Goal: Use online tool/utility: Utilize a website feature to perform a specific function

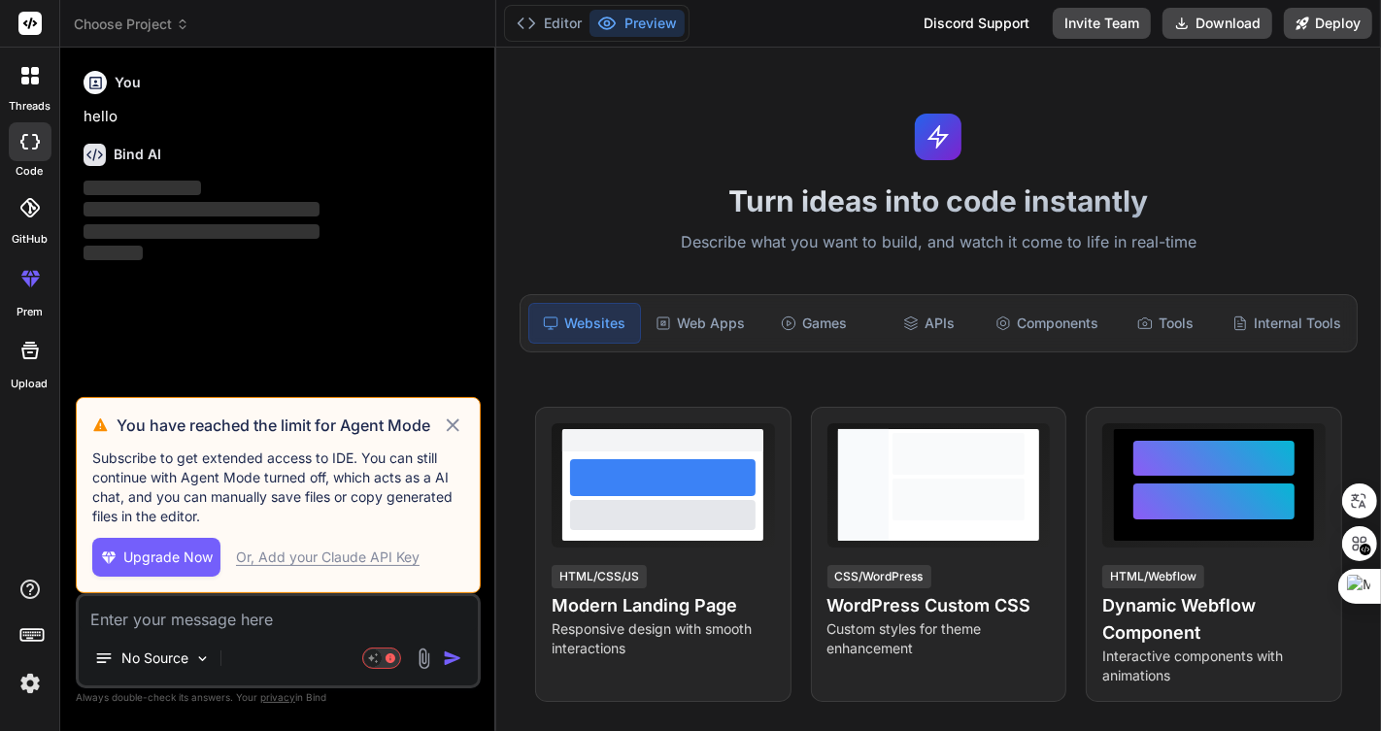
click at [145, 19] on span "Choose Project" at bounding box center [132, 24] width 116 height 19
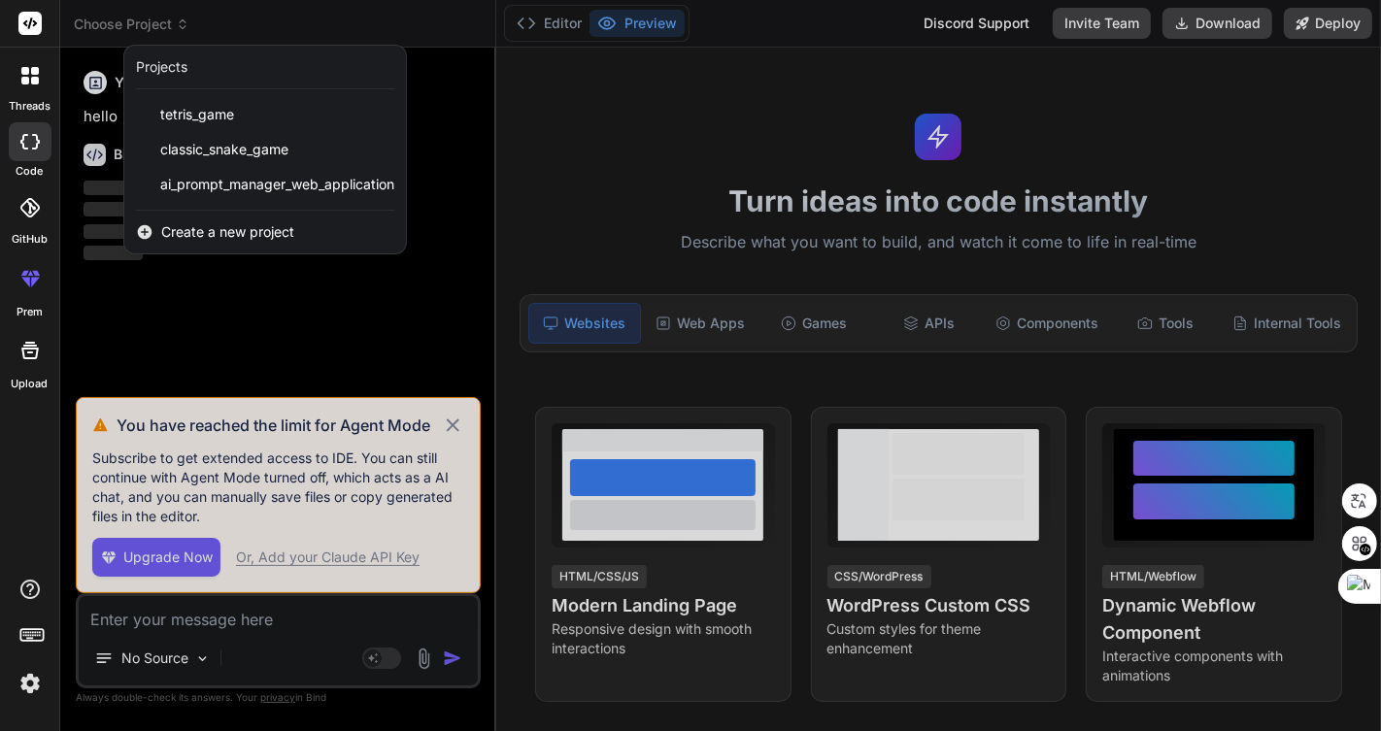
click at [219, 225] on span "Create a new project" at bounding box center [227, 231] width 133 height 19
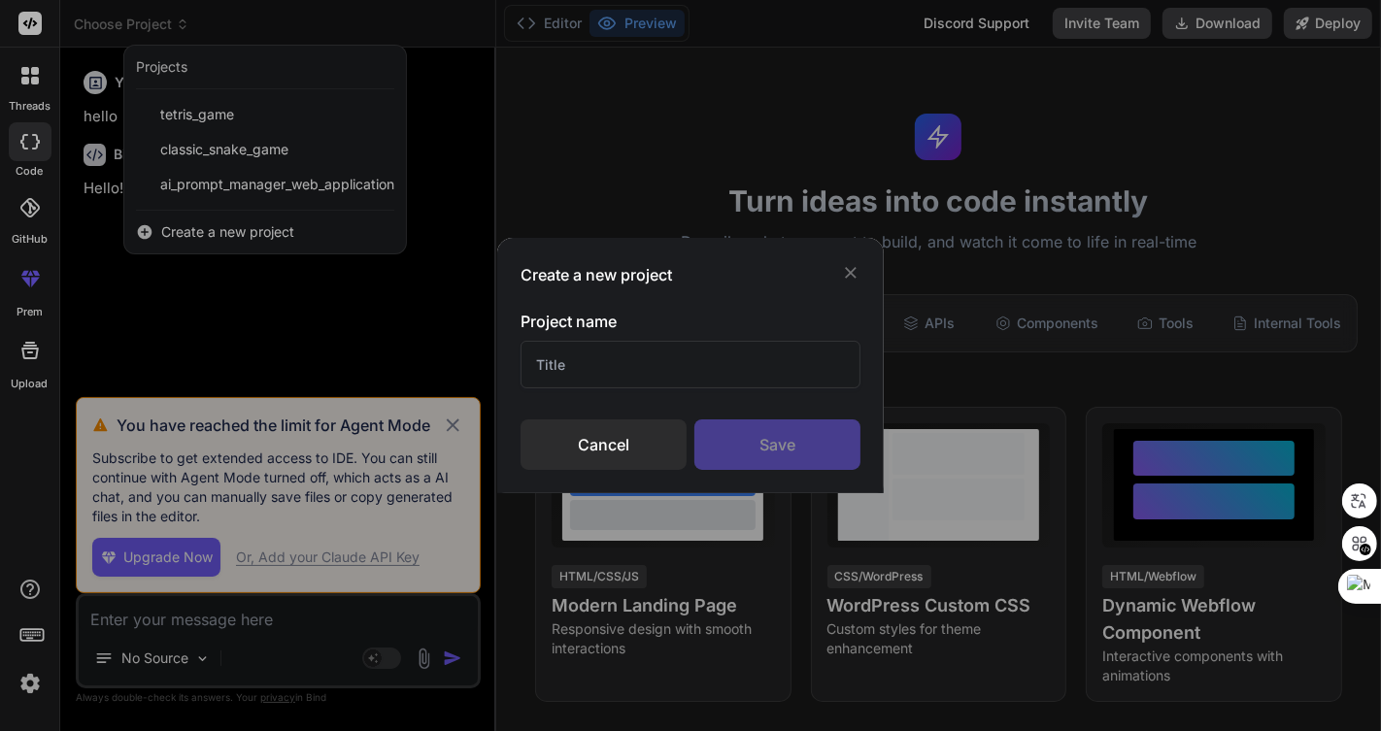
click at [662, 364] on input "text" at bounding box center [690, 365] width 340 height 48
type textarea "x"
type input "ㅔ"
type input "python"
click at [774, 449] on div "Save" at bounding box center [777, 444] width 166 height 50
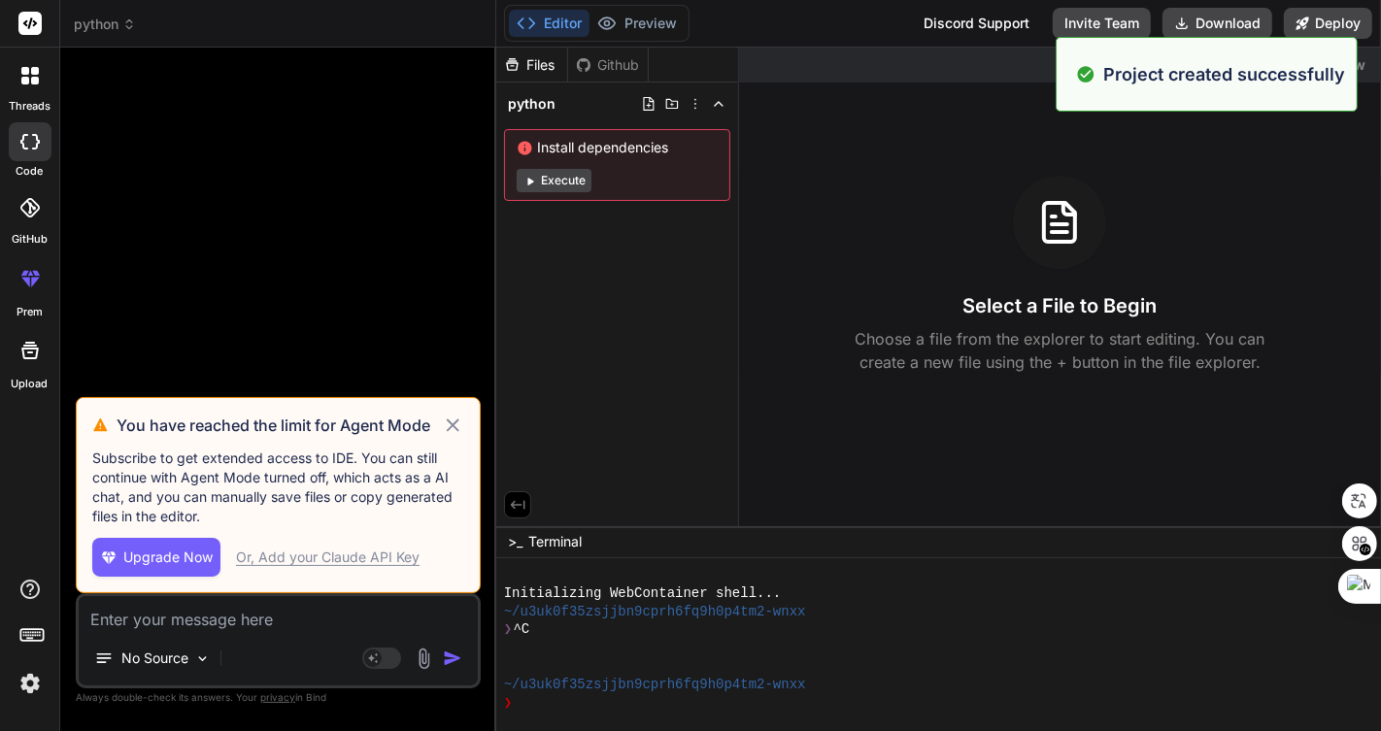
click at [449, 427] on icon at bounding box center [453, 425] width 22 height 23
type textarea "x"
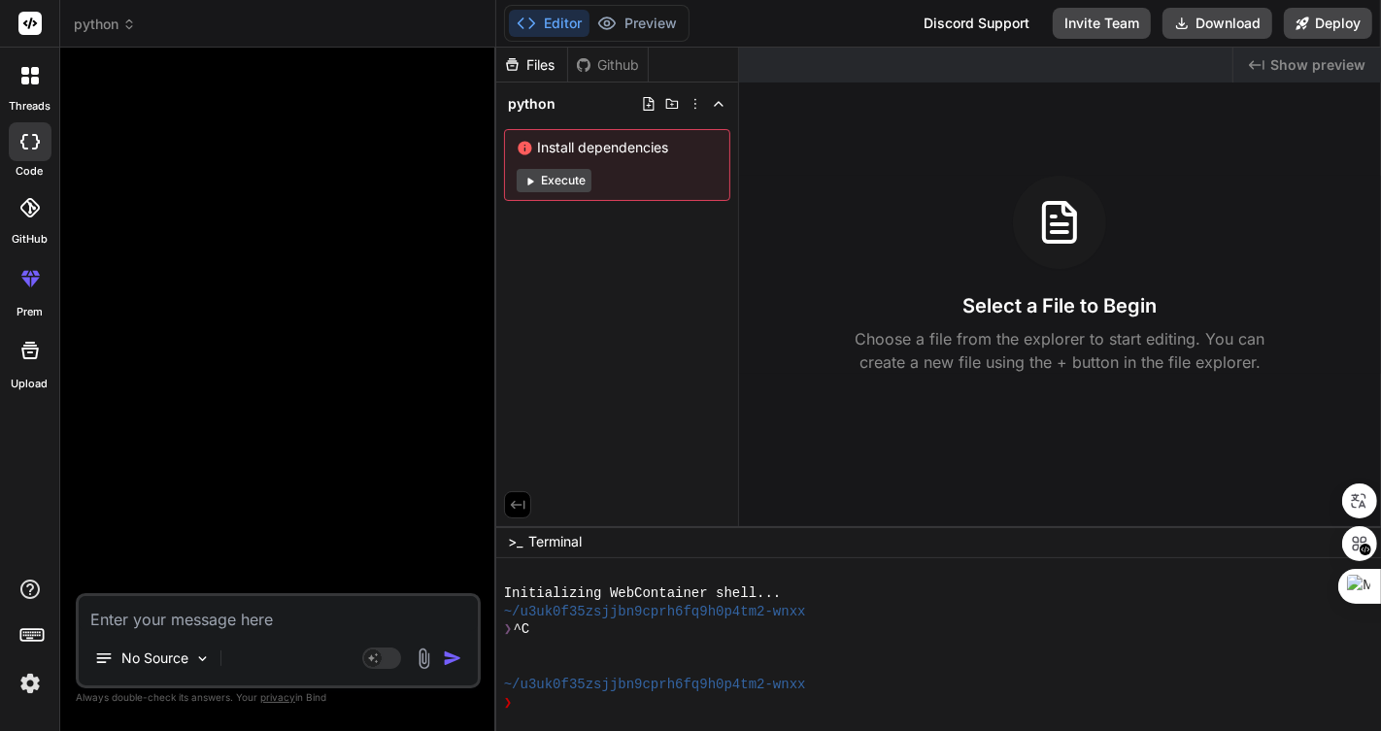
click at [212, 612] on textarea at bounding box center [278, 613] width 399 height 35
type textarea "p"
type textarea "x"
type textarea "py"
type textarea "x"
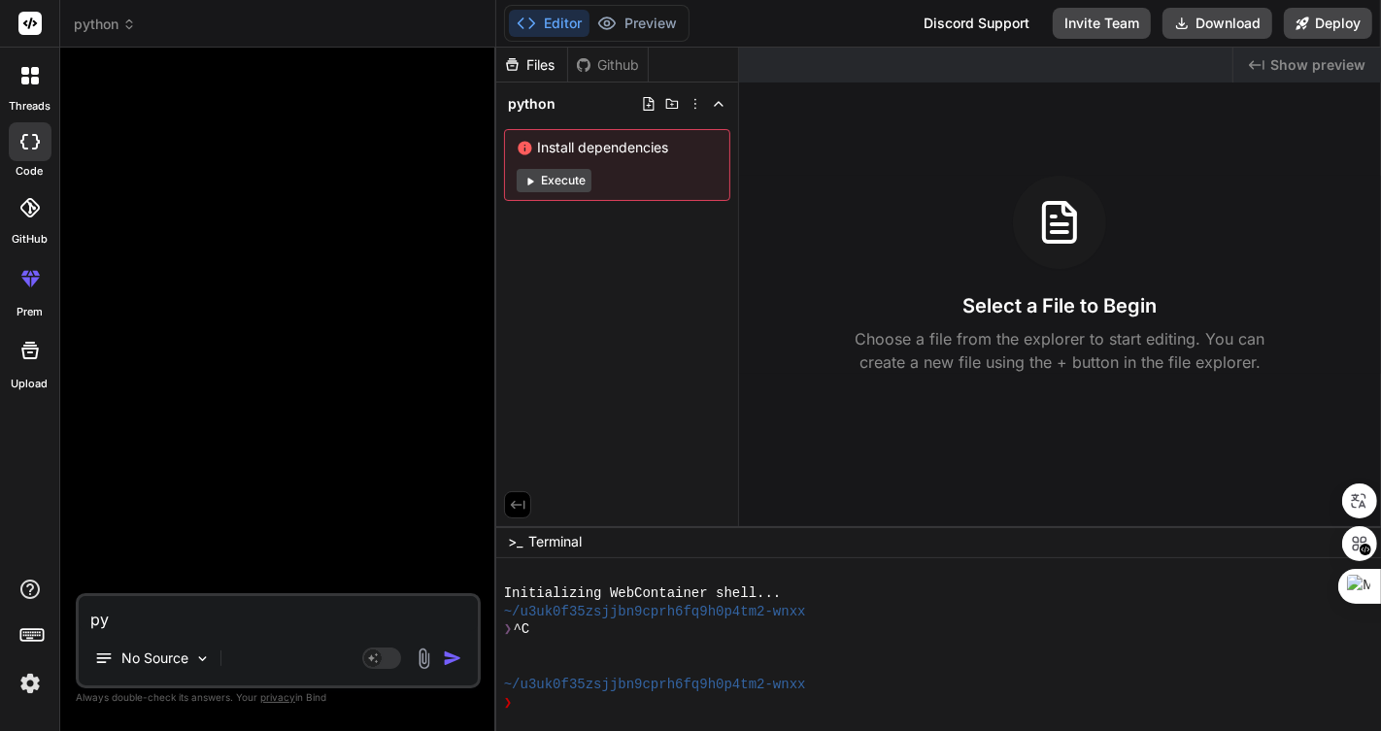
type textarea "pyt"
type textarea "x"
type textarea "pyth"
type textarea "x"
type textarea "pytho"
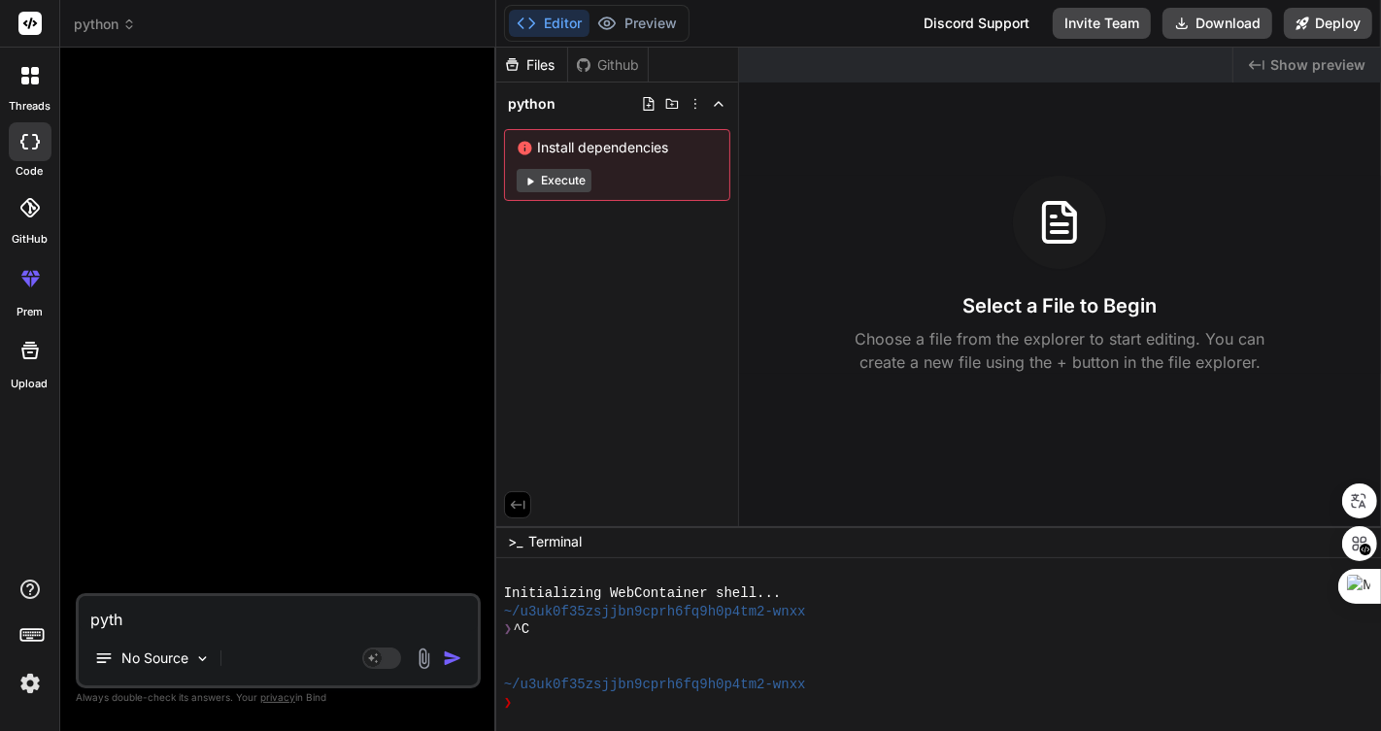
type textarea "x"
type textarea "python"
type textarea "x"
type textarea "python"
type textarea "x"
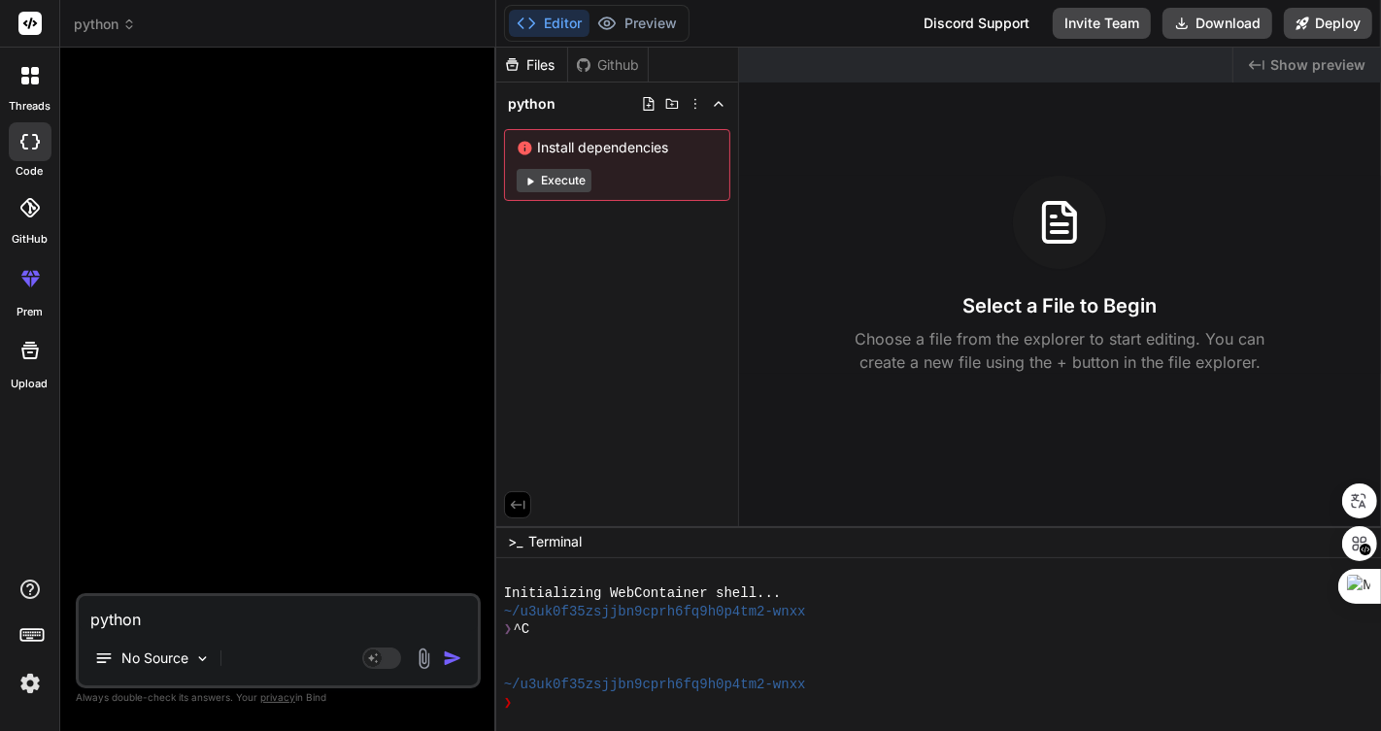
type textarea "python ㅍ"
type textarea "x"
type textarea "python 프"
type textarea "x"
type textarea "python 플"
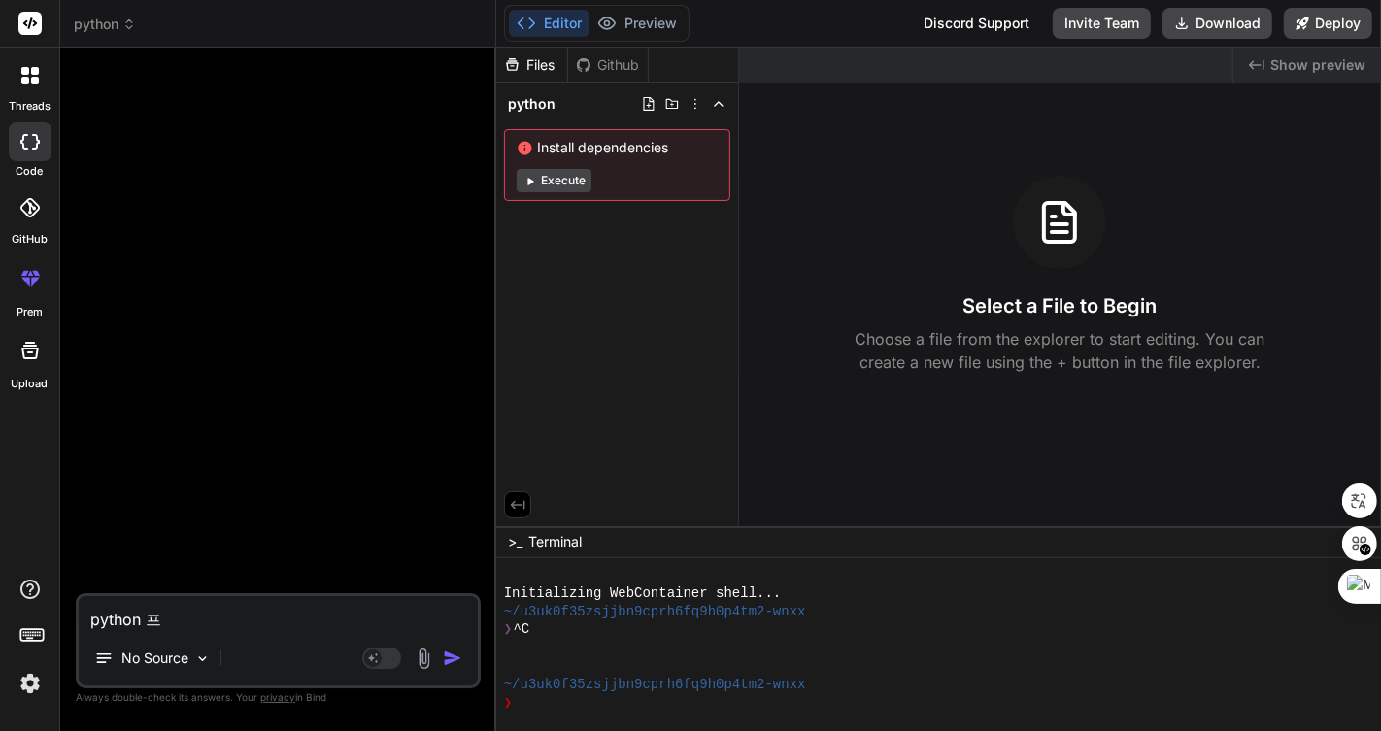
type textarea "x"
type textarea "python 프로"
type textarea "x"
type textarea "python 프록"
type textarea "x"
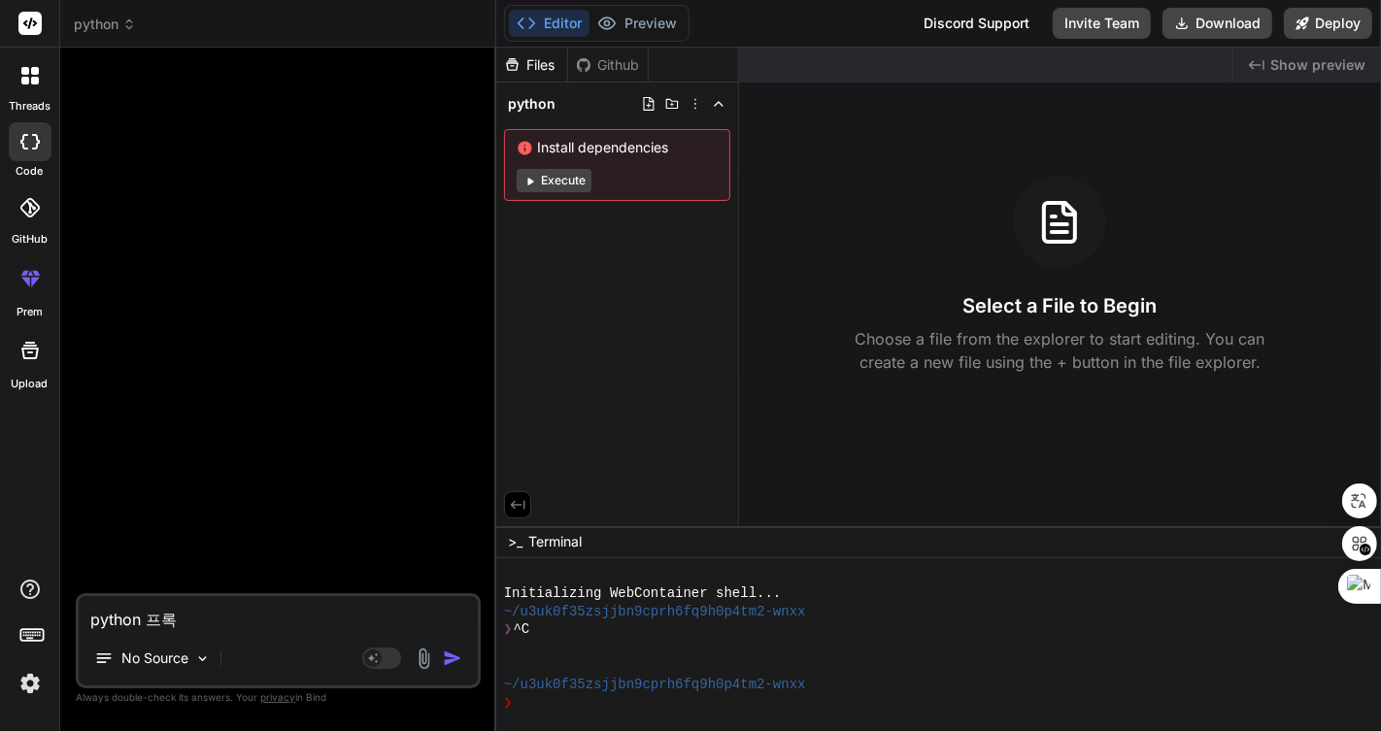
type textarea "python 프로그"
type textarea "x"
type textarea "python 프로글"
type textarea "x"
type textarea "python 프로그래"
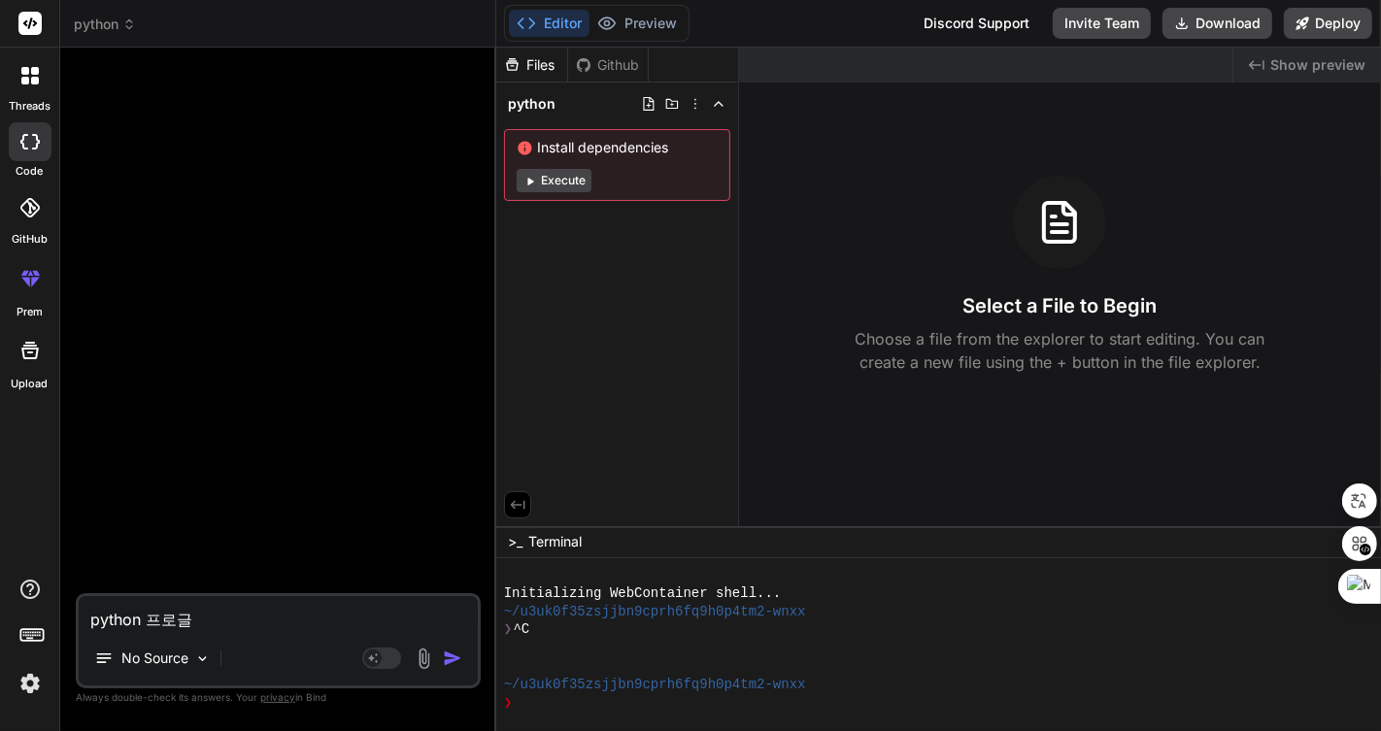
type textarea "x"
type textarea "python 프로그램"
type textarea "x"
type textarea "python 프로그램"
type textarea "x"
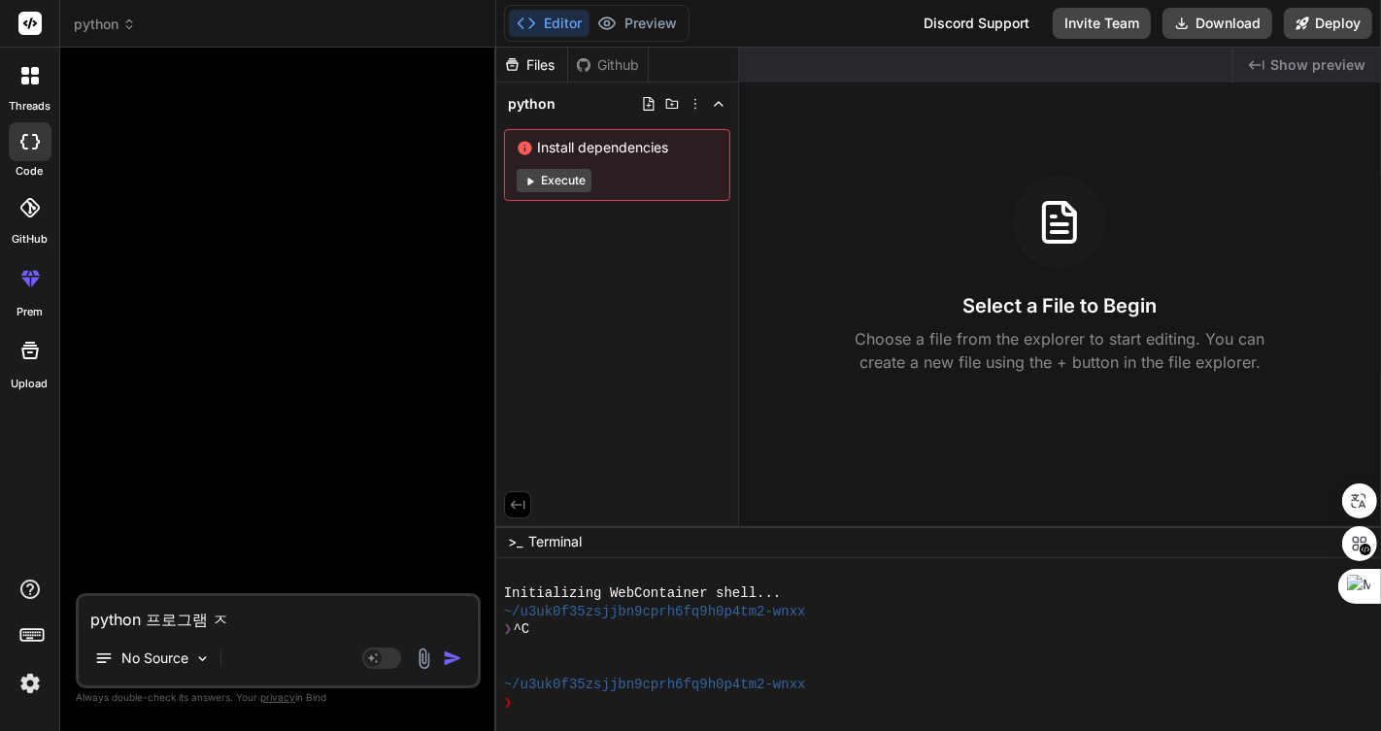
type textarea "python 프로그램 자"
type textarea "x"
type textarea "python 프로그램 작"
type textarea "x"
type textarea "python 프로그램 잓"
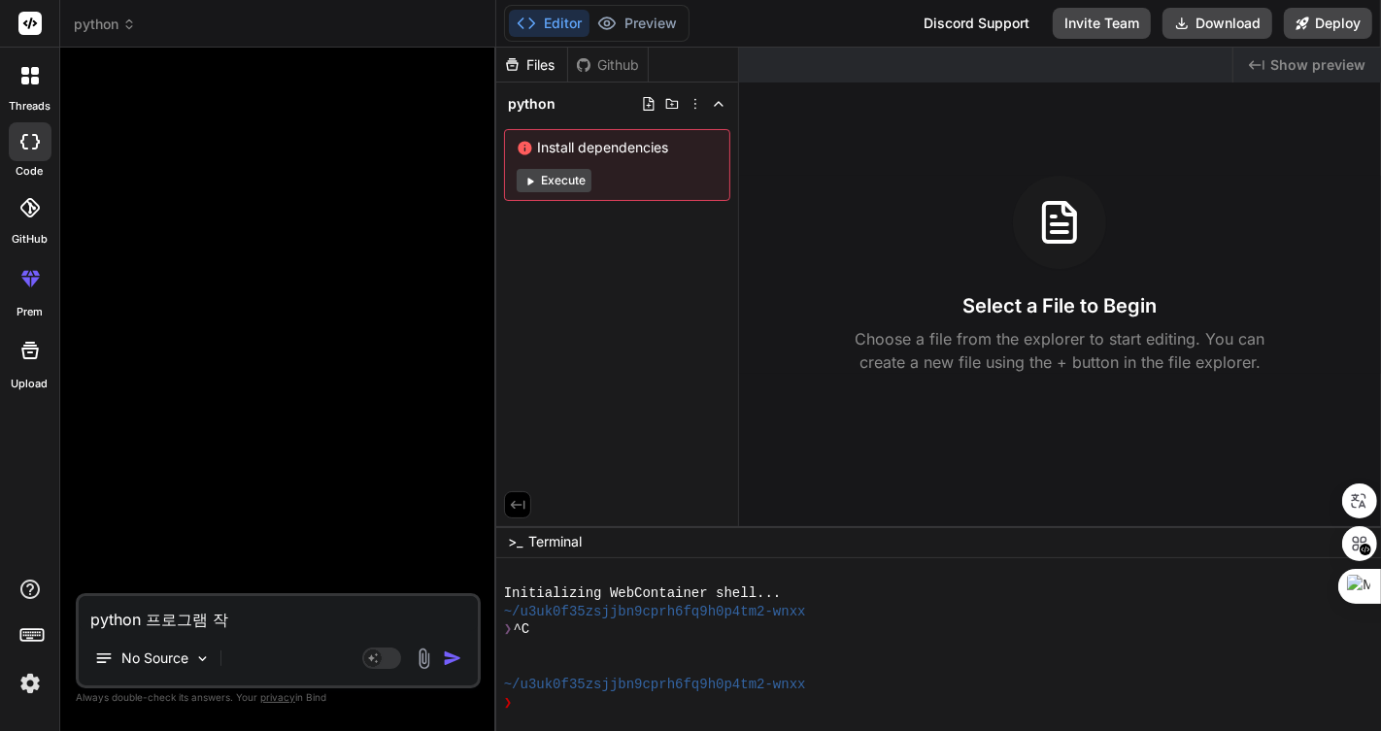
type textarea "x"
type textarea "python 프로그램 작서"
type textarea "x"
type textarea "python 프로그램 작섷"
type textarea "x"
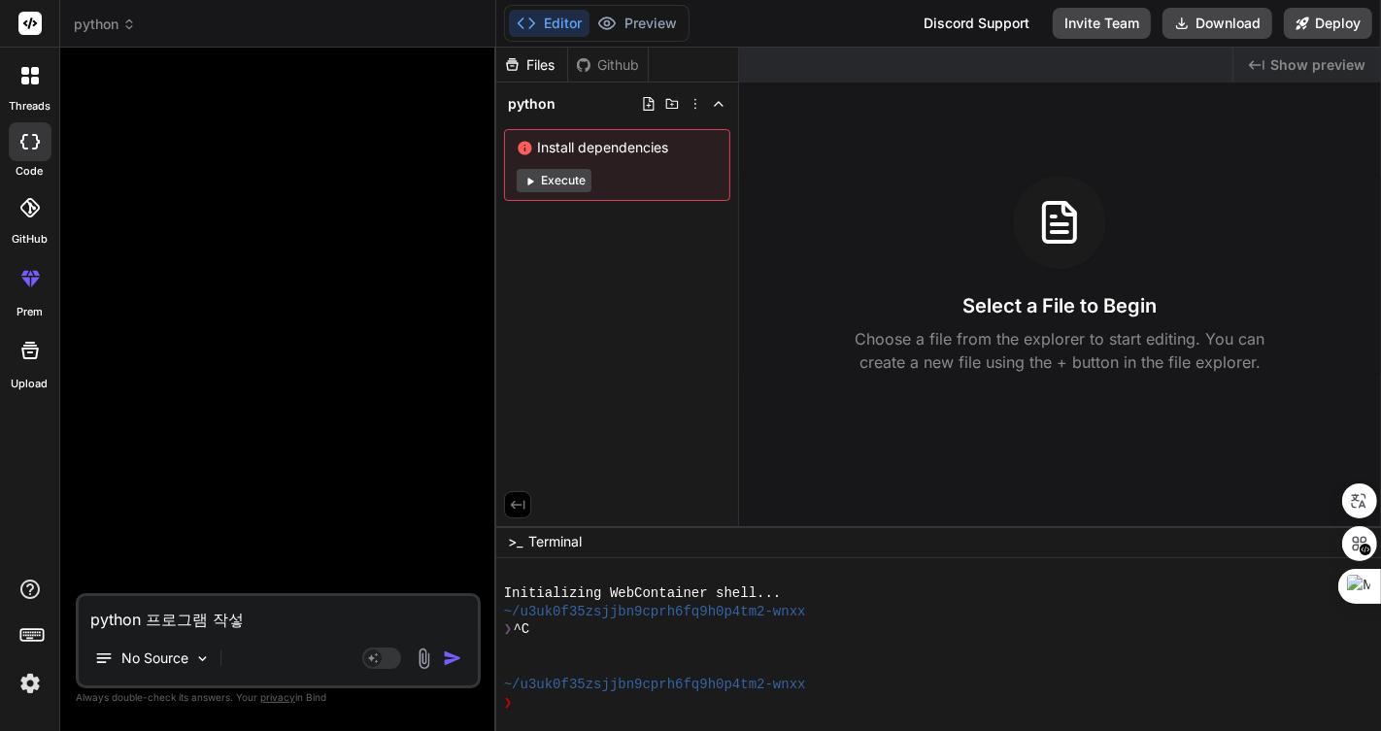
type textarea "python 프로그램 작서"
type textarea "x"
type textarea "python 프로그램 작성"
type textarea "x"
type textarea "python 프로그램 작성ㅎ"
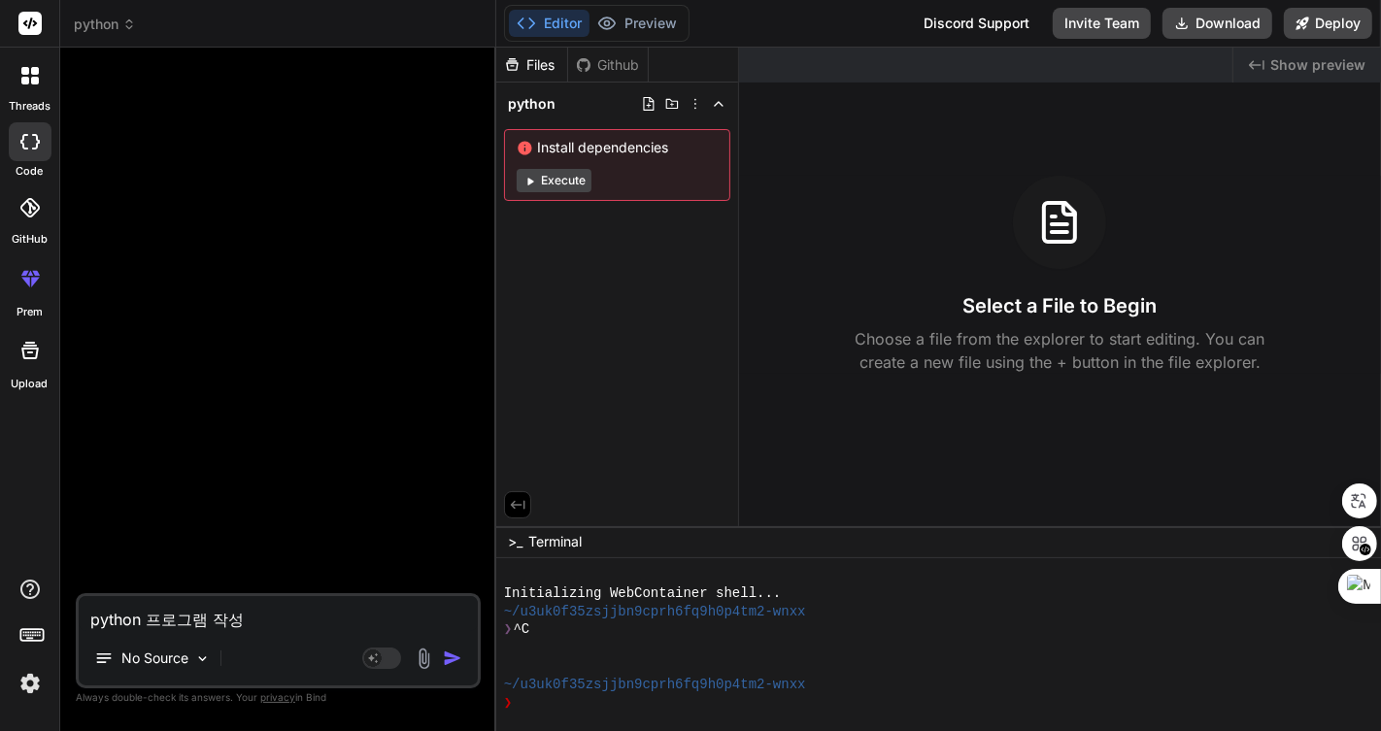
type textarea "x"
type textarea "python 프로그램 작성하"
type textarea "x"
type textarea "python 프로그램 작성할"
type textarea "x"
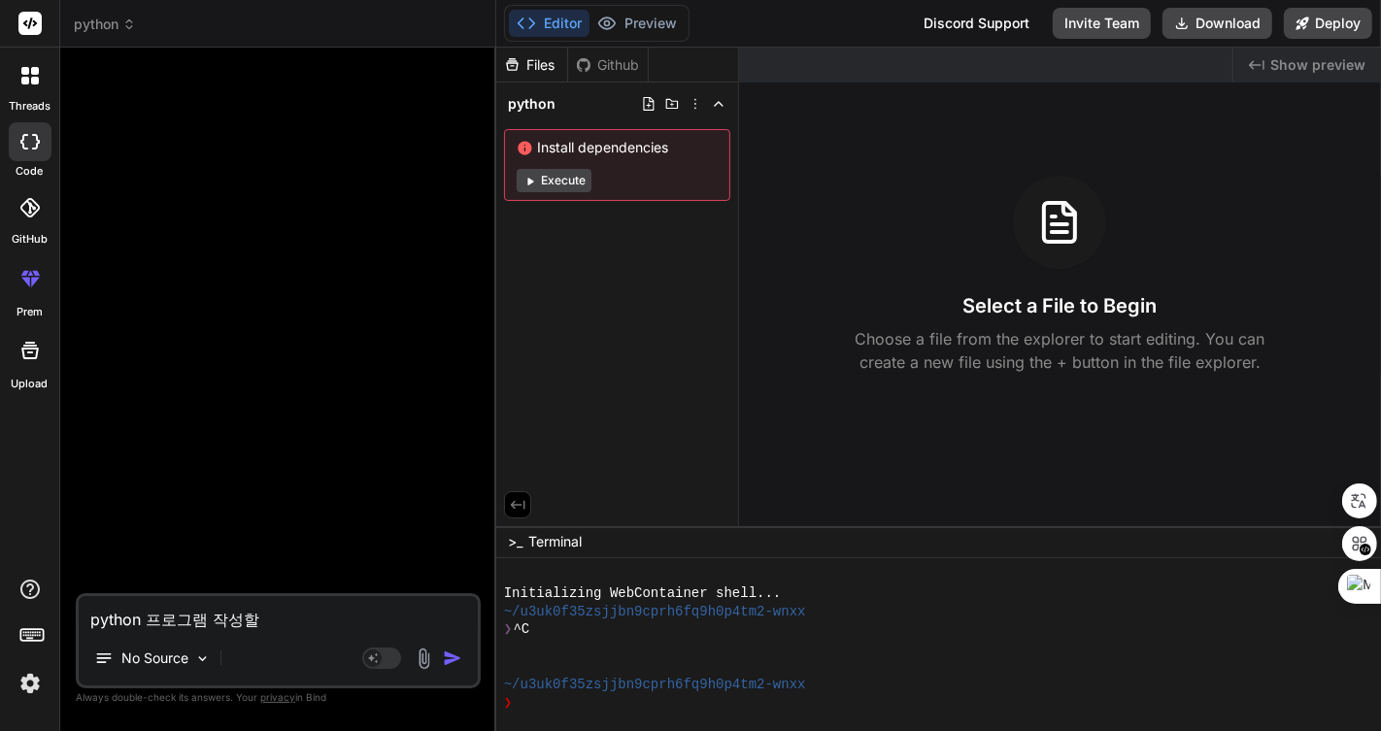
type textarea "python 프로그램 작성할"
type textarea "x"
type textarea "python 프로그램 작성할 ㅅ"
type textarea "x"
type textarea "python 프로그램 작성할 수"
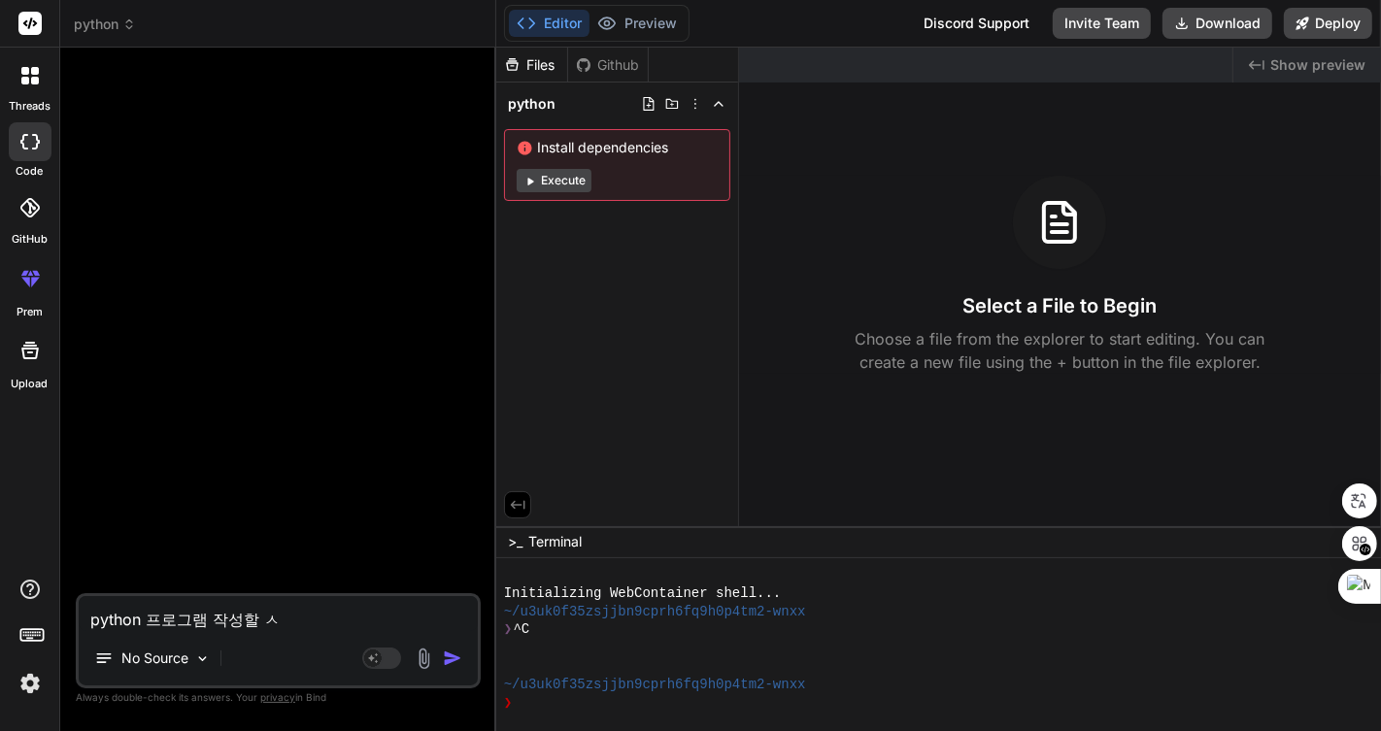
type textarea "x"
type textarea "python 프로그램 작성할 수"
type textarea "x"
type textarea "python 프로그램 작성할 수 ㅇ"
type textarea "x"
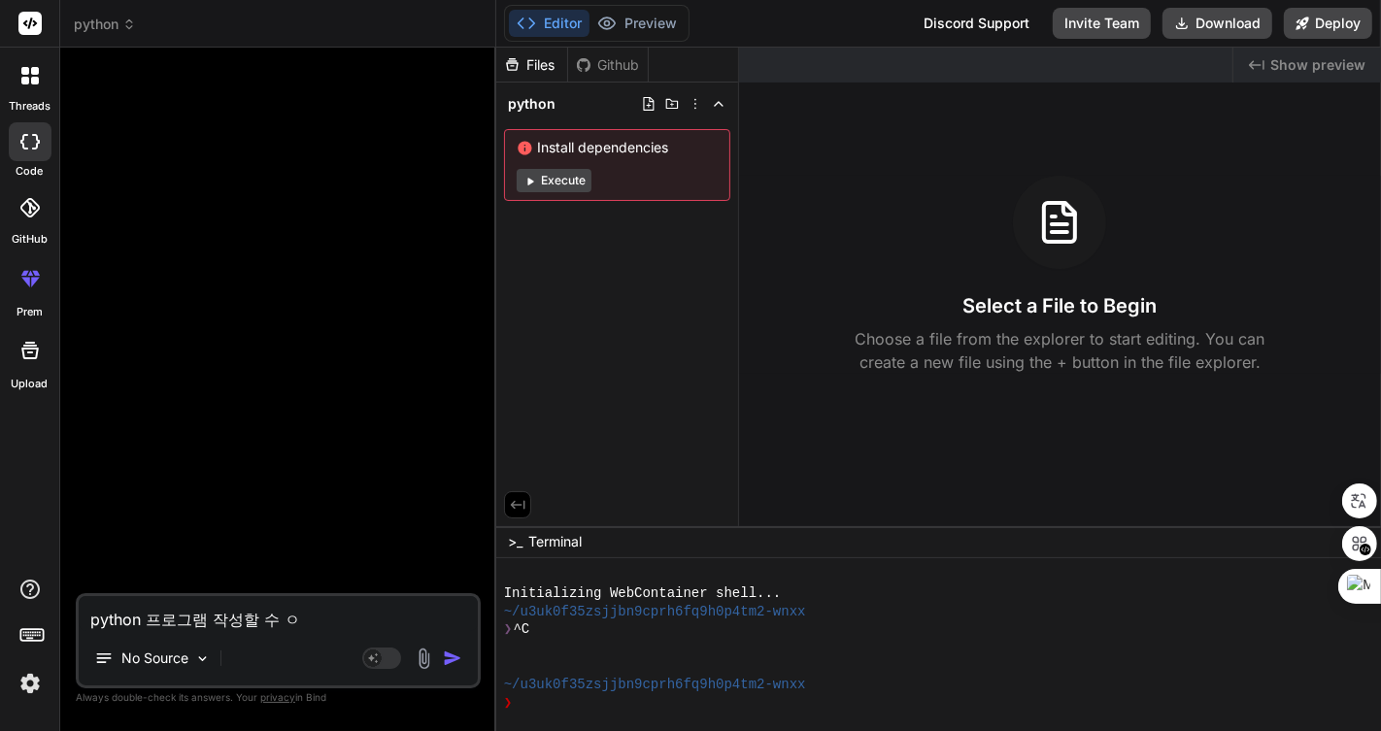
type textarea "python 프로그램 작성할 수 이"
type textarea "x"
type textarea "python 프로그램 작성할 수 잇"
type textarea "x"
type textarea "python 프로그램 작성할 수 이"
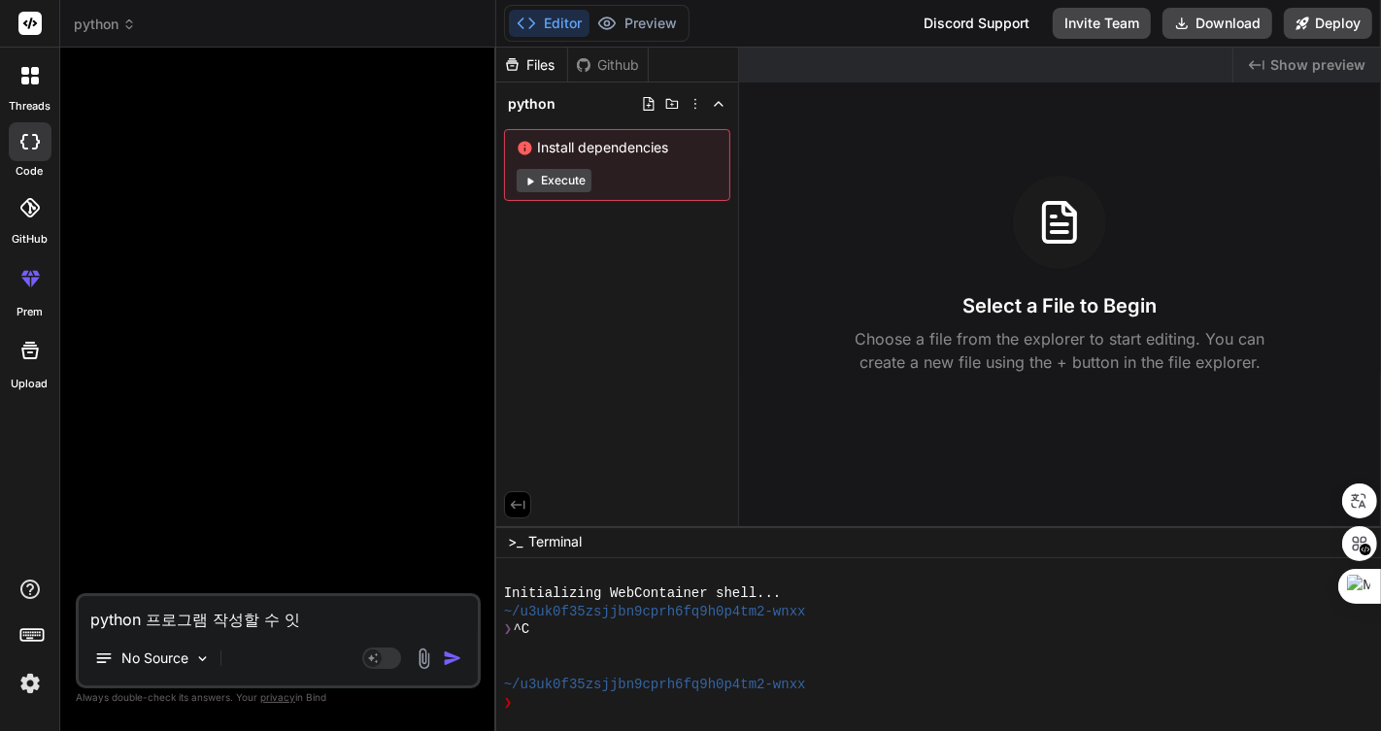
type textarea "x"
type textarea "python 프로그램 작성할 수 있"
type textarea "x"
type textarea "python 프로그램 작성할 수 있ㅇ"
type textarea "x"
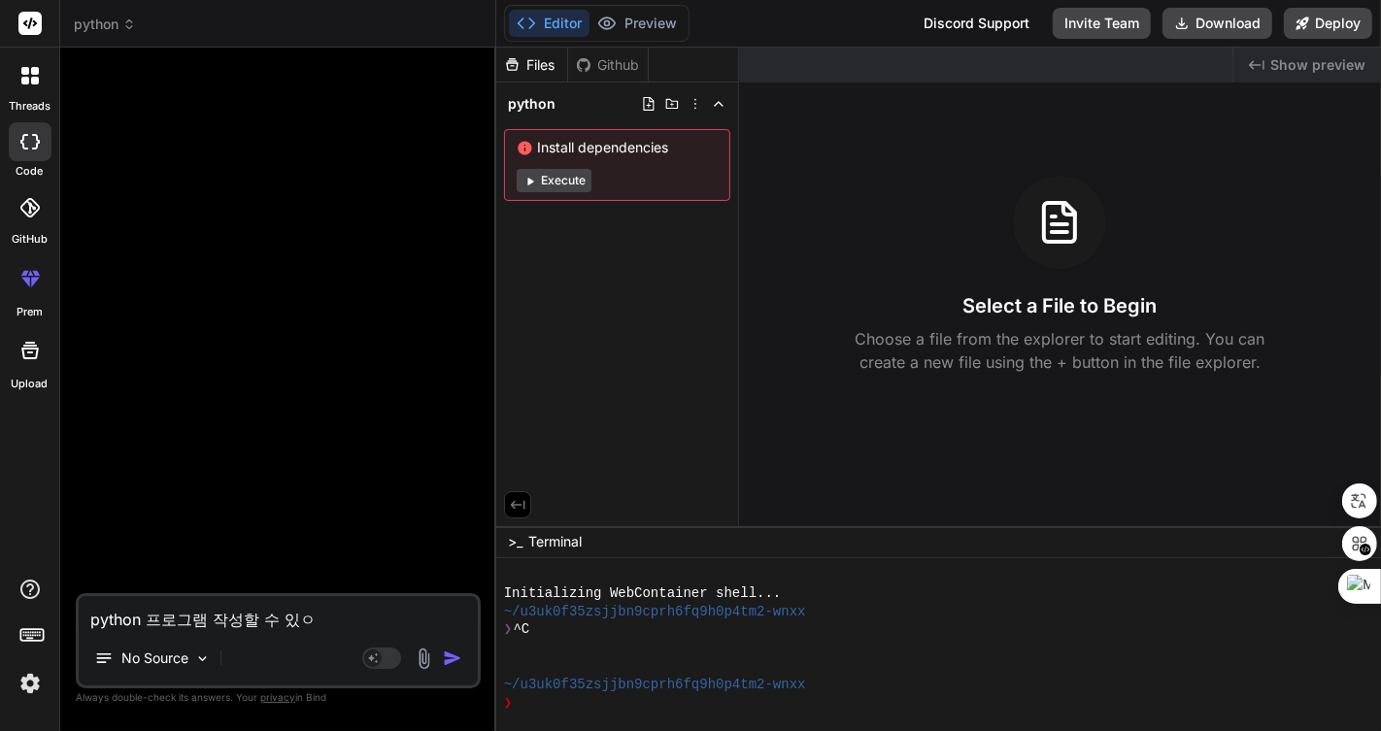
type textarea "python 프로그램 작성할 수 있어"
type textarea "x"
type textarea "python 프로그램 작성할 수 있어?"
type textarea "x"
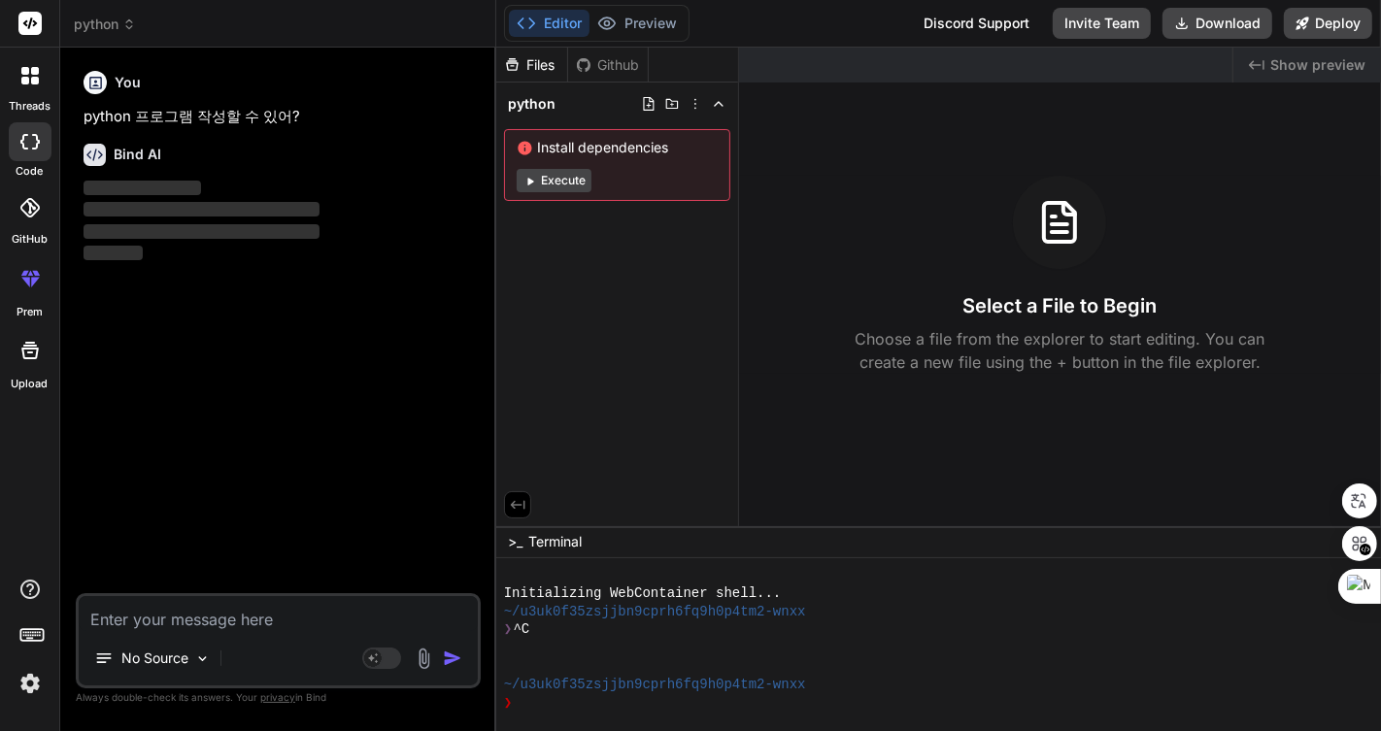
type textarea "x"
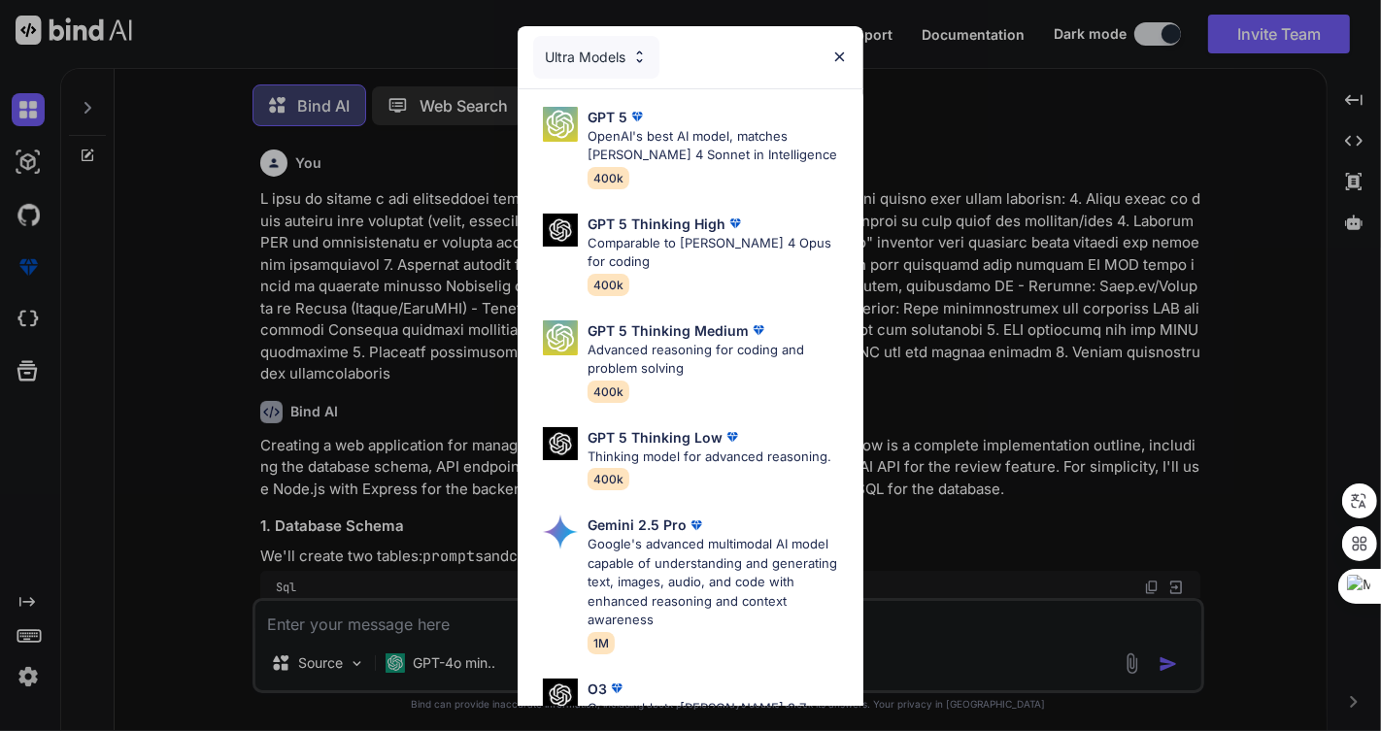
click at [1047, 128] on div "Ultra Models GPT 5 OpenAI's best AI model, matches [PERSON_NAME] 4 Sonnet in In…" at bounding box center [690, 365] width 1381 height 731
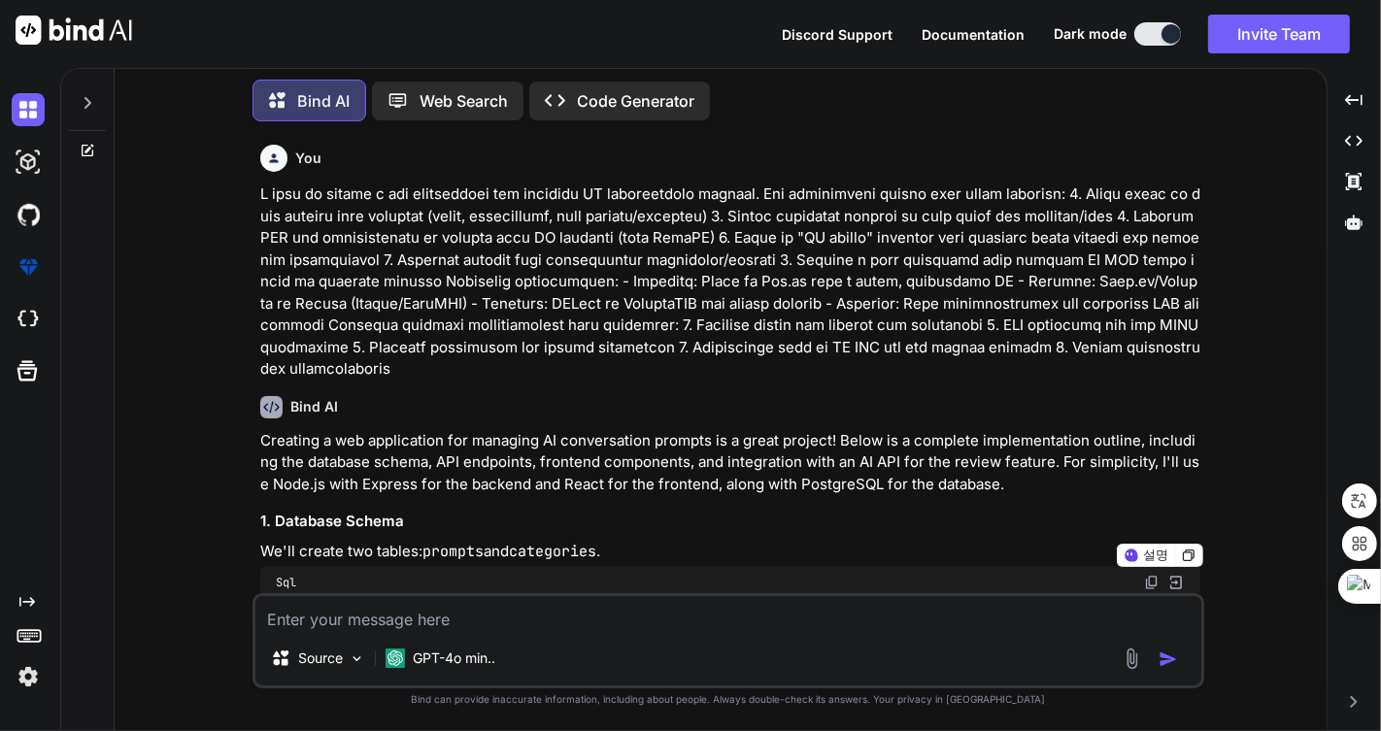
click at [616, 624] on textarea at bounding box center [728, 613] width 946 height 35
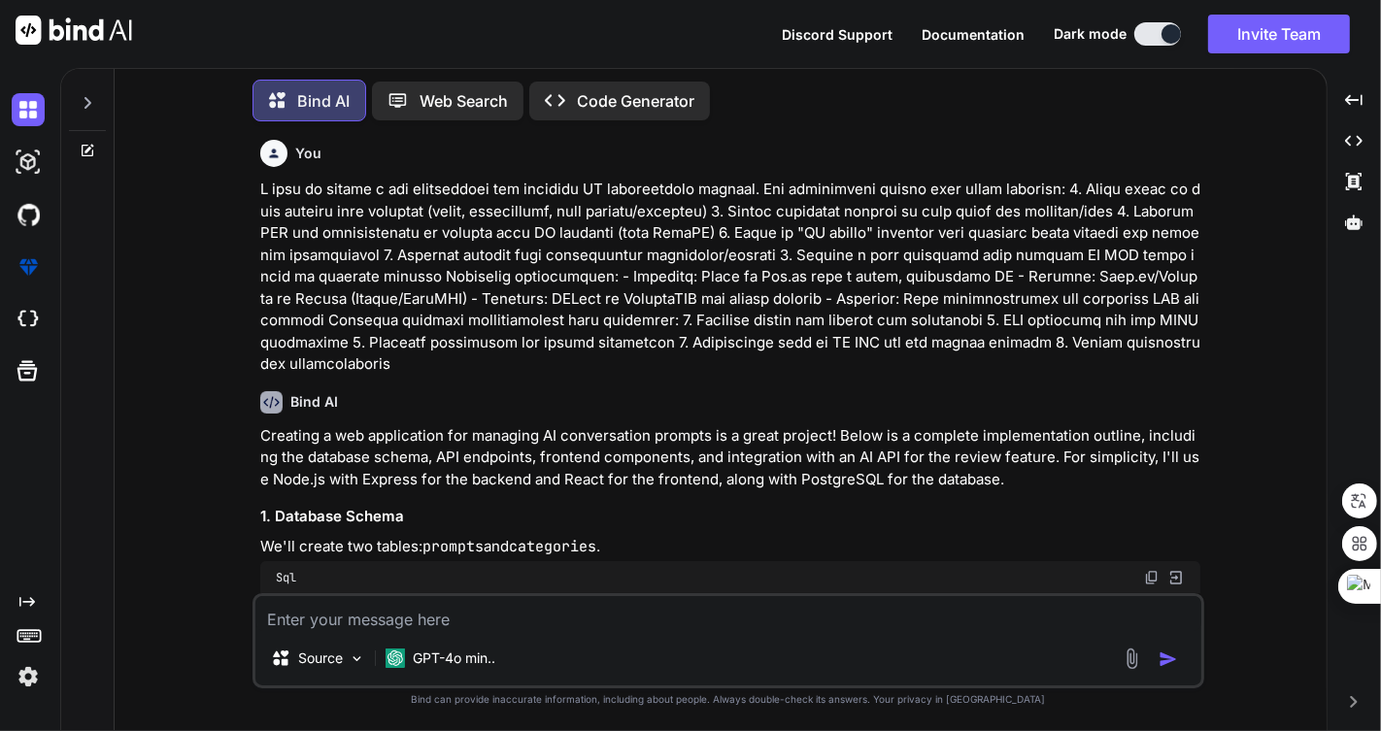
scroll to position [0, 0]
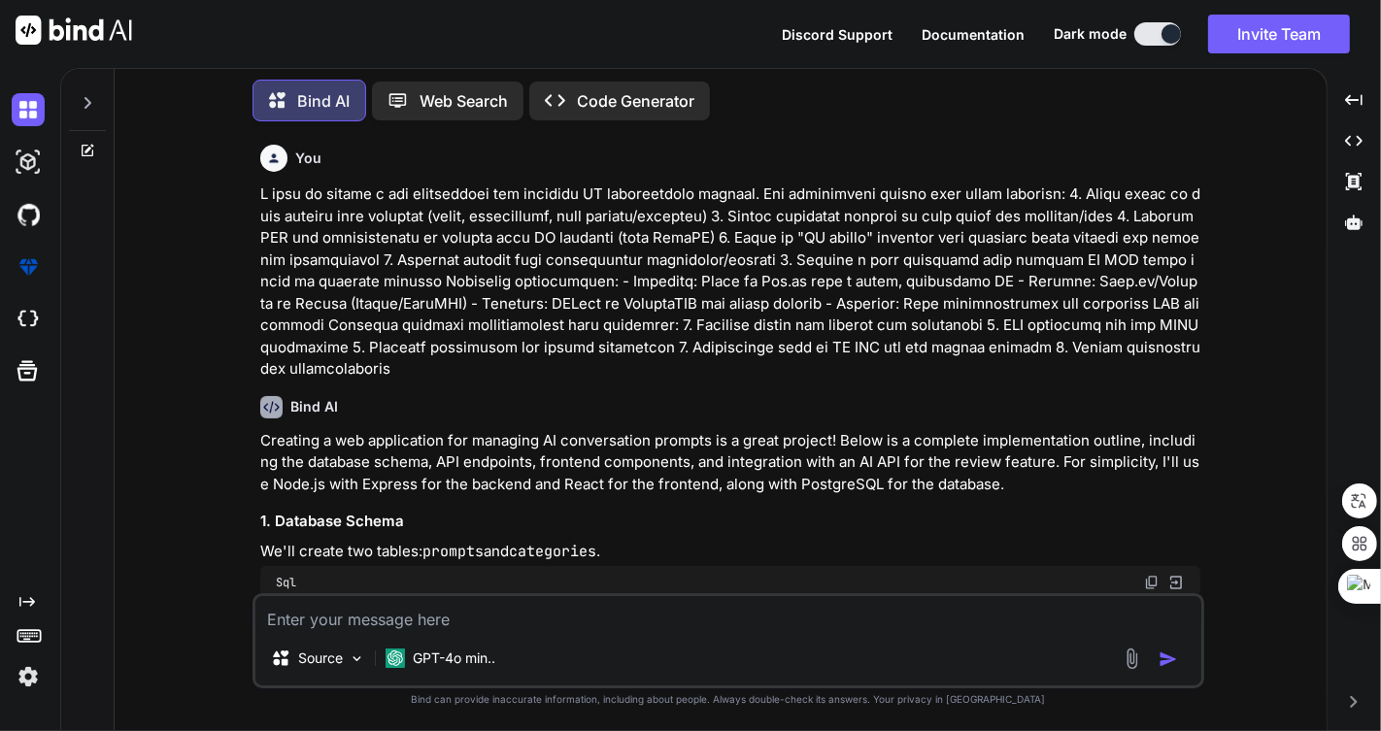
click at [83, 95] on icon at bounding box center [88, 103] width 16 height 16
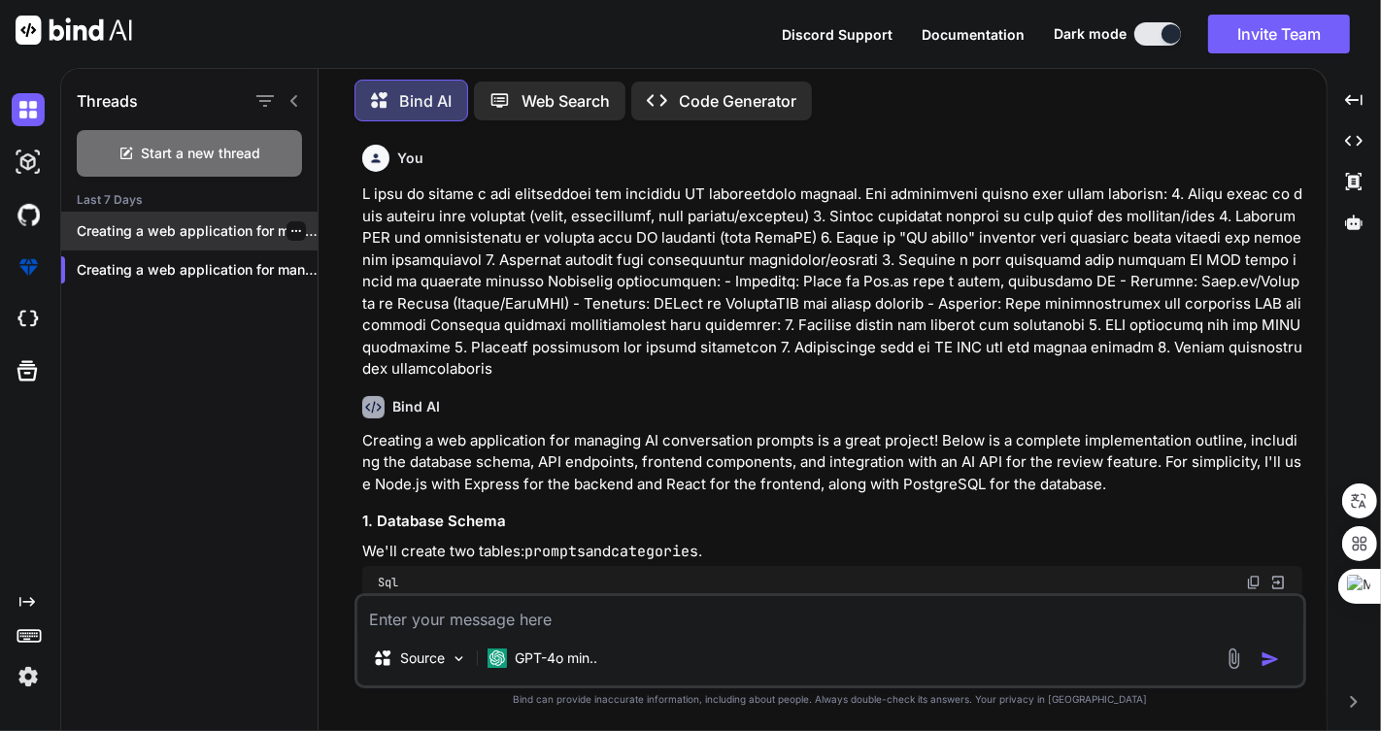
click at [290, 225] on icon "button" at bounding box center [296, 231] width 12 height 12
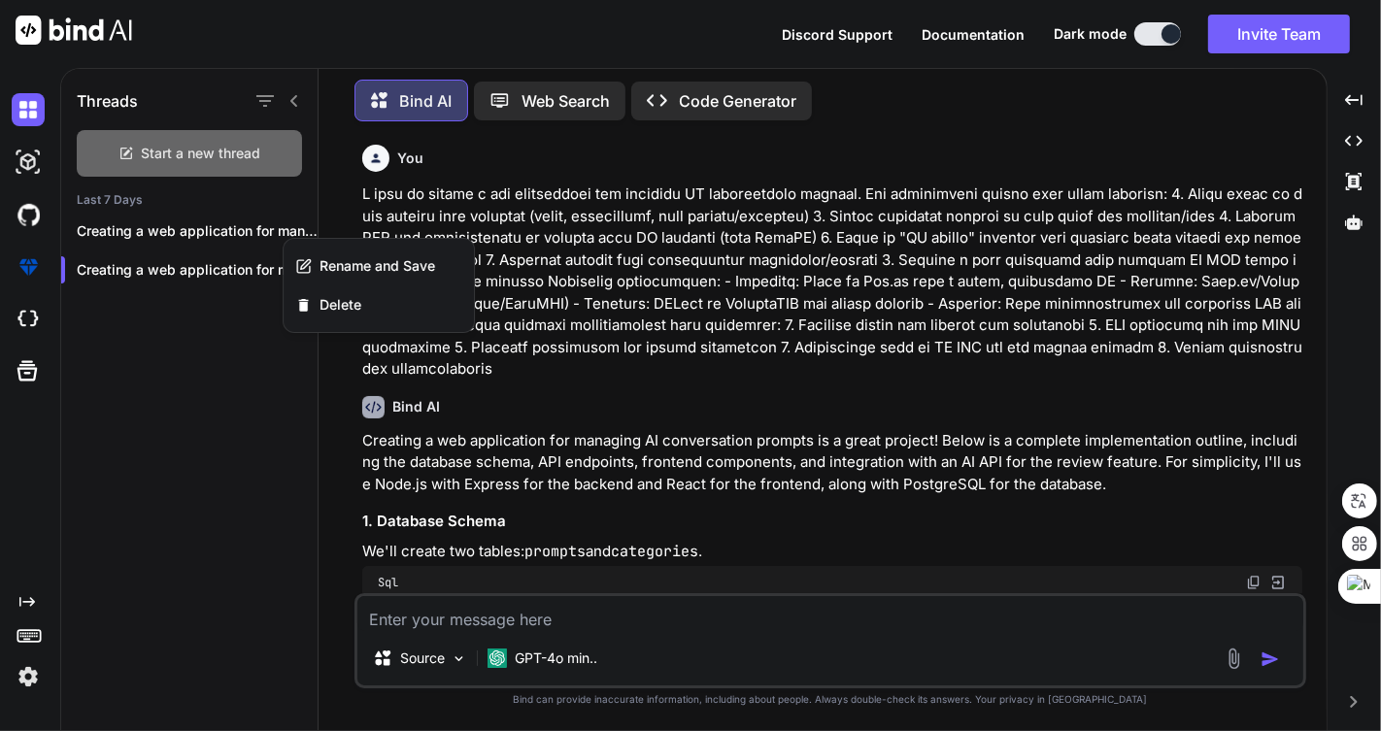
click at [220, 149] on span "Start a new thread" at bounding box center [201, 153] width 119 height 19
type textarea "x"
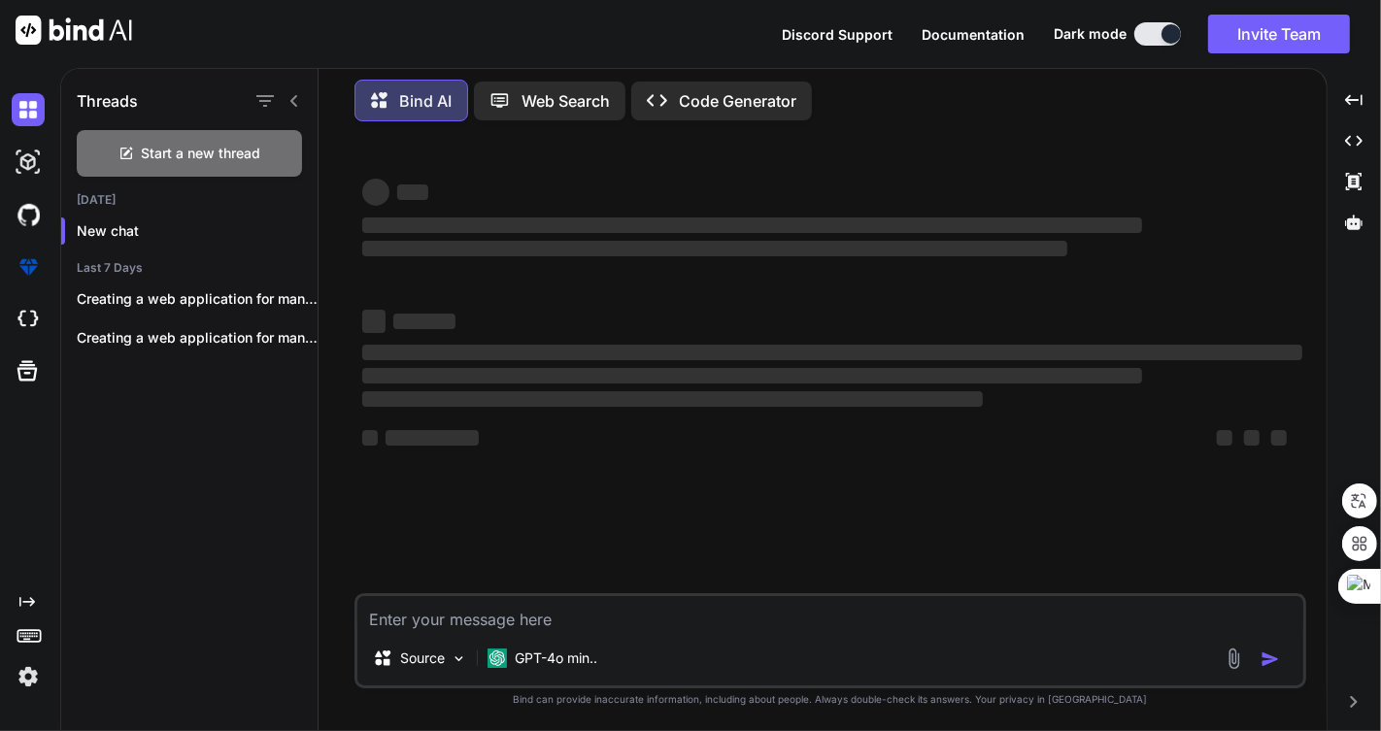
click at [638, 619] on textarea at bounding box center [830, 613] width 946 height 35
type textarea "ㅔ"
type textarea "x"
type textarea "ㅔㅛ"
type textarea "x"
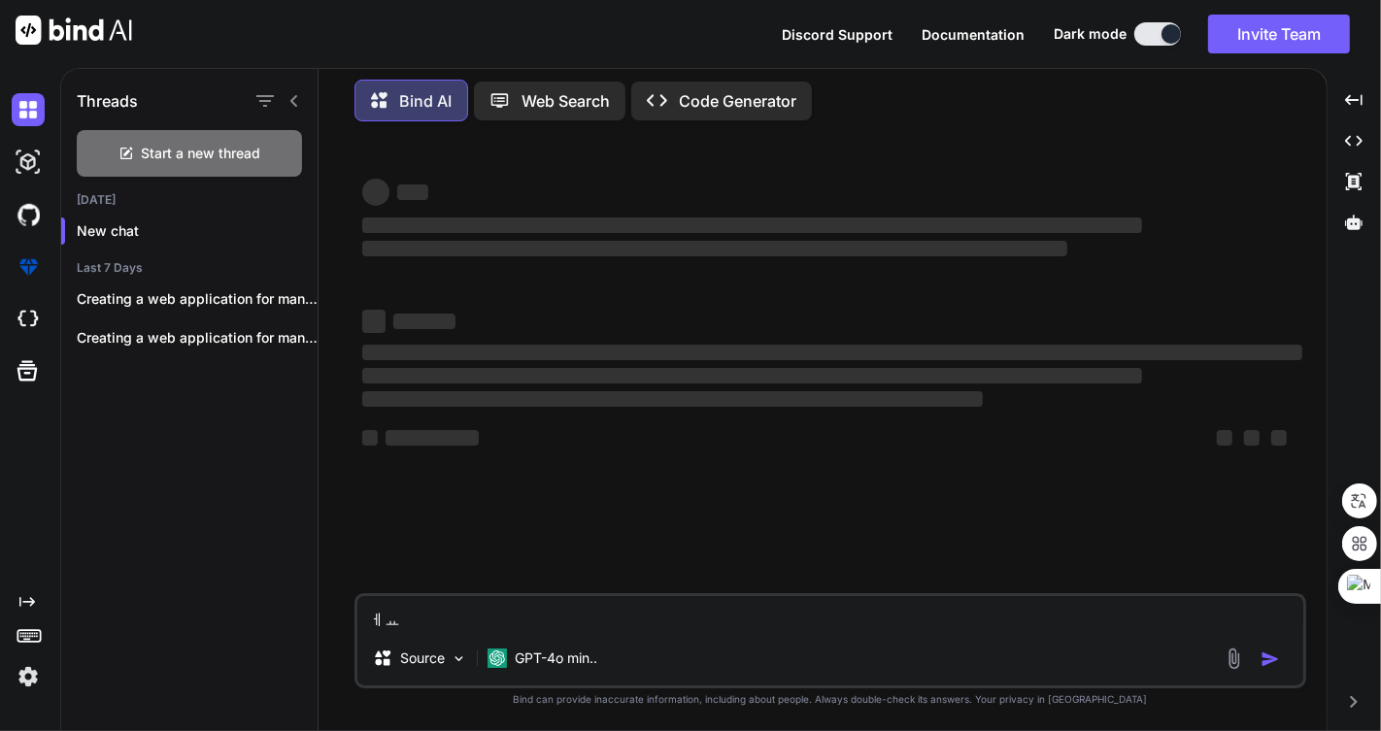
type textarea "ㅔ"
type textarea "x"
type textarea "p"
type textarea "x"
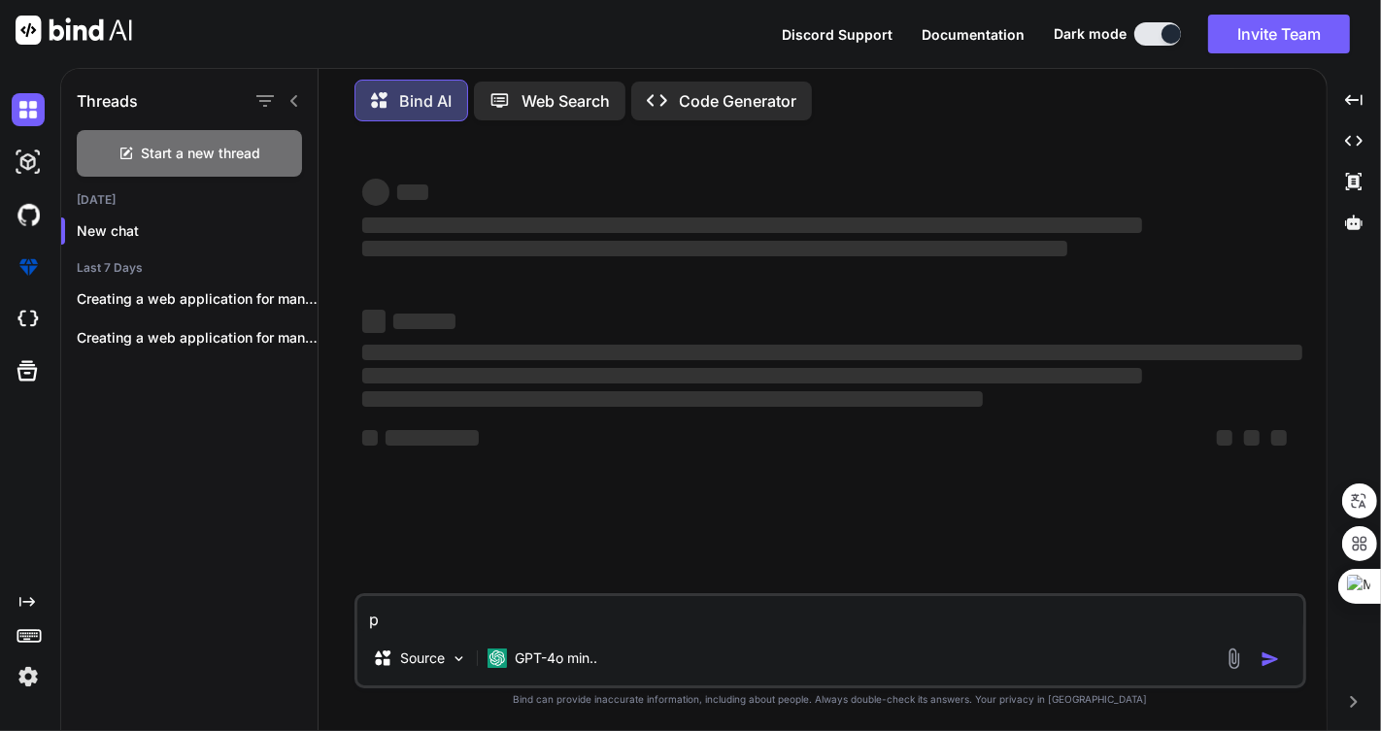
type textarea "py"
type textarea "x"
type textarea "pyt"
type textarea "x"
type textarea "pyth"
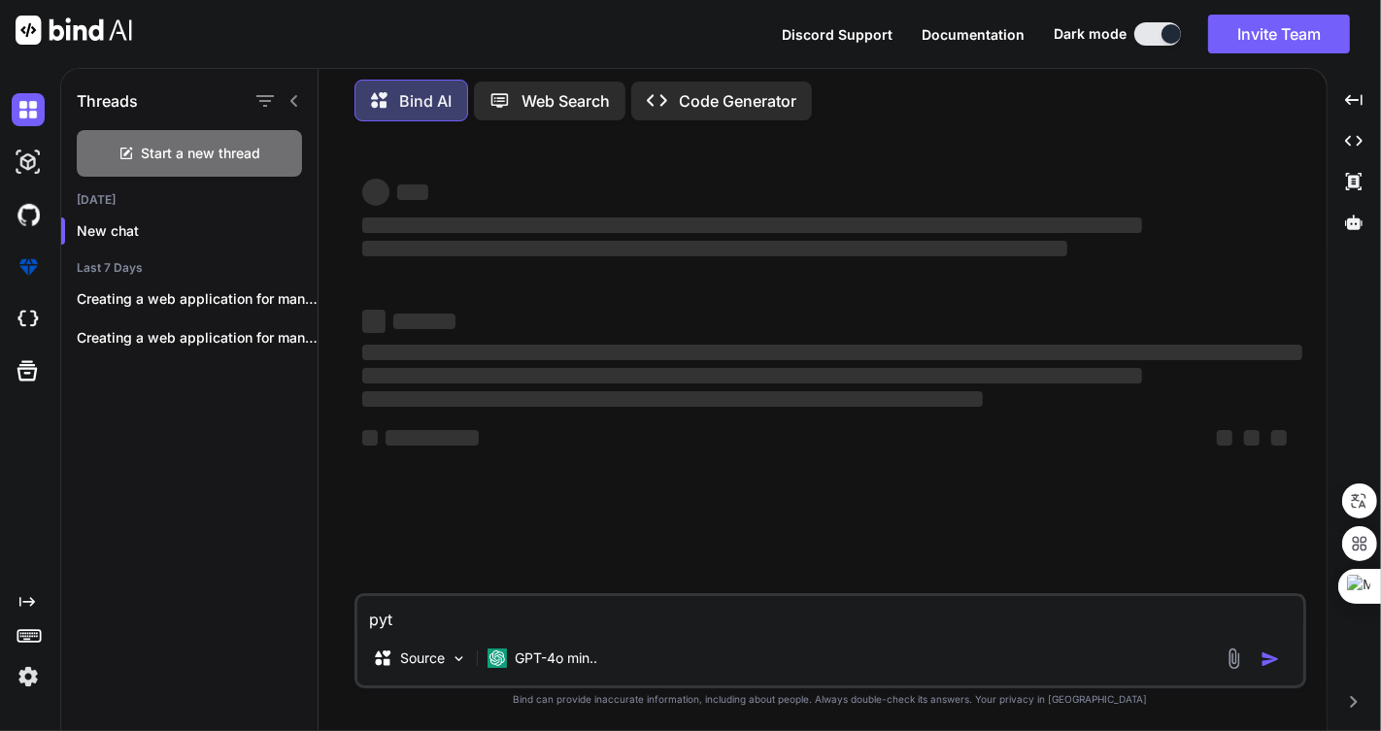
type textarea "x"
type textarea "pytho"
type textarea "x"
type textarea "python"
type textarea "x"
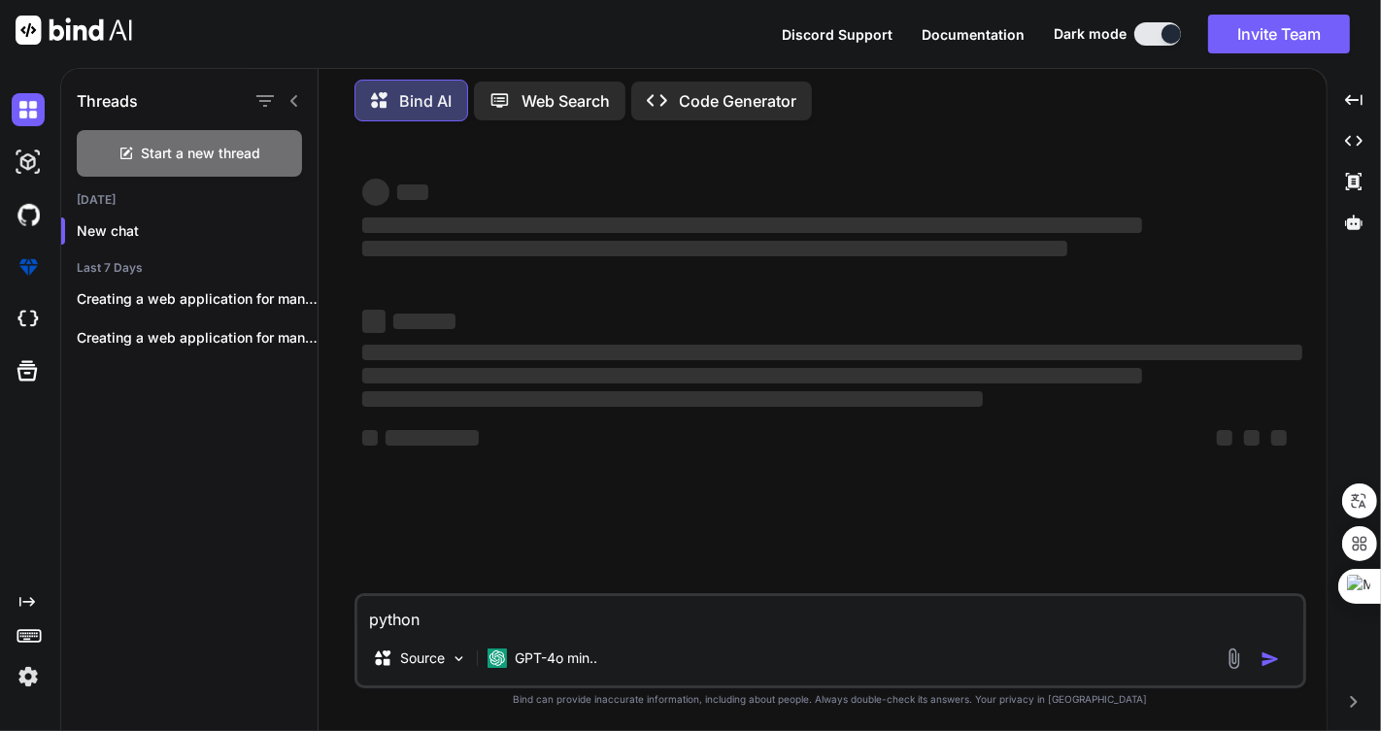
type textarea "python"
type textarea "x"
type textarea "python ㅍ"
type textarea "x"
type textarea "python 프"
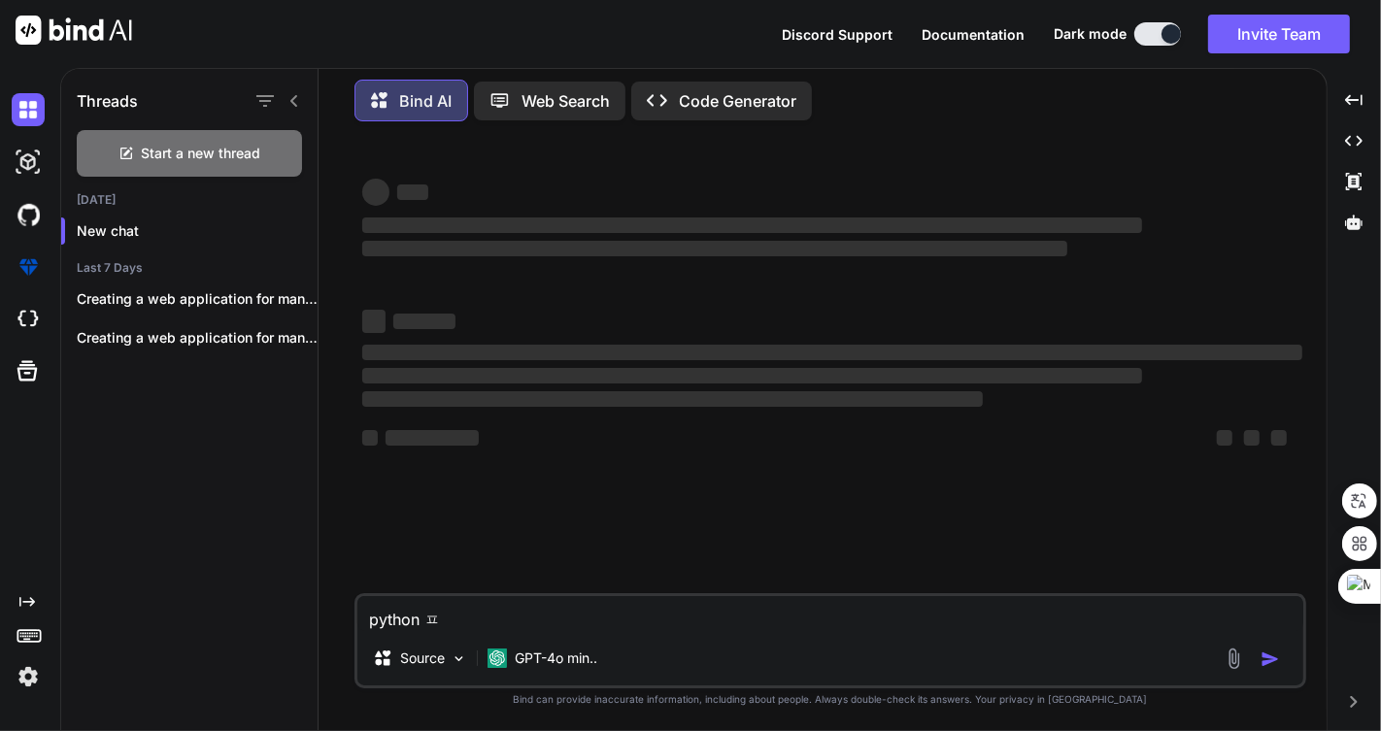
type textarea "x"
type textarea "python 플"
type textarea "x"
type textarea "python 프로"
type textarea "x"
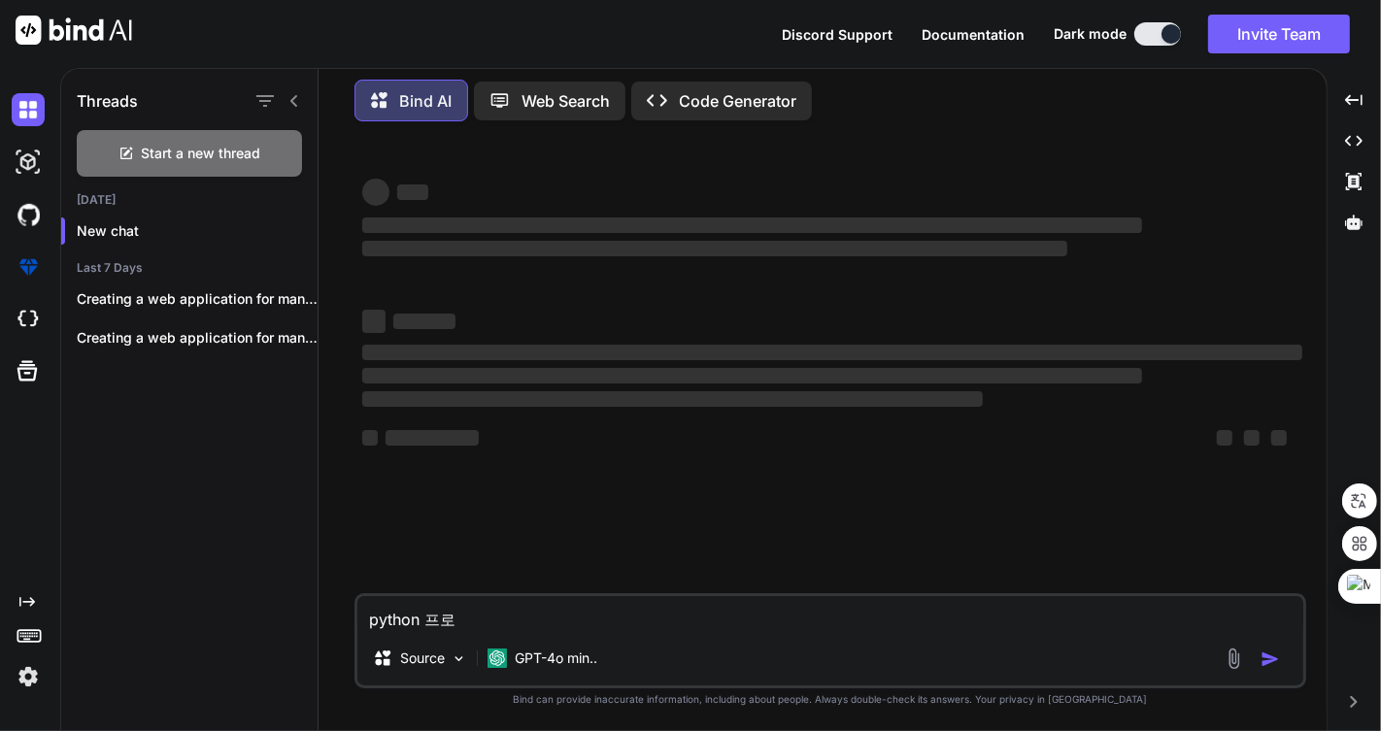
type textarea "python 프록"
type textarea "x"
type textarea "python 프로그"
type textarea "x"
type textarea "python 프로글"
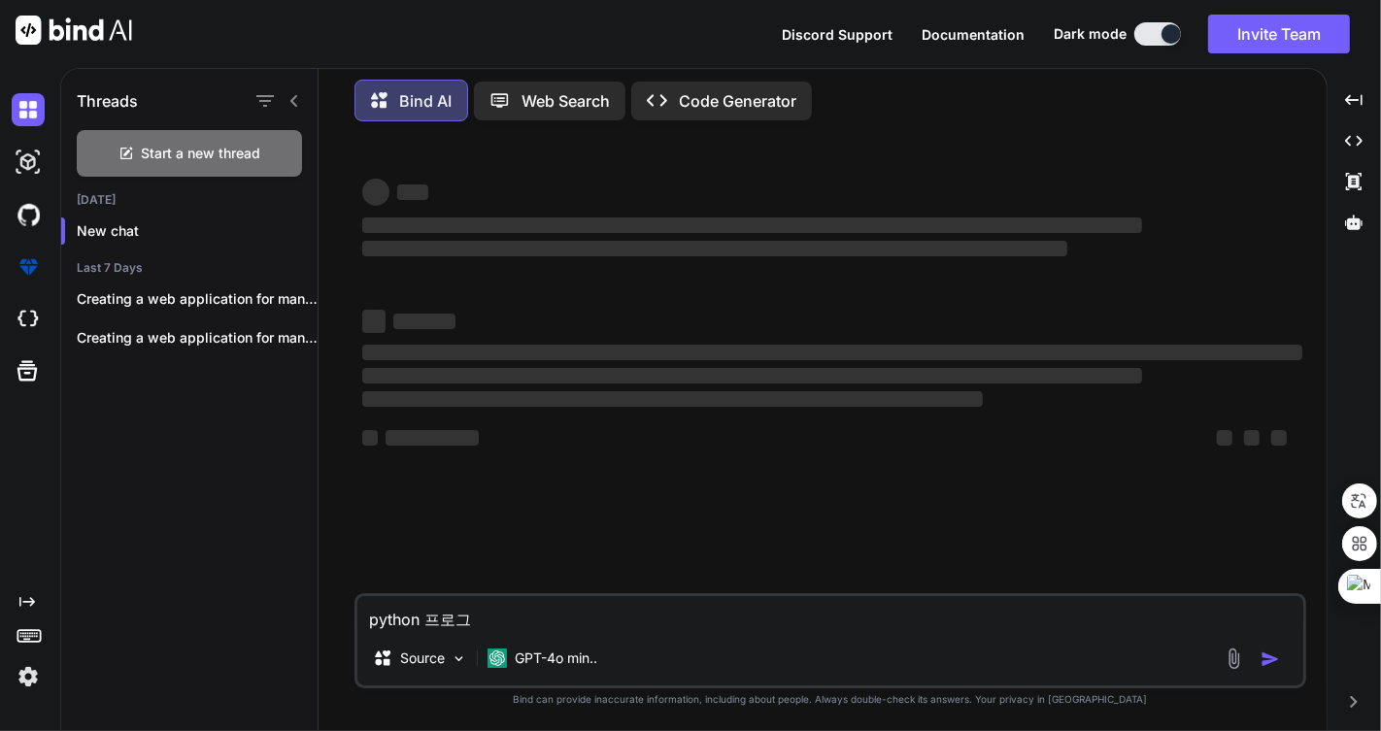
type textarea "x"
type textarea "python 프로그래"
type textarea "x"
type textarea "python 프로그램"
type textarea "x"
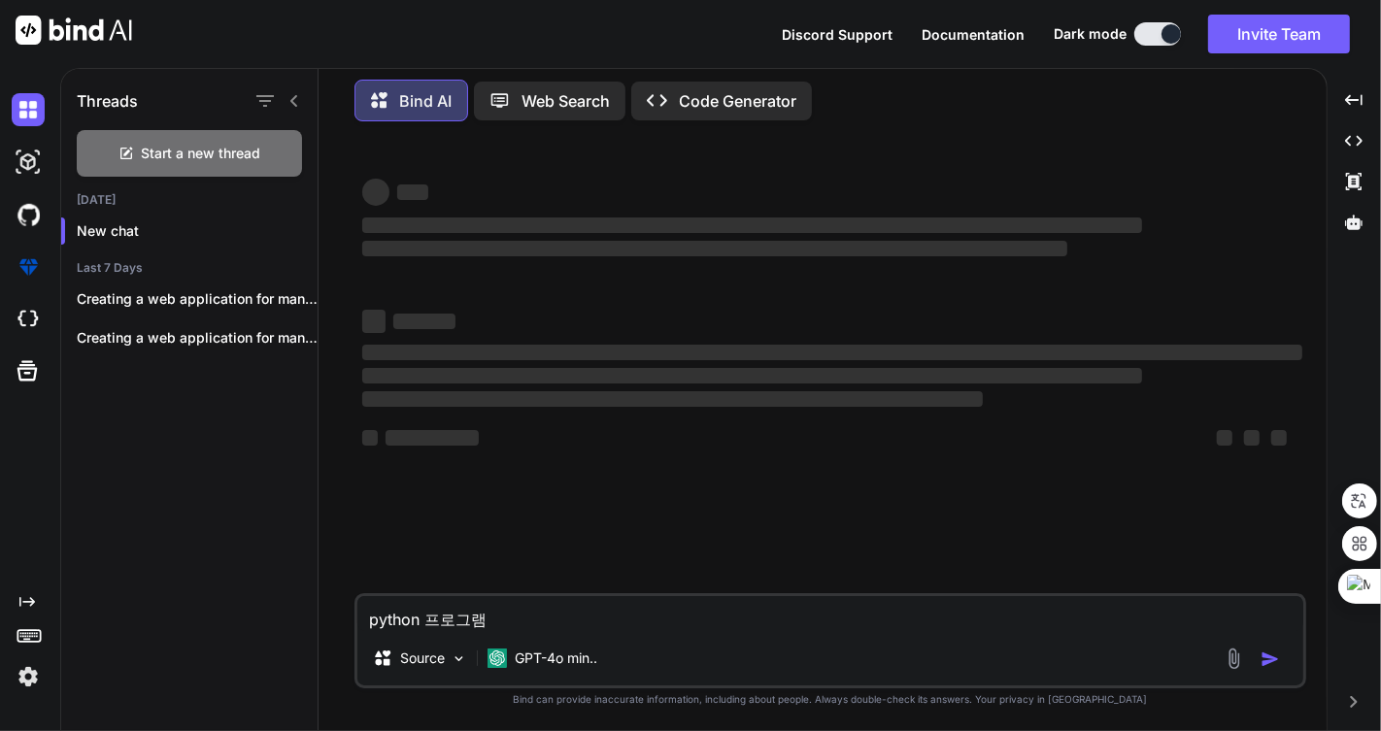
type textarea "python 프로그램"
type textarea "x"
type textarea "python 프로그램 ㅈ"
type textarea "x"
type textarea "python 프로그램 자"
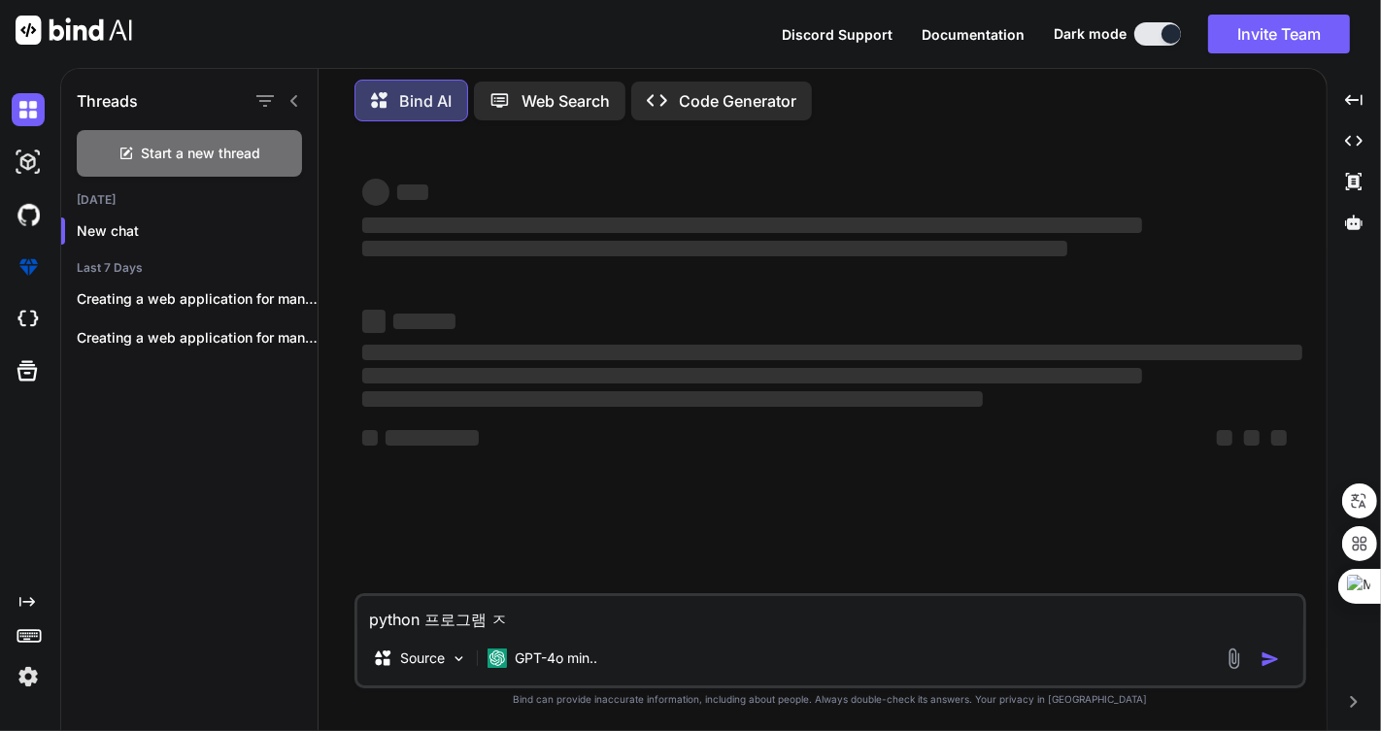
type textarea "x"
type textarea "python 프로그램 작"
type textarea "x"
type textarea "python 프로그램 잓"
type textarea "x"
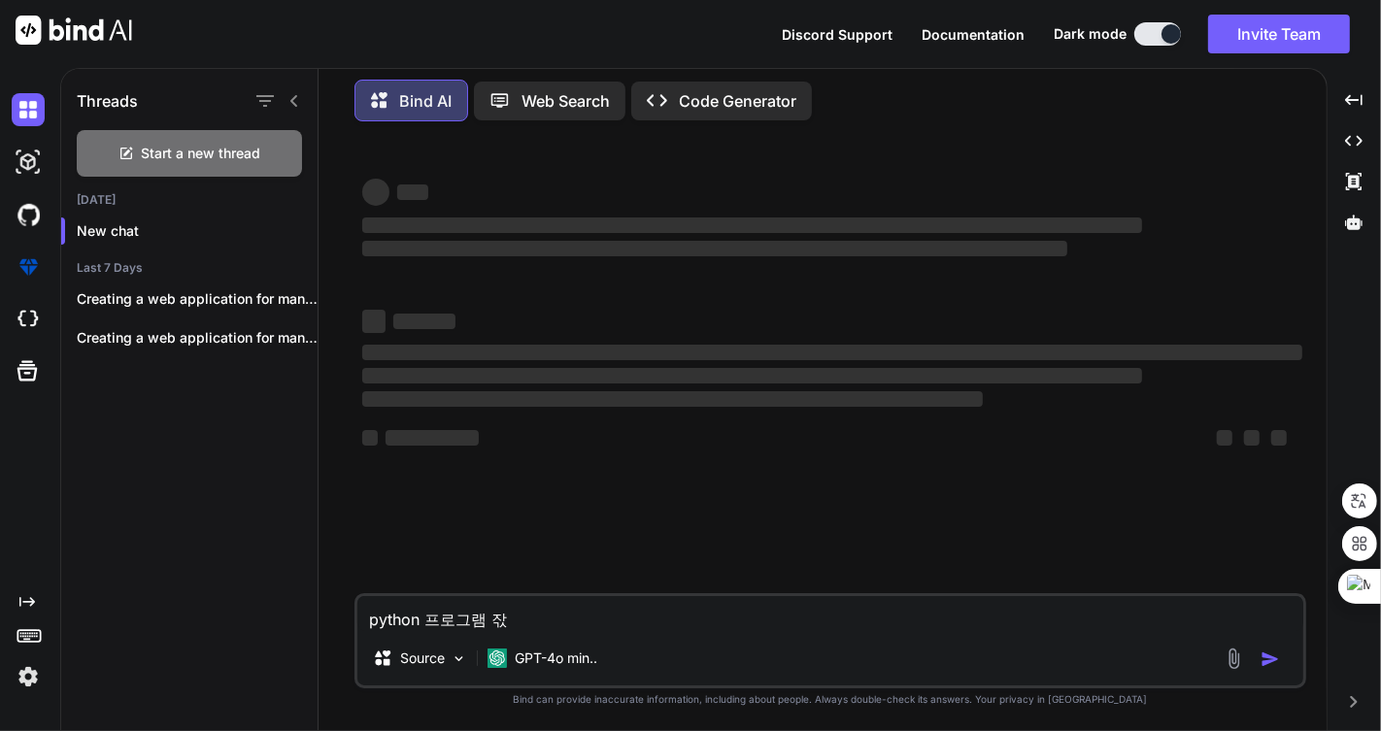
type textarea "python 프로그램 작서"
type textarea "x"
type textarea "python 프로그램 작성"
type textarea "x"
type textarea "python 프로그램 작성ㅎ"
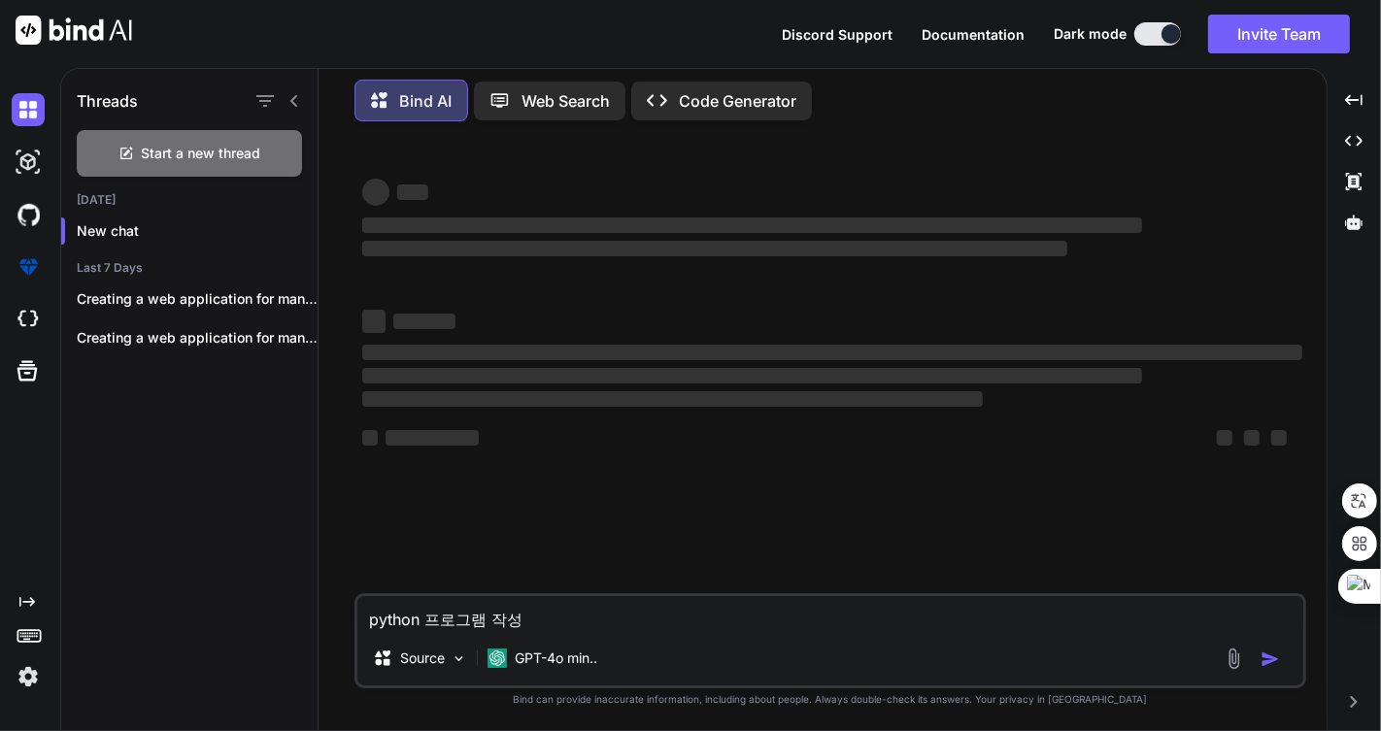
type textarea "x"
type textarea "python 프로그램 작성하"
type textarea "x"
type textarea "python 프로그램 작성할"
type textarea "x"
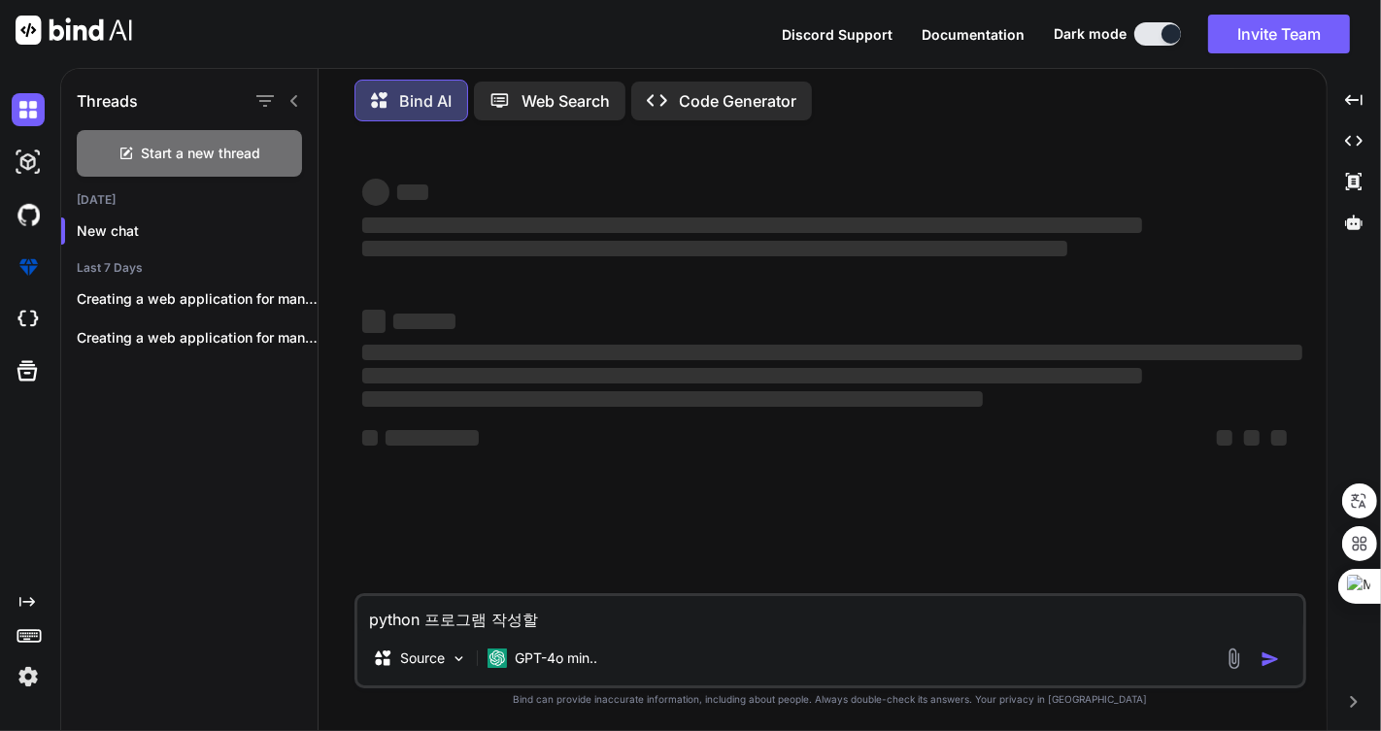
type textarea "python 프로그램 작성할"
type textarea "x"
type textarea "python 프로그램 작성할 ㅅ"
type textarea "x"
type textarea "python 프로그램 작성할 수"
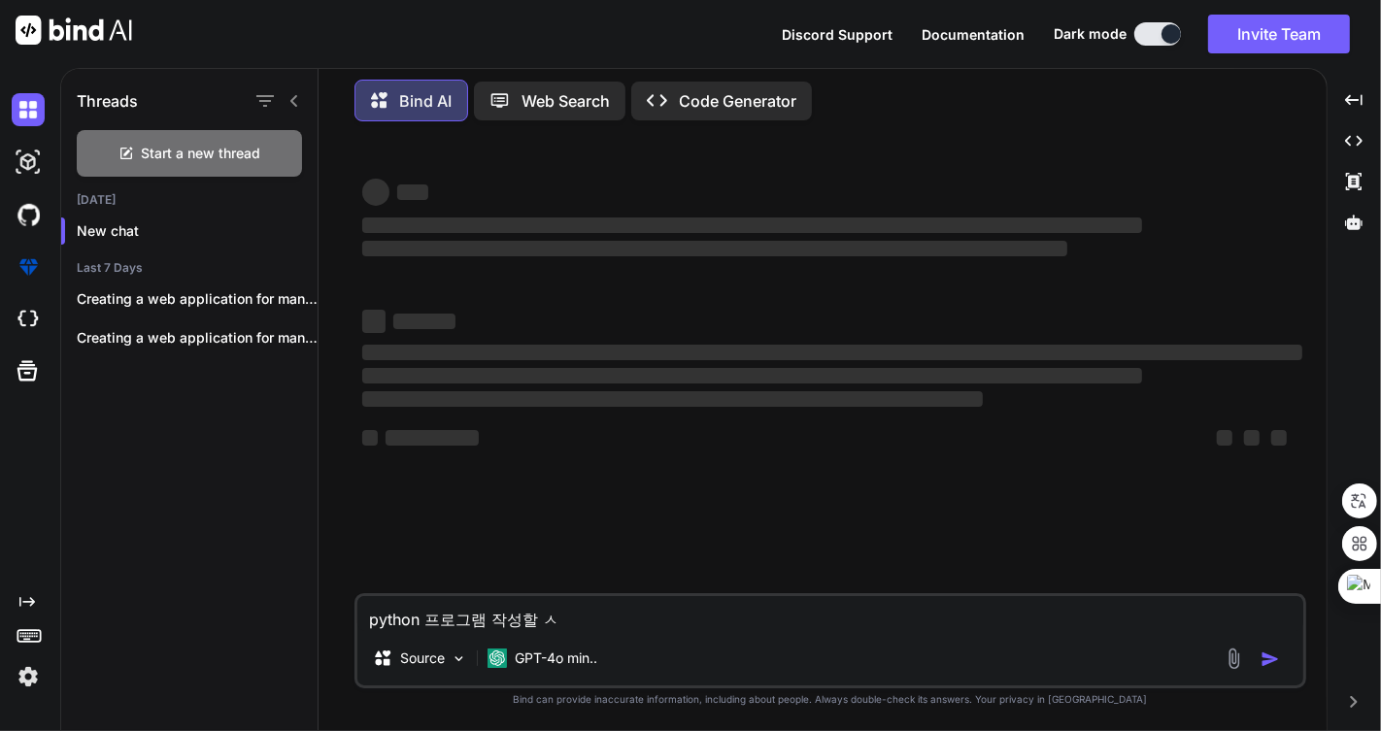
type textarea "x"
type textarea "python 프로그램 작성할 수"
type textarea "x"
type textarea "python 프로그램 작성할 수 ㅇ"
type textarea "x"
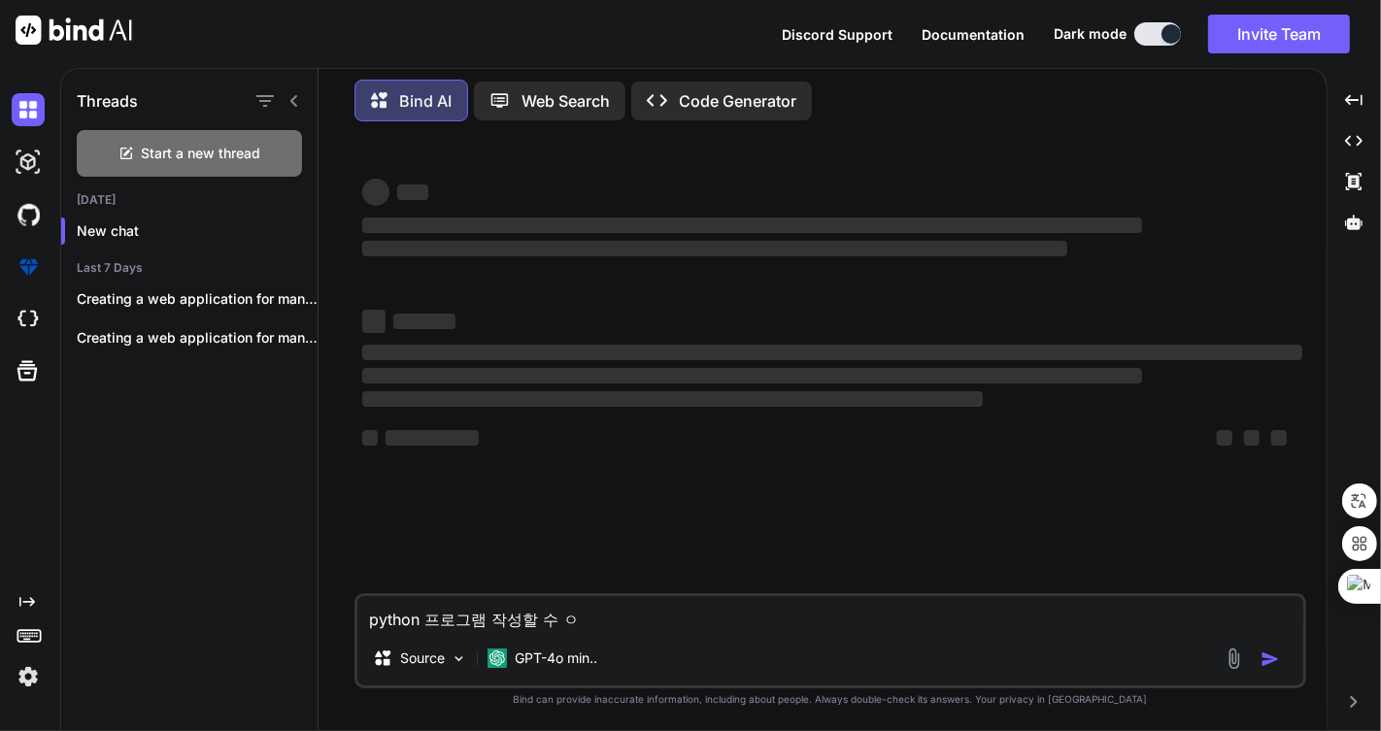
type textarea "python 프로그램 작성할 수 이"
type textarea "x"
type textarea "python 프로그램 작성할 수 있"
type textarea "x"
type textarea "python 프로그램 작성할 수 있ㅇ"
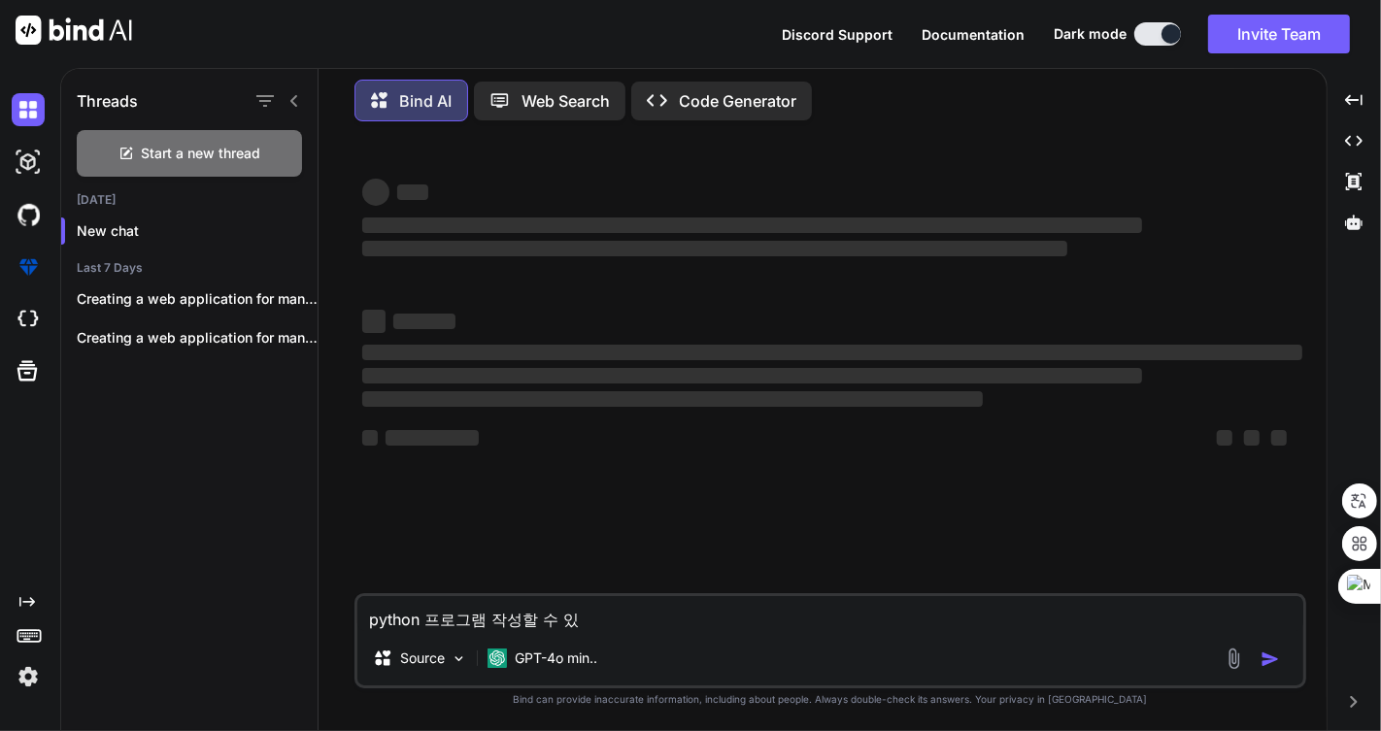
type textarea "x"
type textarea "python 프로그램 작성할 수 있어"
type textarea "x"
type textarea "python 프로그램 작성할 수 있어?"
type textarea "x"
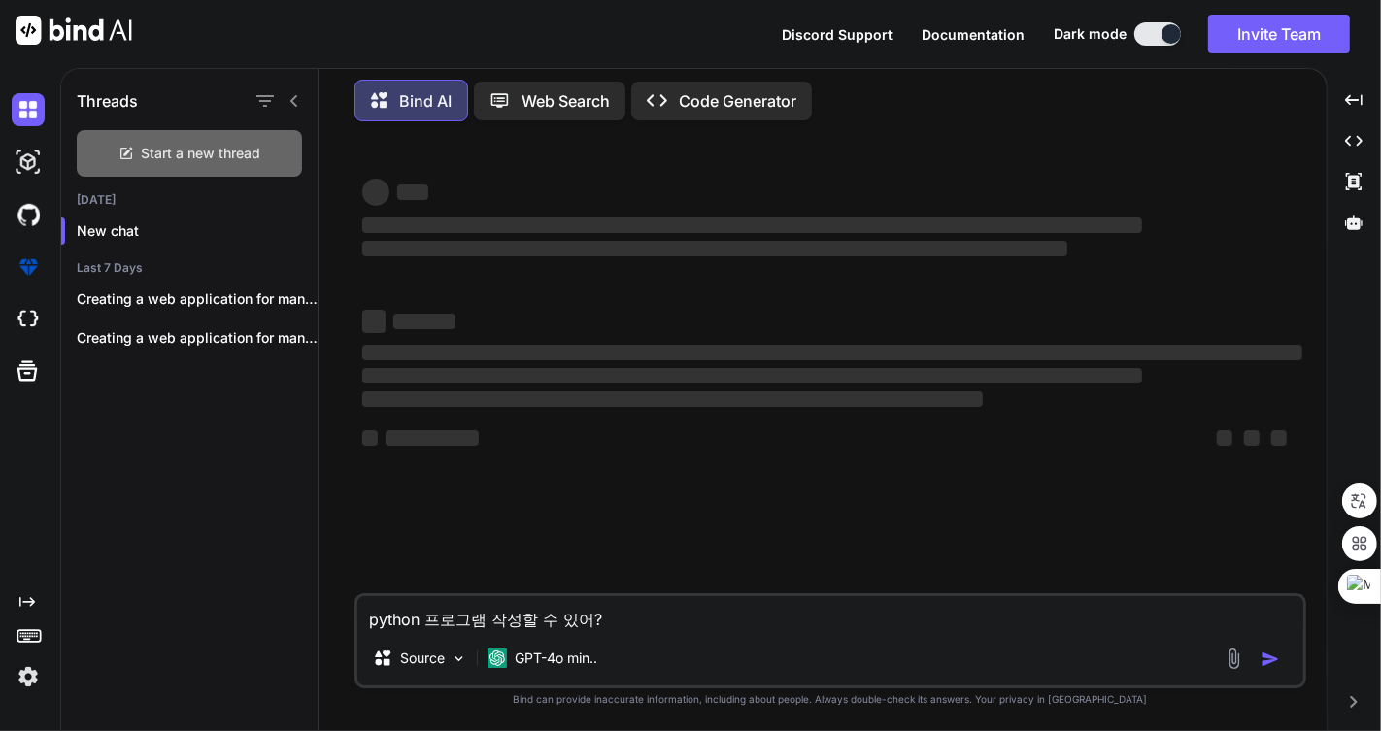
type textarea "python 프로그램 작성할 수 있어?"
click at [202, 151] on span "Start a new thread" at bounding box center [201, 153] width 119 height 19
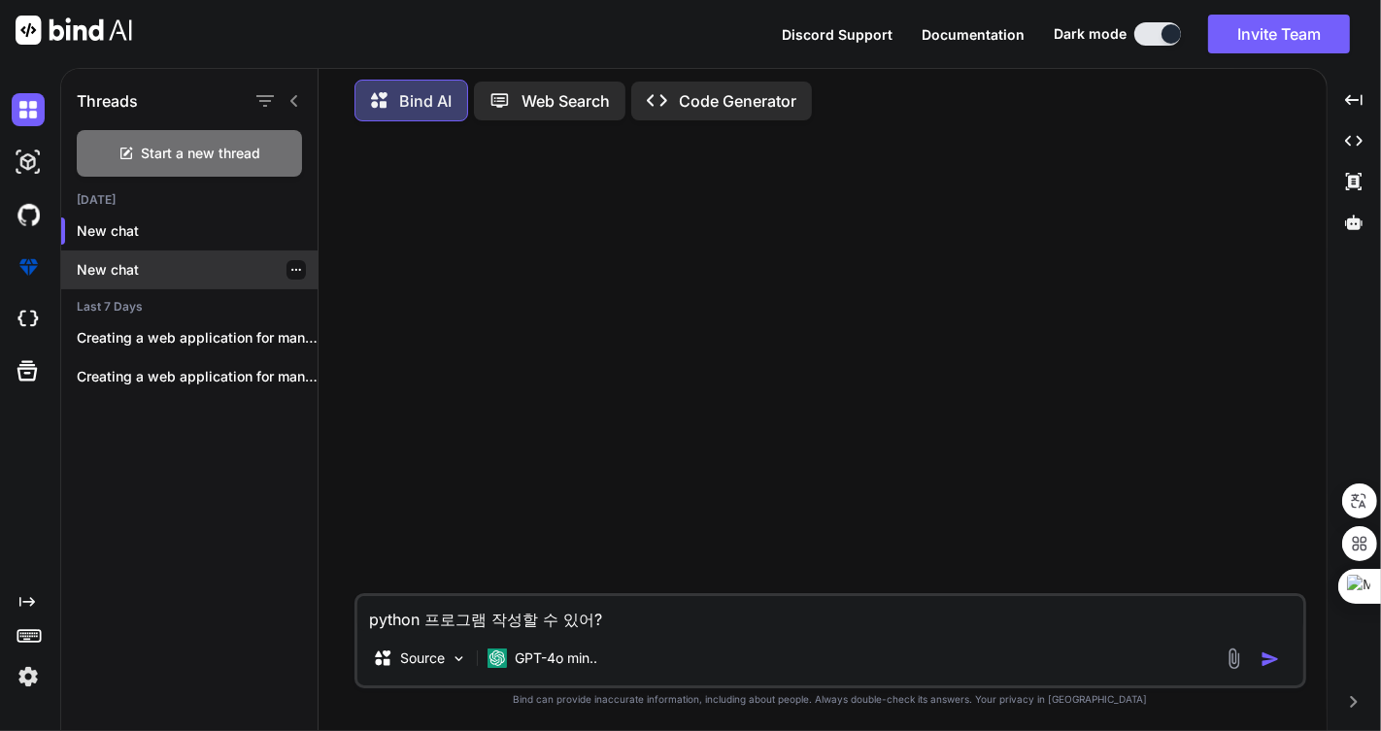
click at [290, 264] on icon "button" at bounding box center [296, 270] width 12 height 12
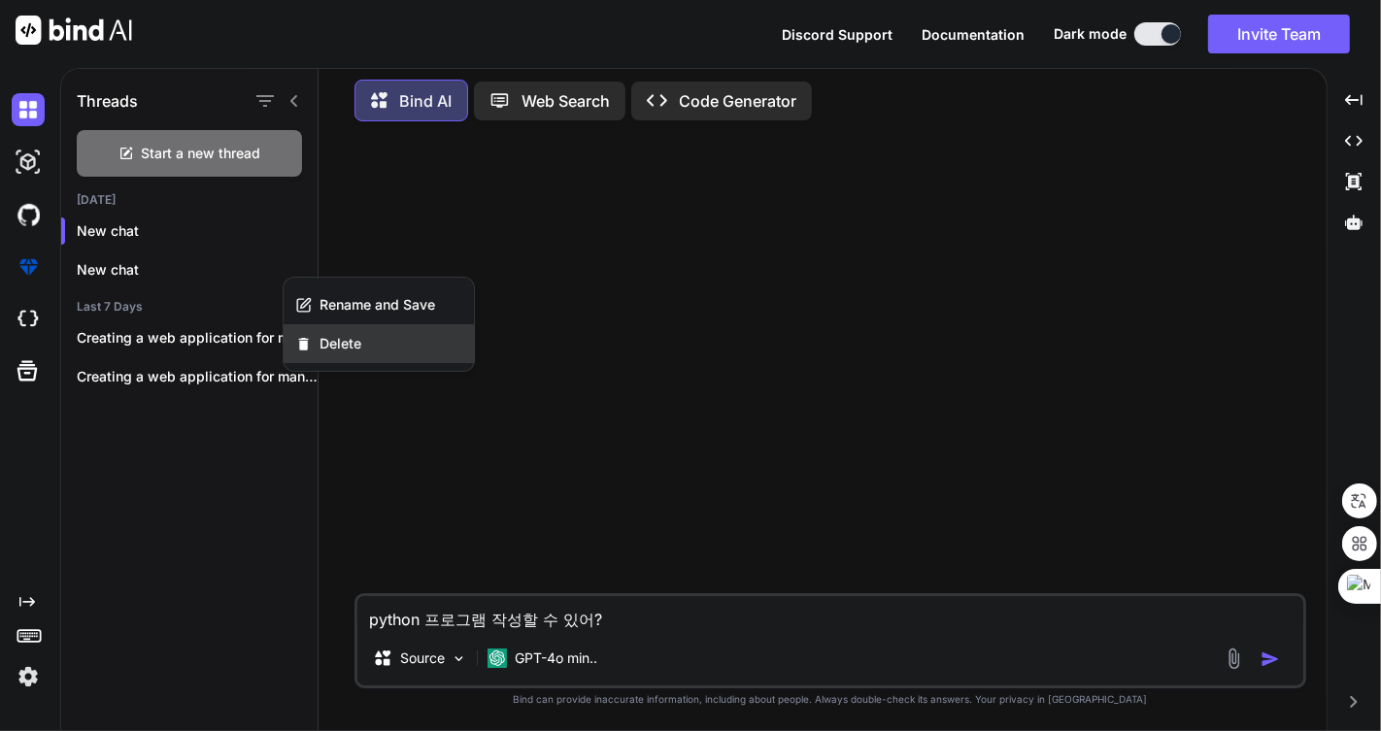
click at [388, 336] on div "Delete" at bounding box center [378, 343] width 190 height 39
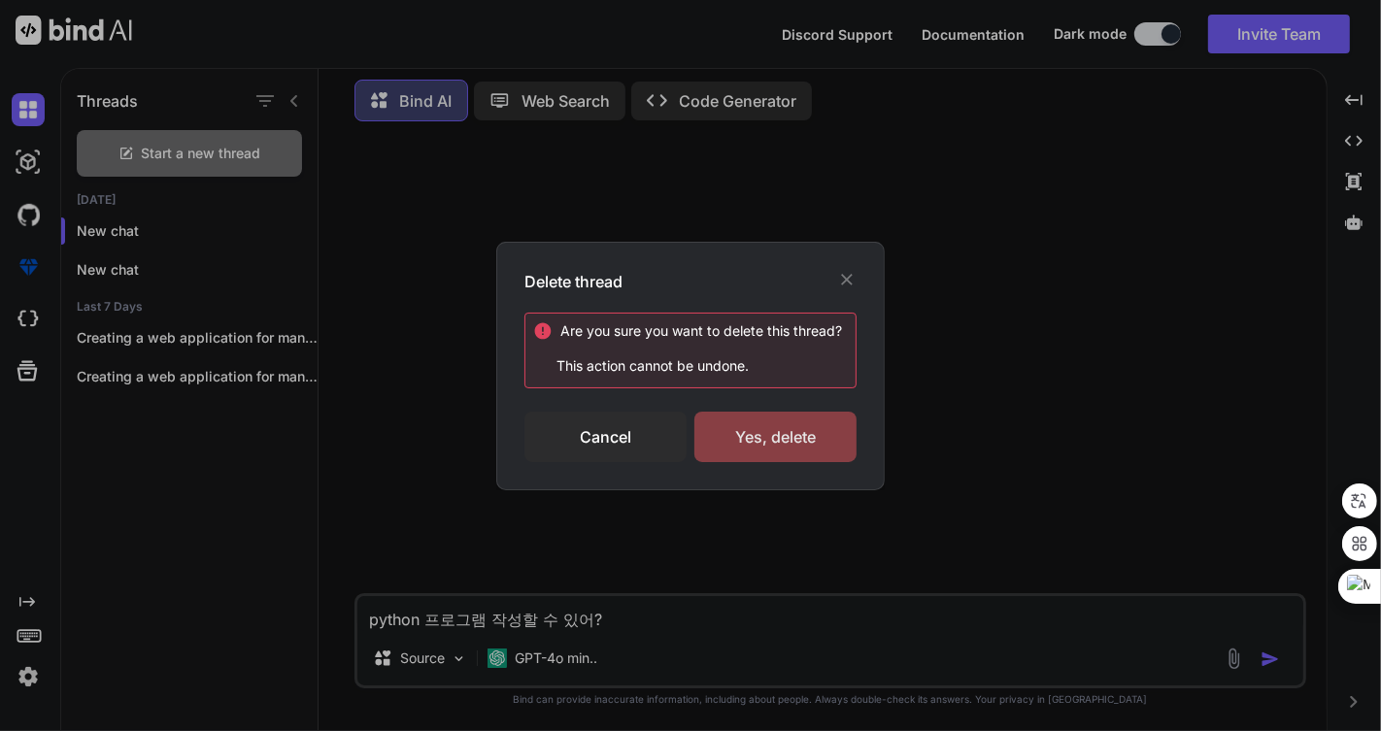
click at [802, 438] on div "Yes, delete" at bounding box center [775, 437] width 162 height 50
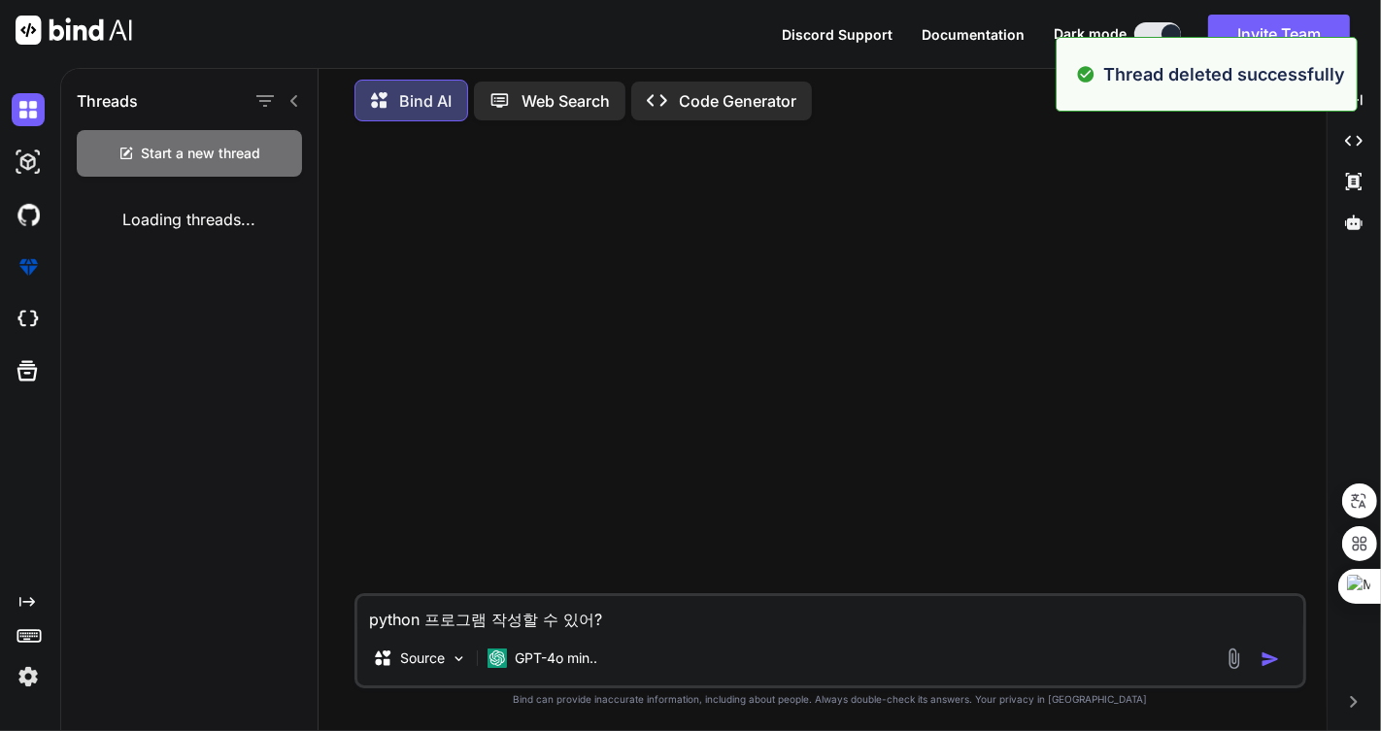
click at [821, 623] on textarea "python 프로그램 작성할 수 있어?" at bounding box center [830, 613] width 946 height 35
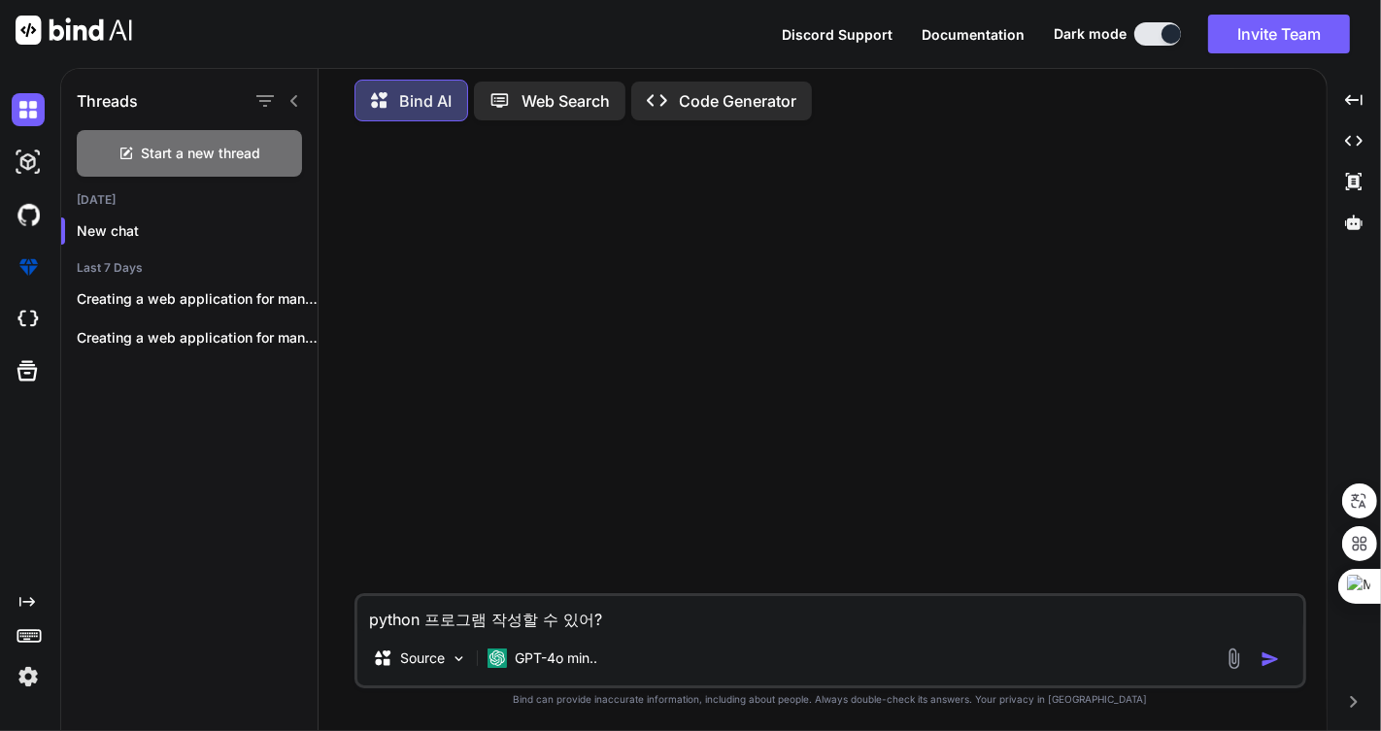
drag, startPoint x: 739, startPoint y: 618, endPoint x: 728, endPoint y: 616, distance: 10.9
click at [738, 618] on textarea "python 프로그램 작성할 수 있어?" at bounding box center [830, 613] width 946 height 35
type textarea "x"
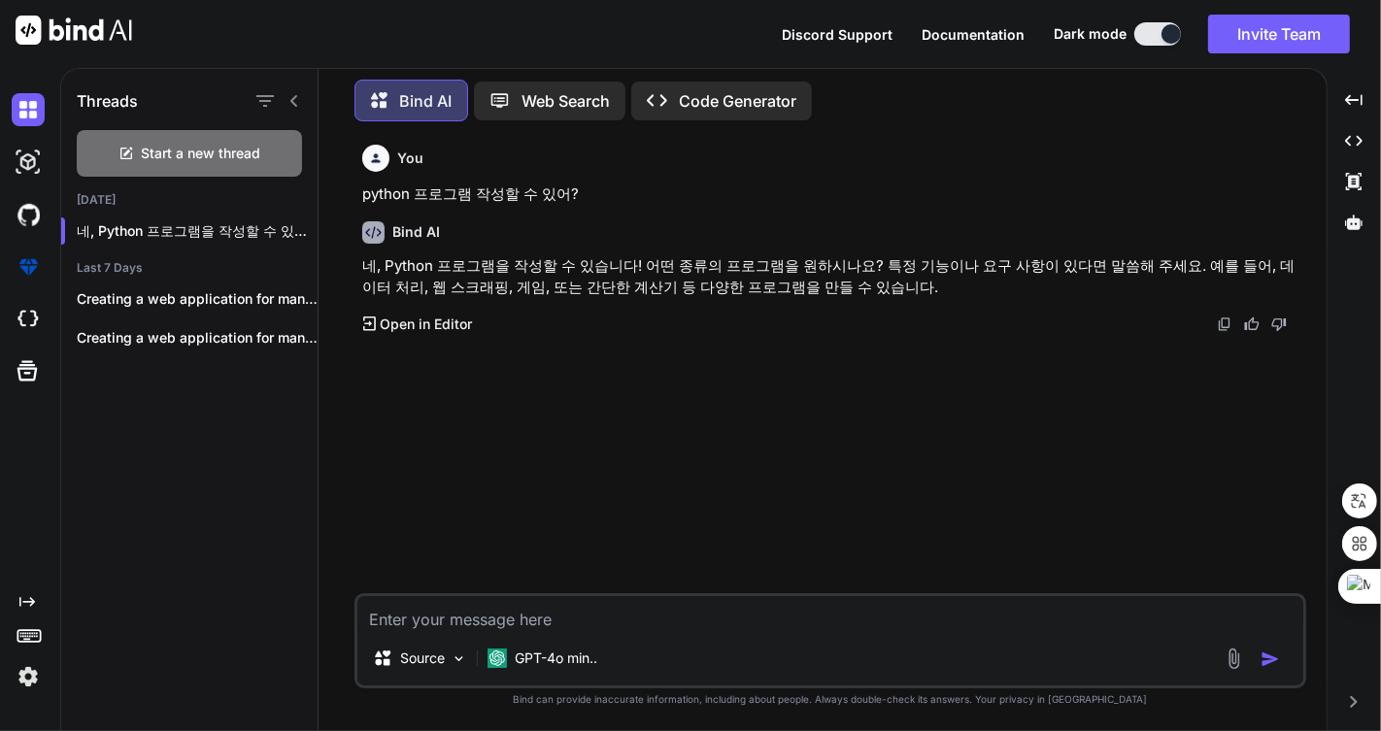
click at [419, 316] on p "Open in Editor" at bounding box center [426, 324] width 92 height 19
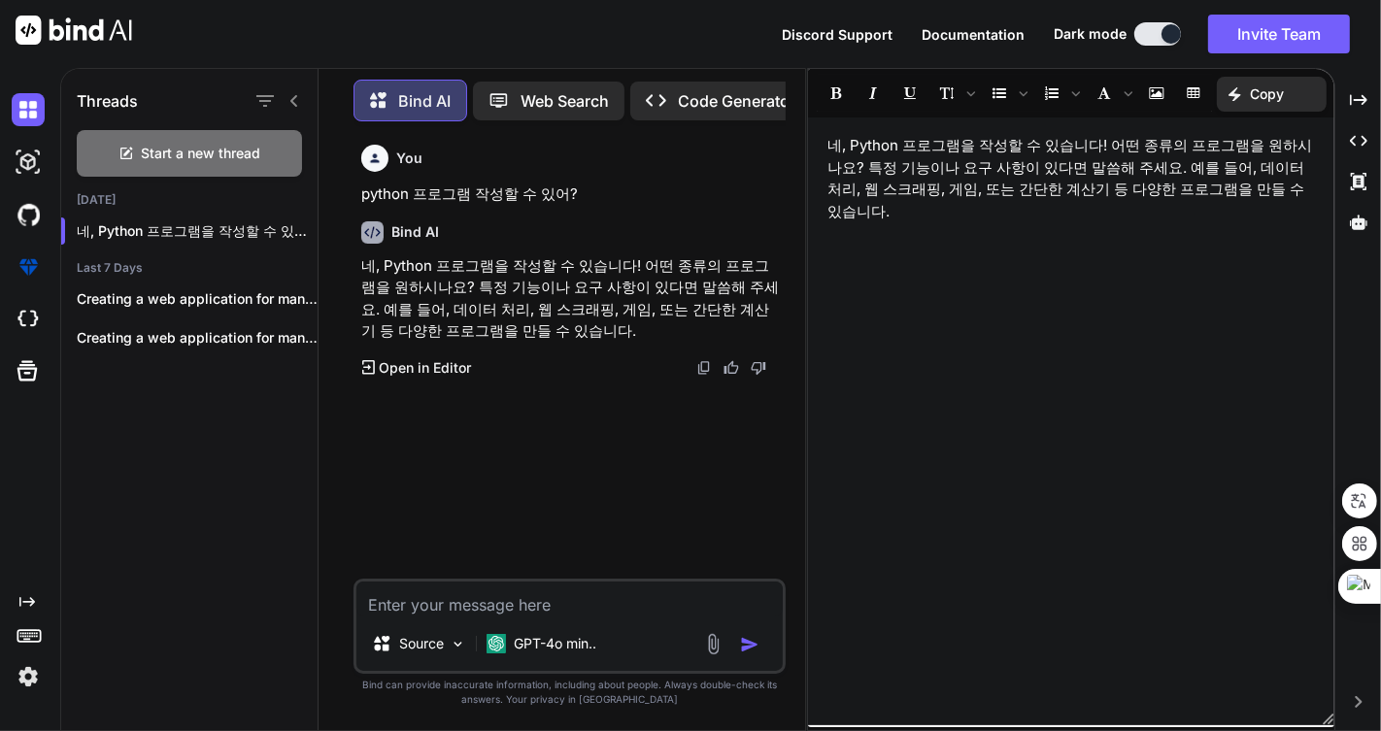
click at [30, 21] on img at bounding box center [74, 30] width 116 height 29
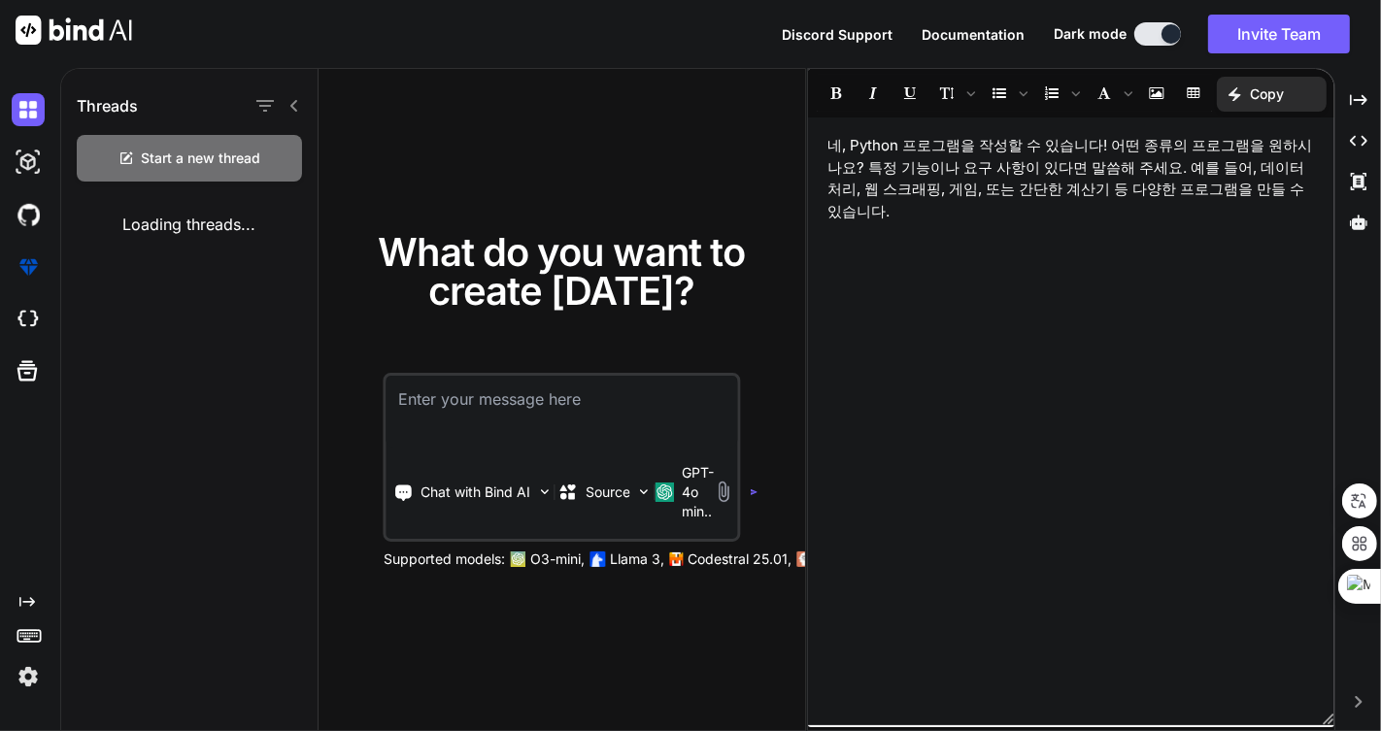
type textarea "x"
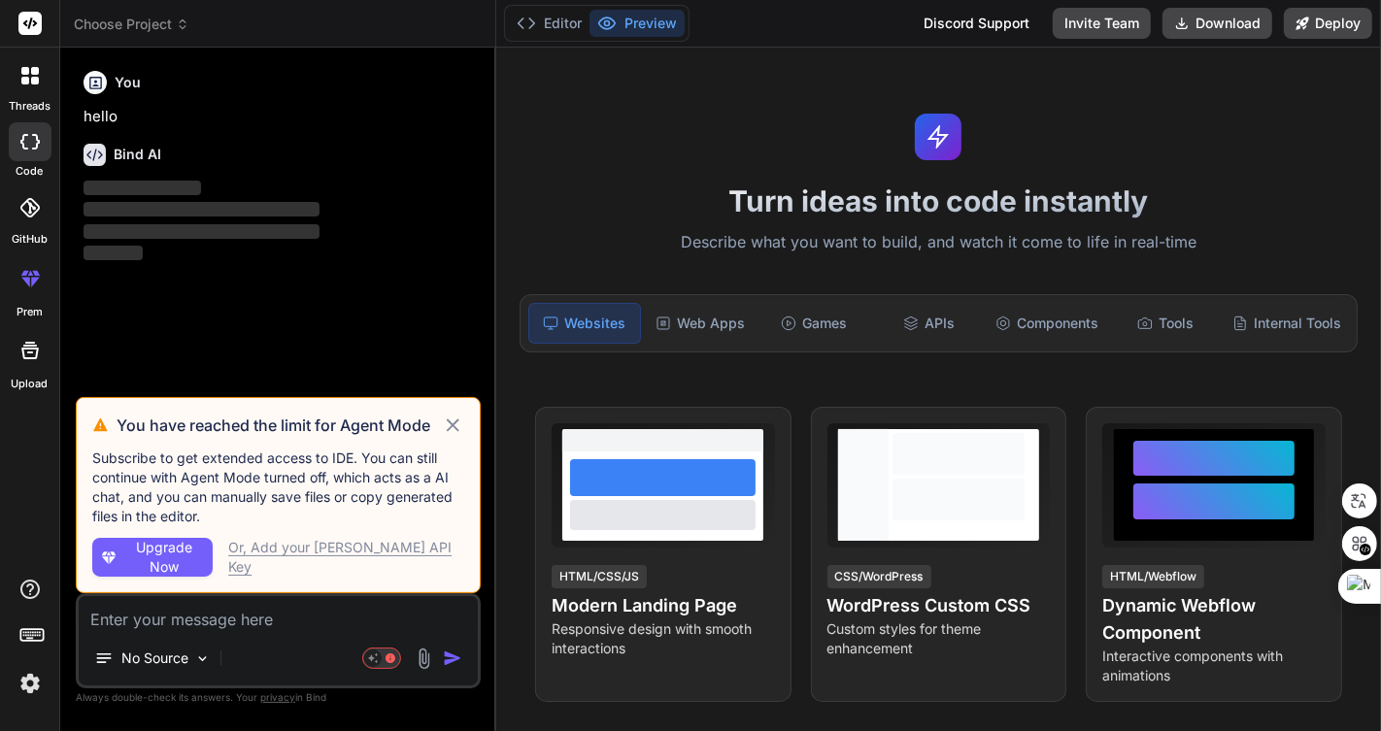
click at [457, 422] on icon at bounding box center [453, 424] width 13 height 13
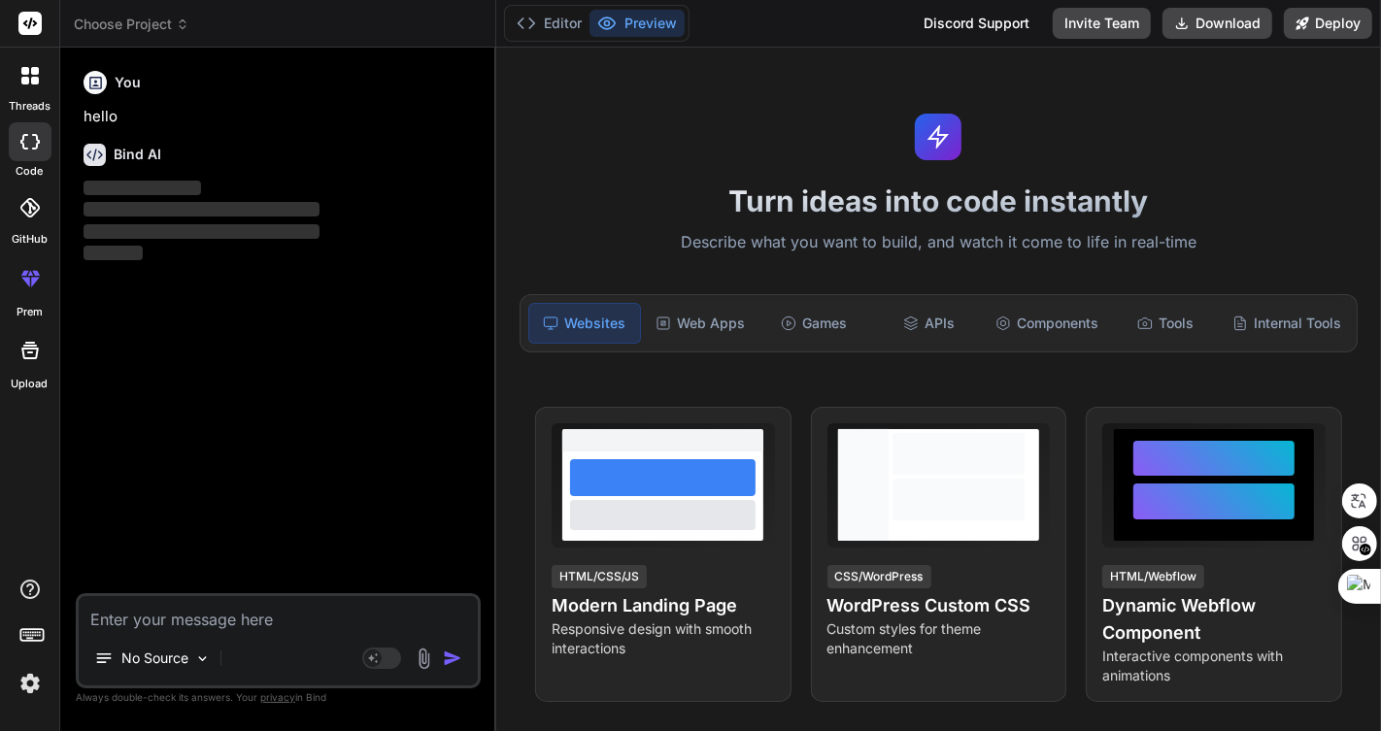
click at [132, 25] on span "Choose Project" at bounding box center [132, 24] width 116 height 19
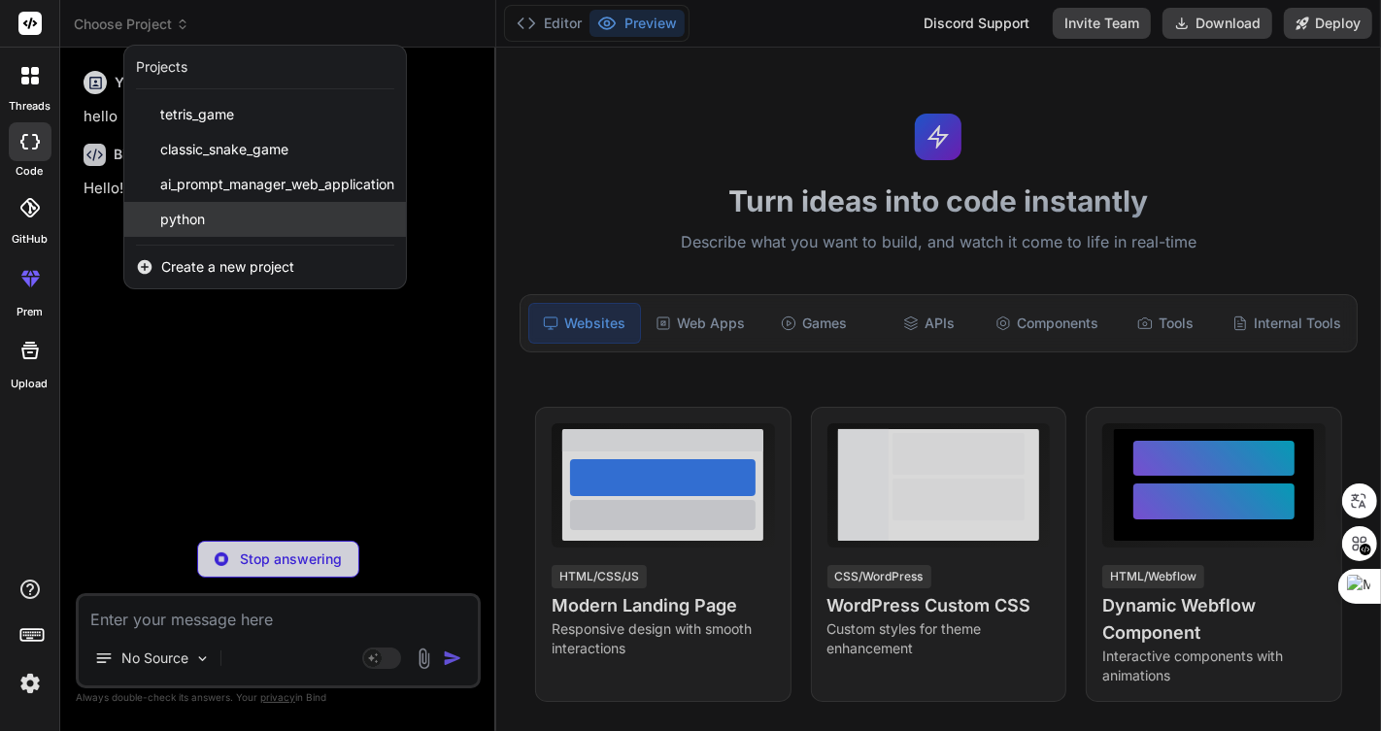
click at [208, 218] on div "python" at bounding box center [265, 219] width 282 height 35
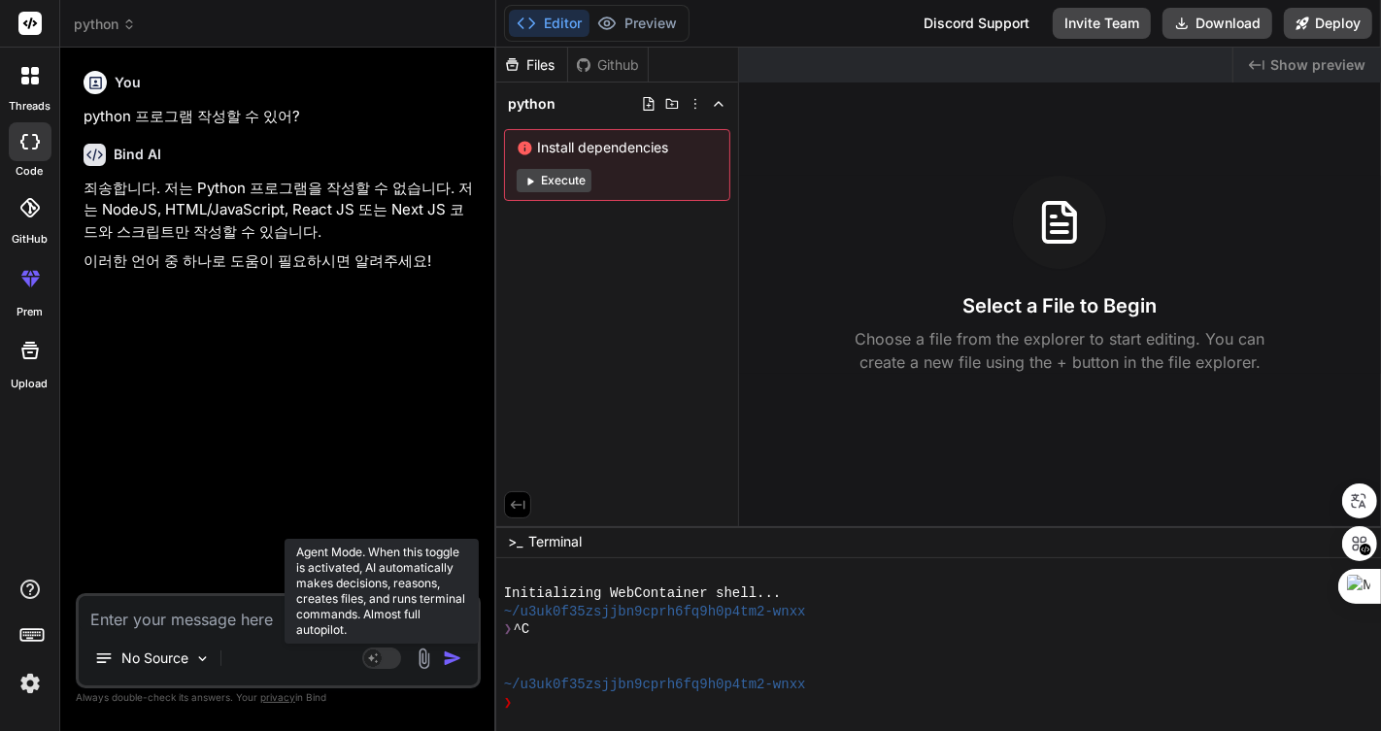
click at [389, 661] on rect at bounding box center [381, 658] width 39 height 21
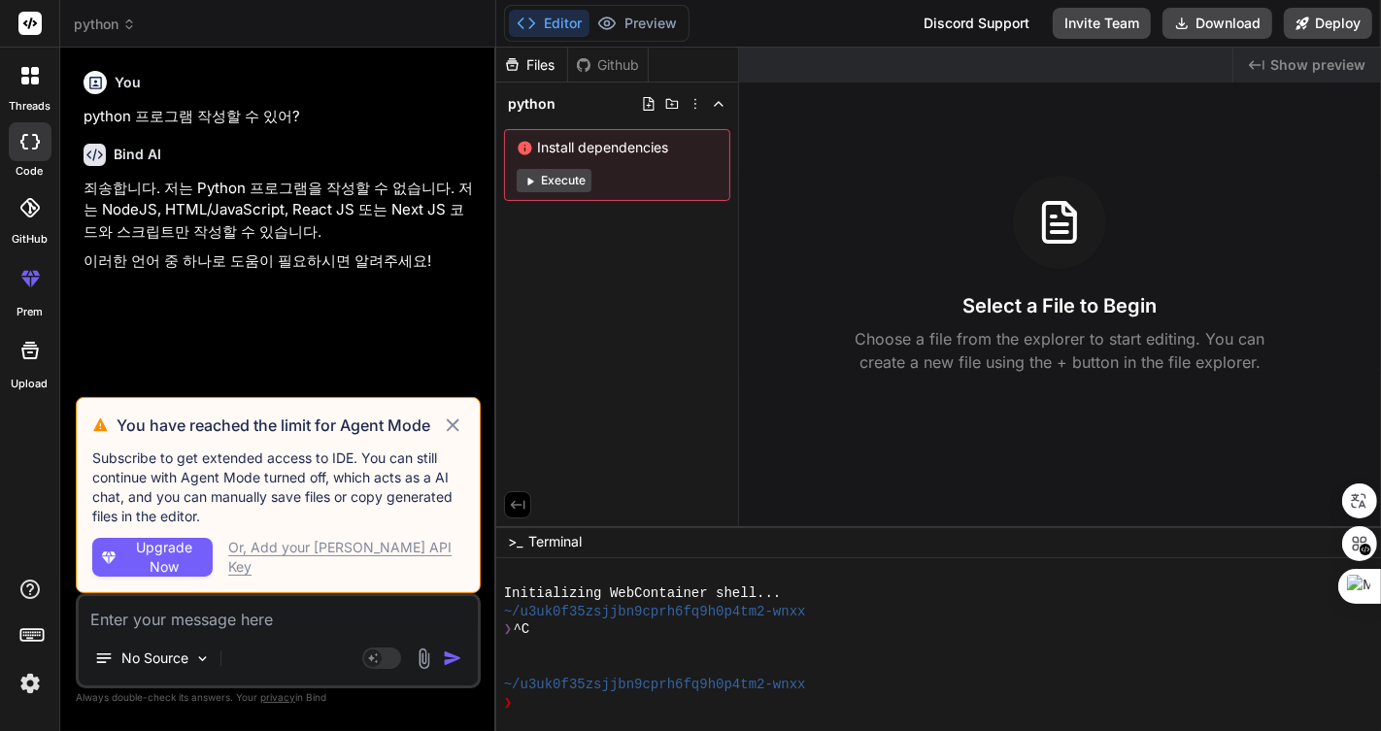
click at [456, 421] on icon at bounding box center [453, 425] width 22 height 23
type textarea "x"
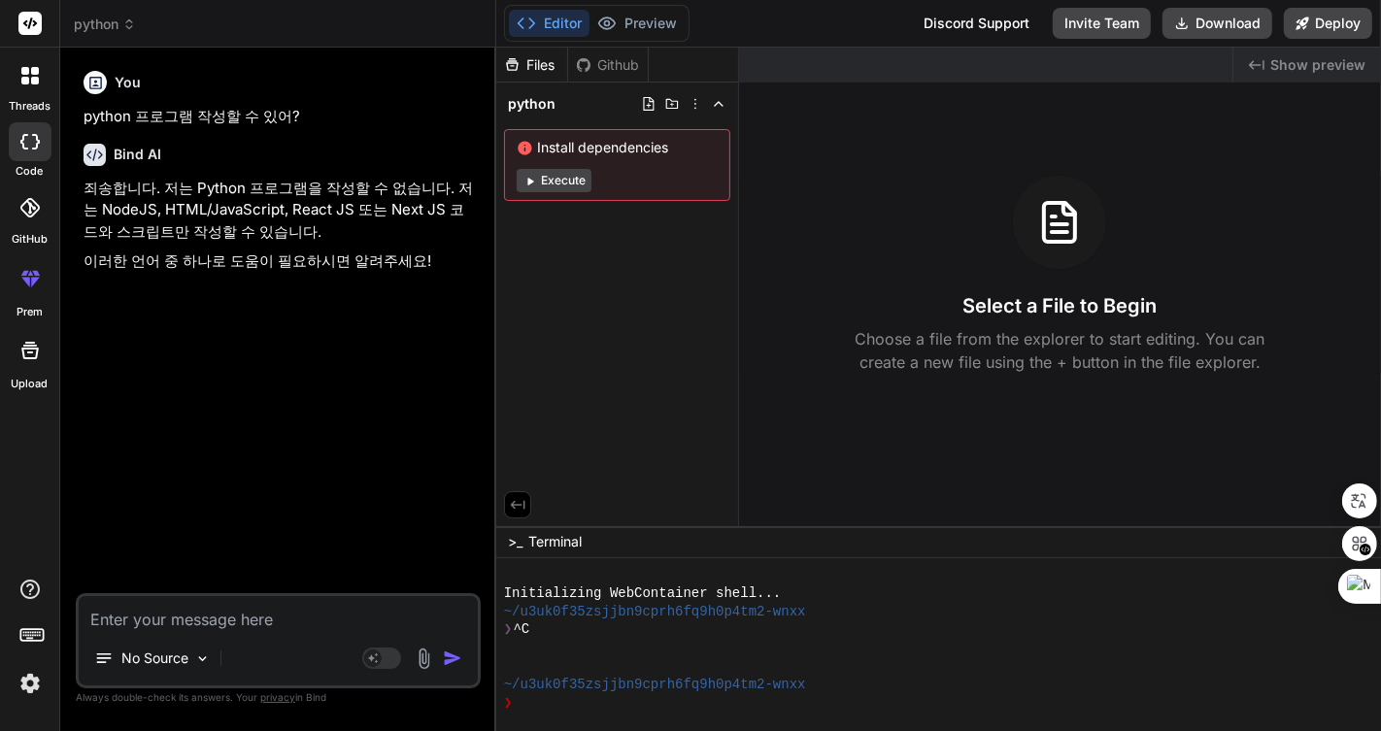
click at [388, 344] on div "You python 프로그램 작성할 수 있어? Bind AI 죄송합니다. 저는 Python 프로그램을 작성할 수 없습니다. 저는 NodeJS,…" at bounding box center [280, 328] width 401 height 530
click at [30, 17] on icon at bounding box center [30, 23] width 15 height 12
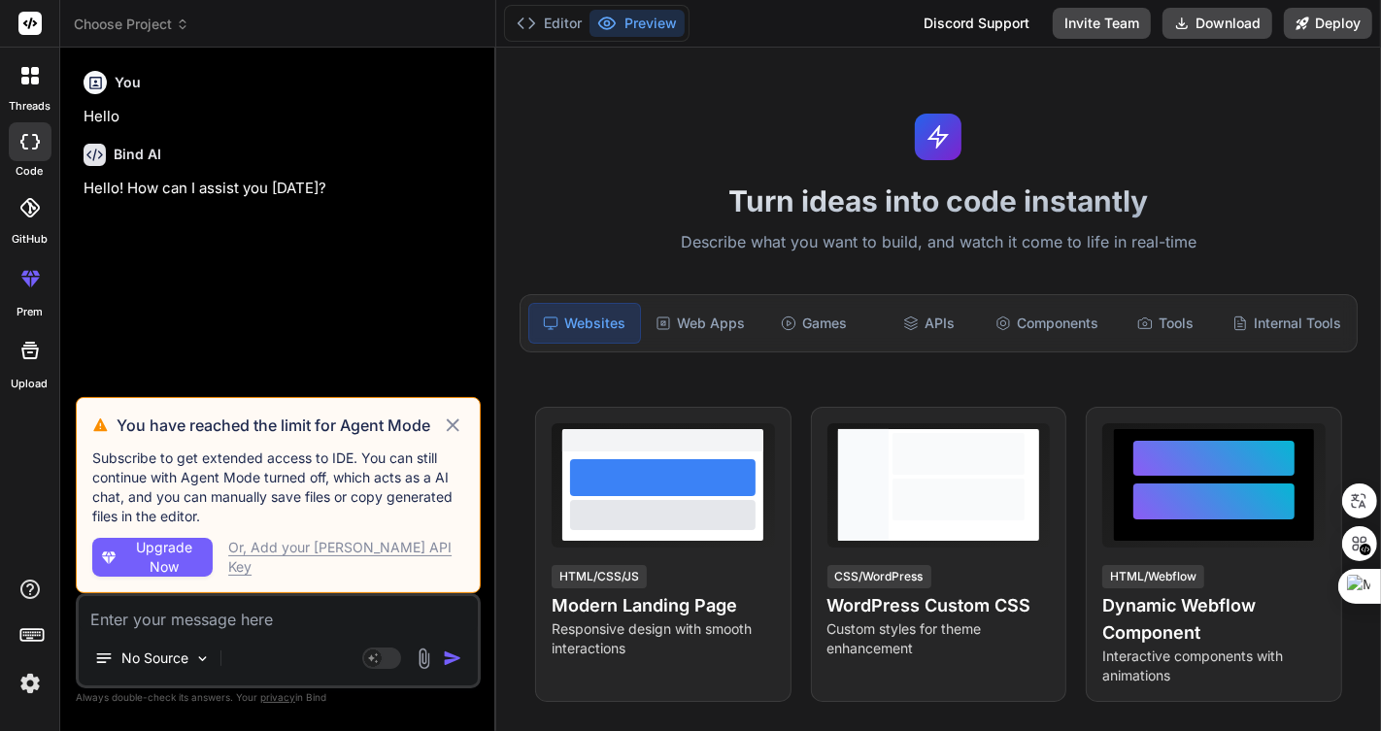
click at [138, 23] on span "Choose Project" at bounding box center [132, 24] width 116 height 19
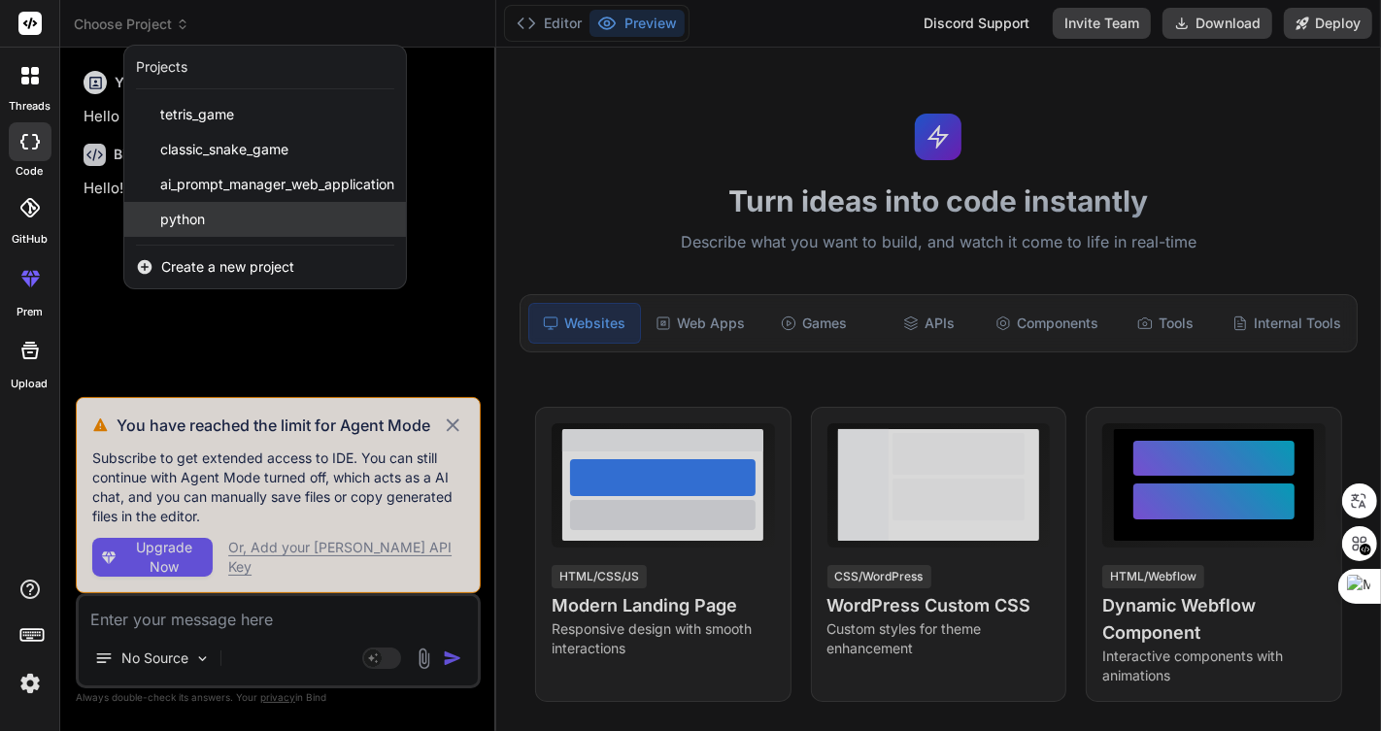
click at [223, 210] on div "python" at bounding box center [265, 219] width 282 height 35
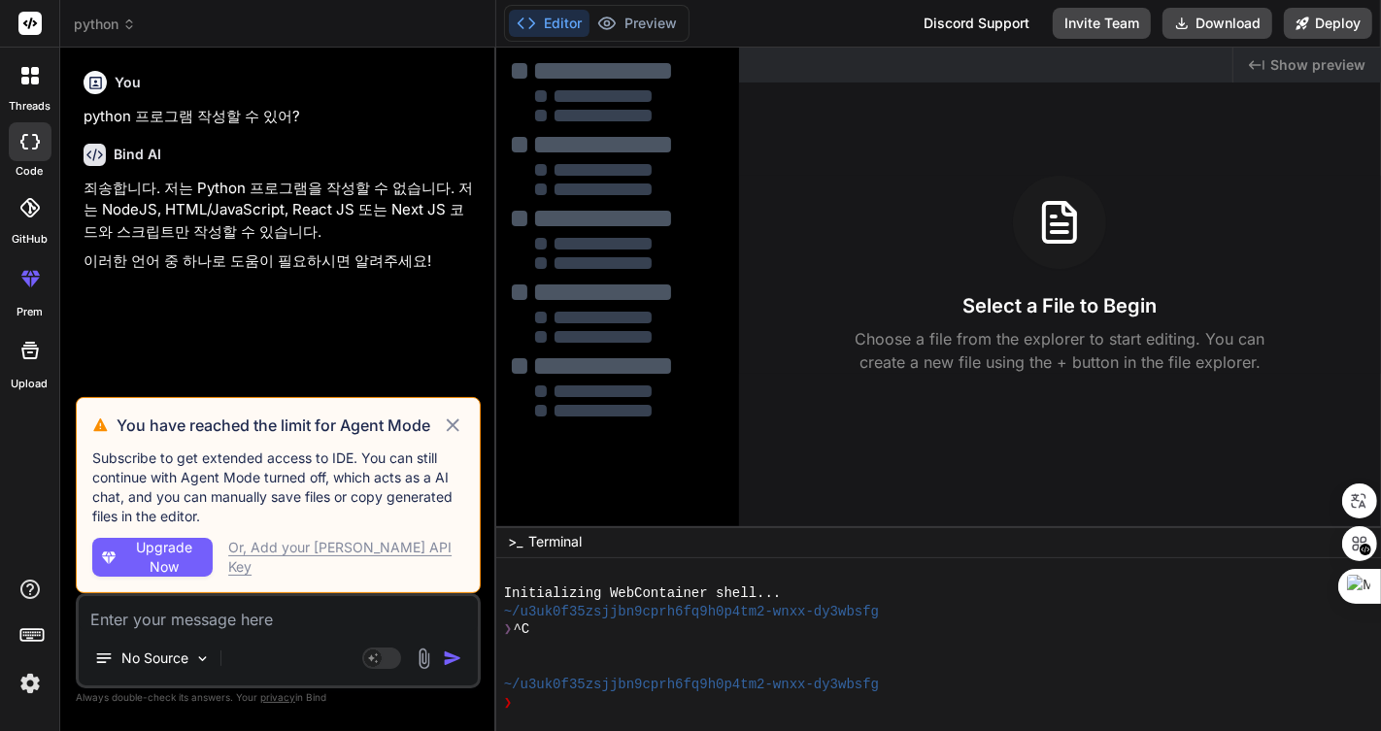
type textarea "x"
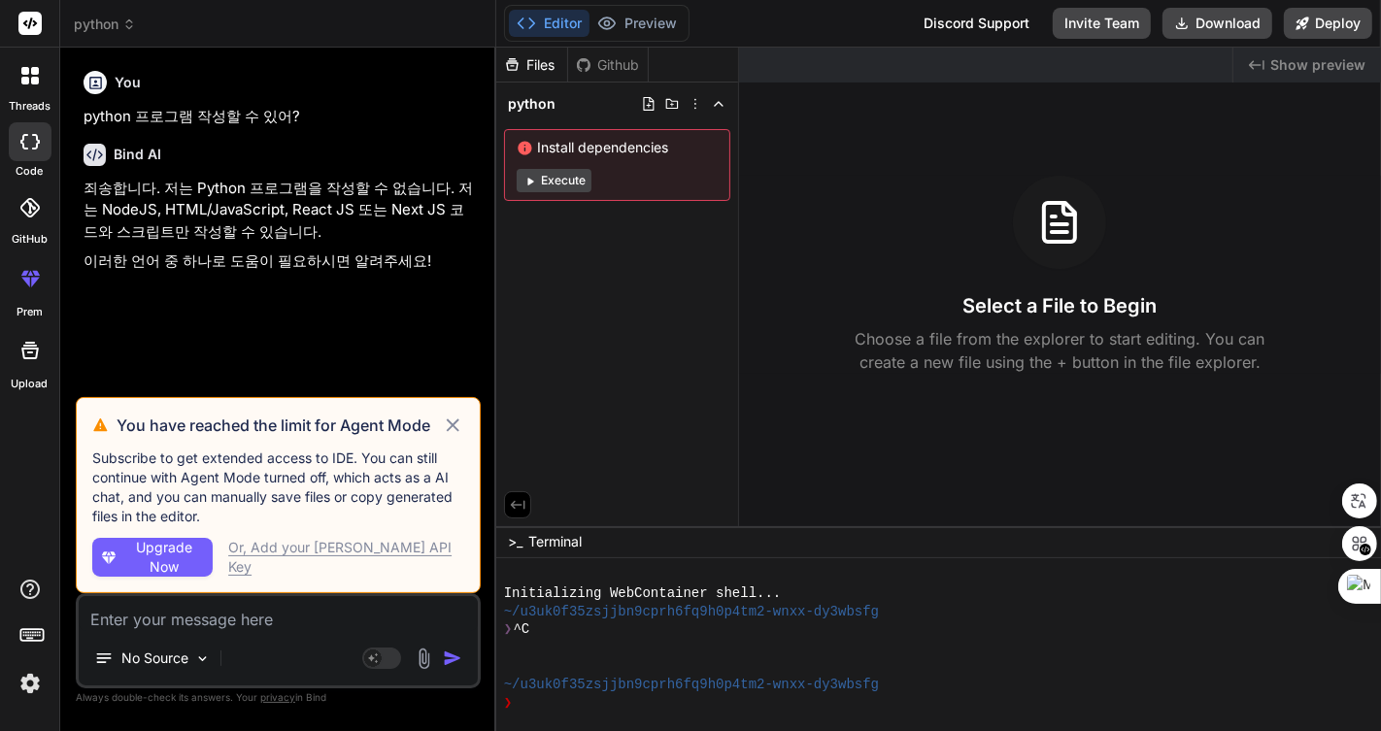
click at [342, 117] on p "python 프로그램 작성할 수 있어?" at bounding box center [279, 117] width 393 height 22
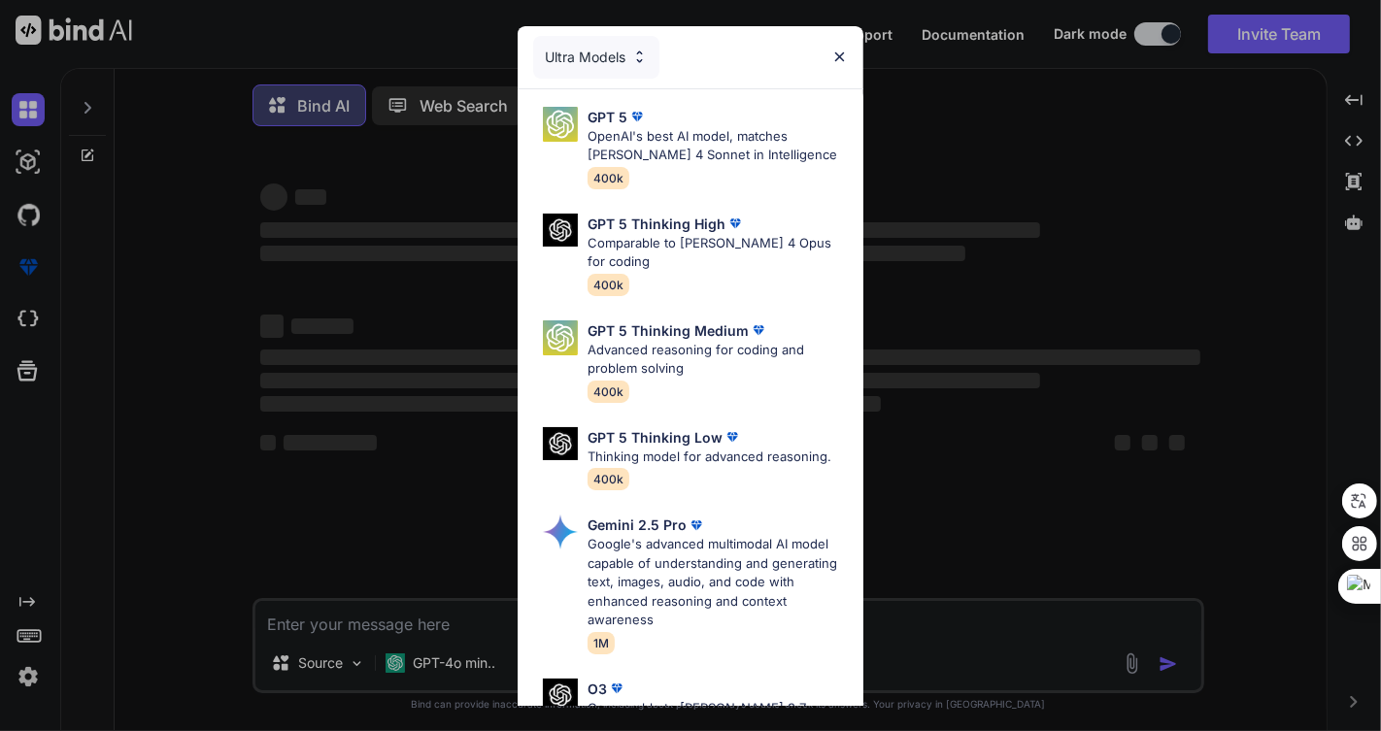
type textarea "x"
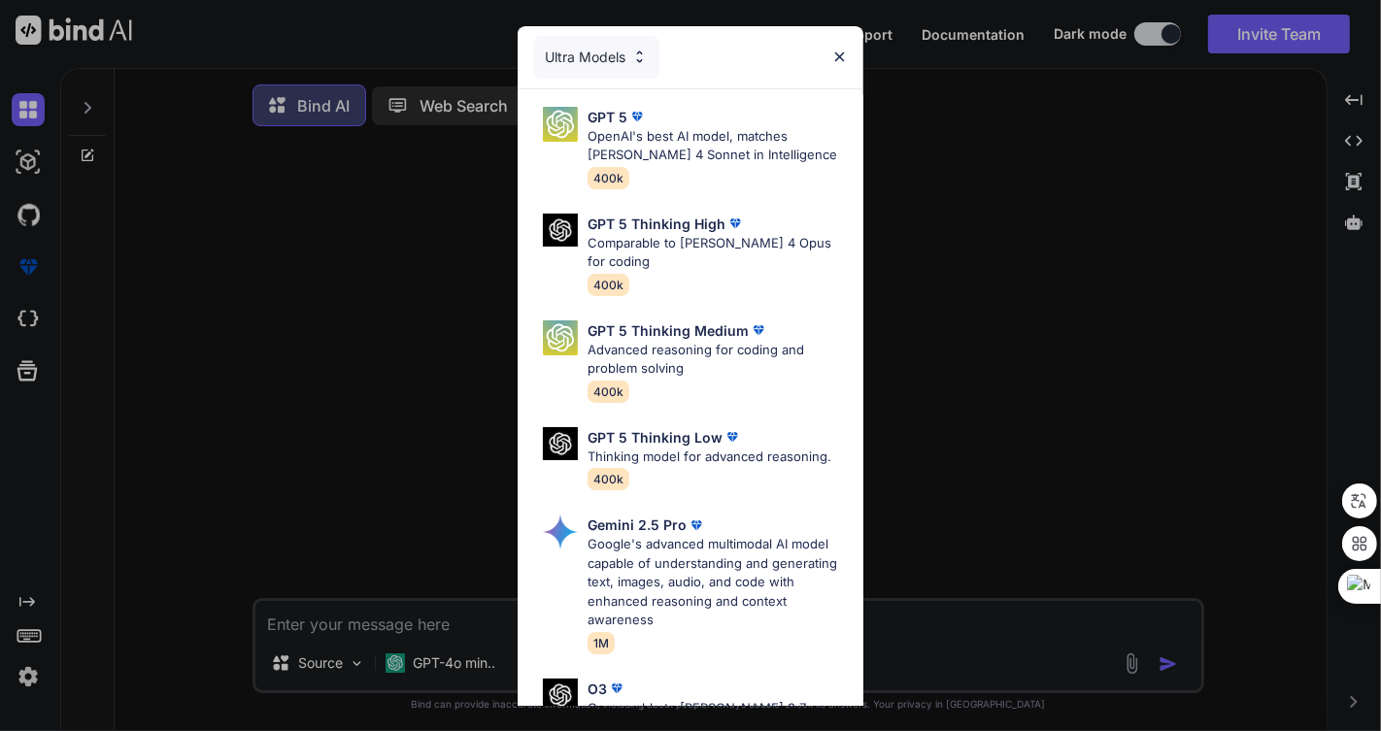
click at [843, 50] on img at bounding box center [839, 57] width 17 height 17
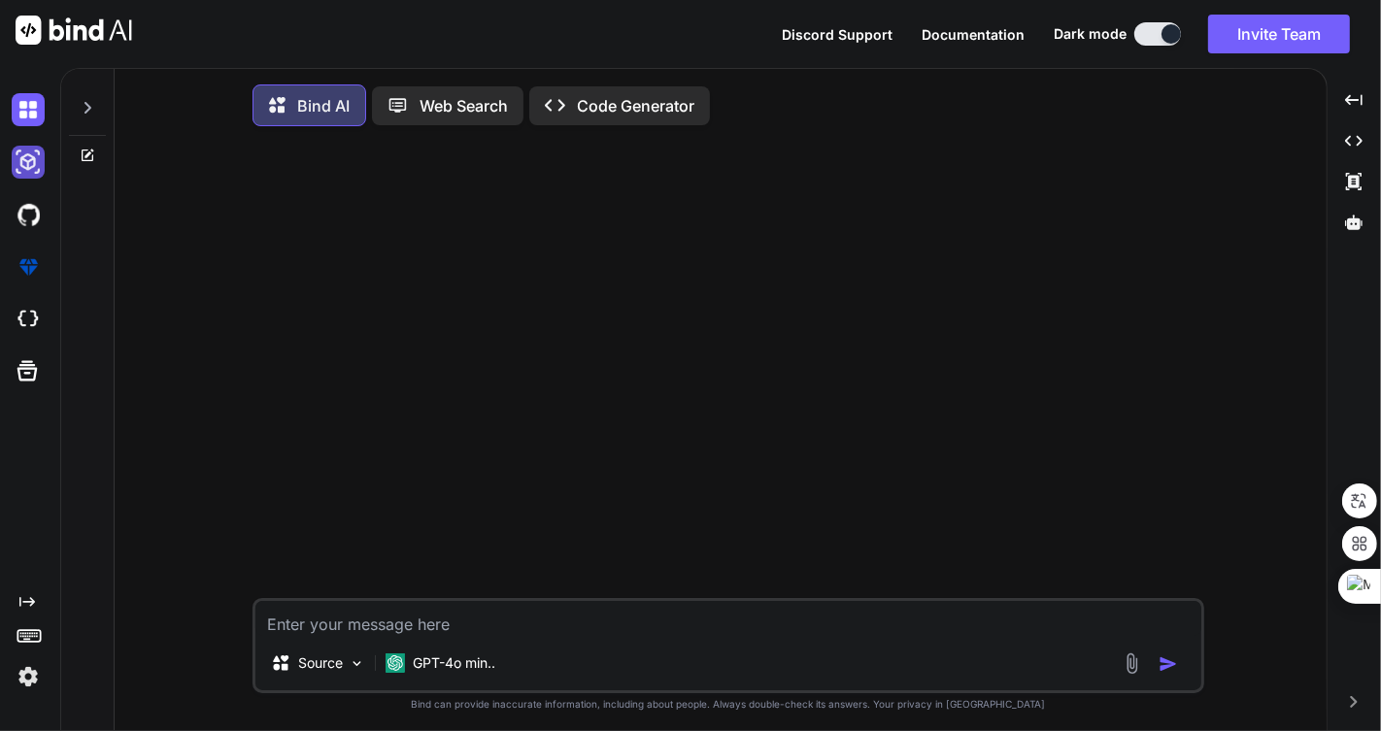
click at [29, 163] on img at bounding box center [28, 162] width 33 height 33
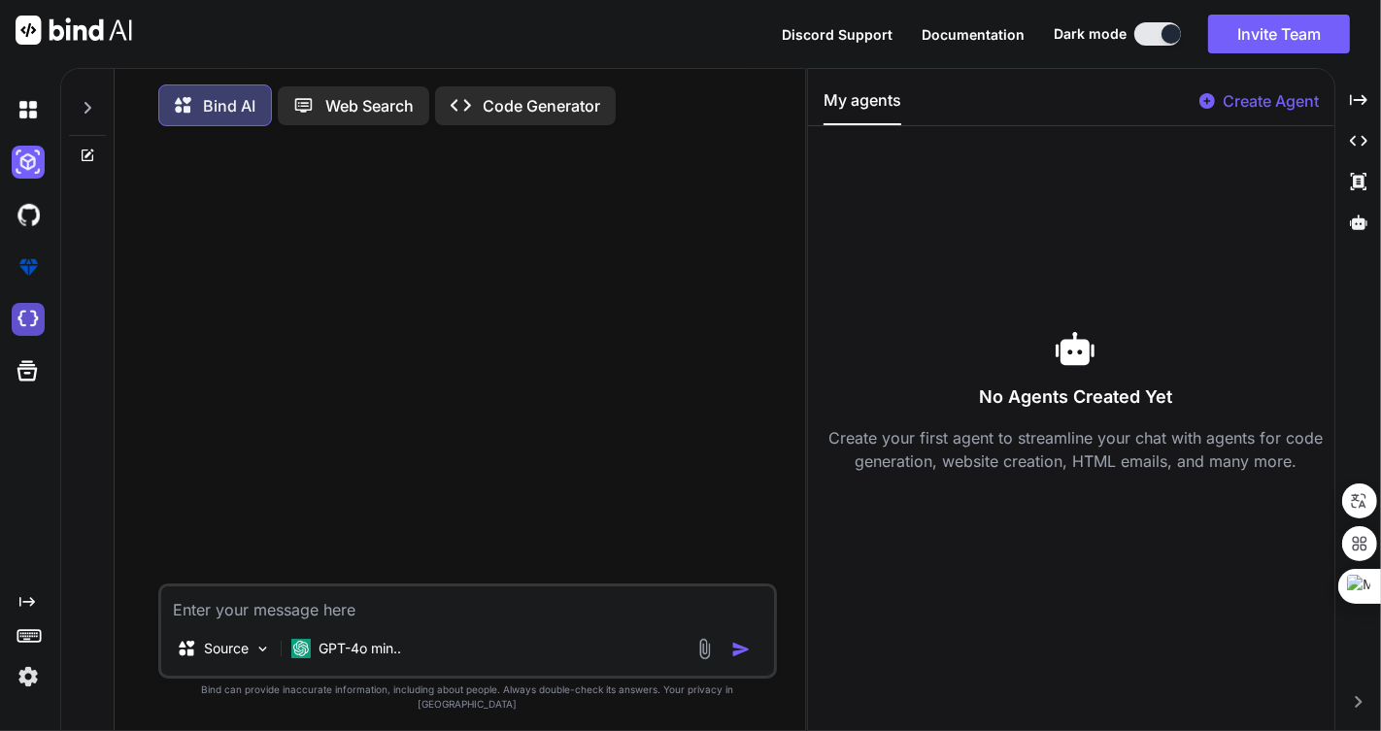
click at [31, 316] on img at bounding box center [28, 319] width 33 height 33
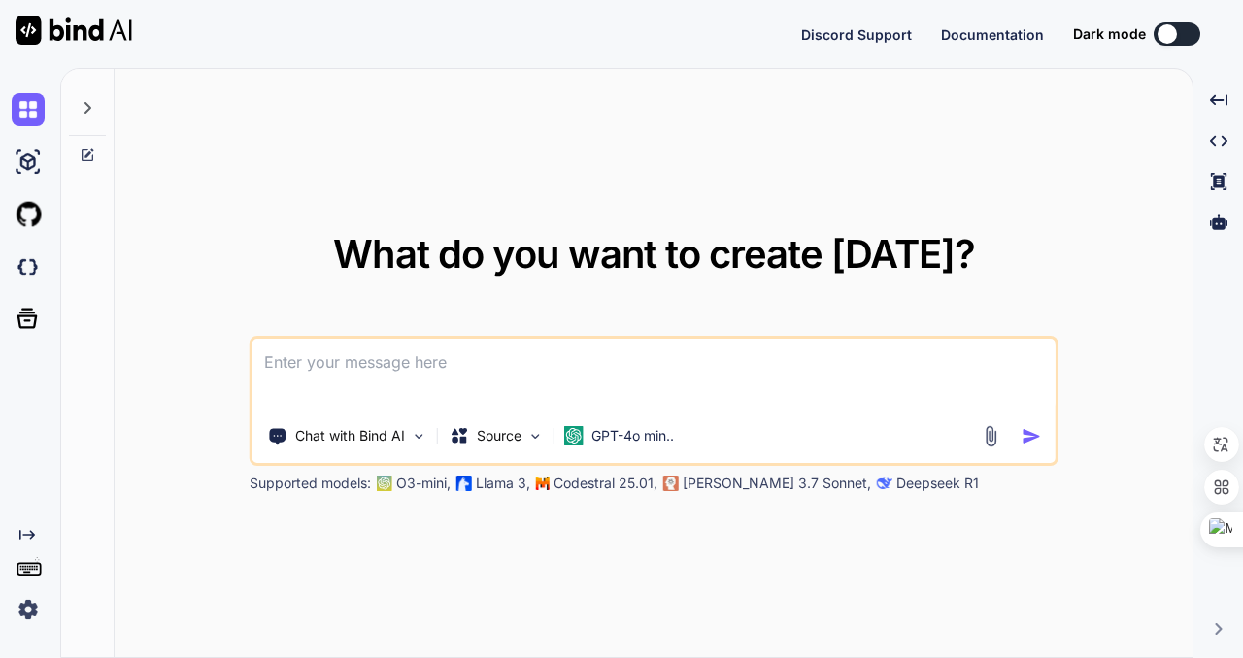
click at [893, 141] on div "What do you want to create today? Chat with Bind AI Source GPT-4o min.. Support…" at bounding box center [654, 364] width 1078 height 590
click at [580, 357] on textarea at bounding box center [653, 375] width 803 height 72
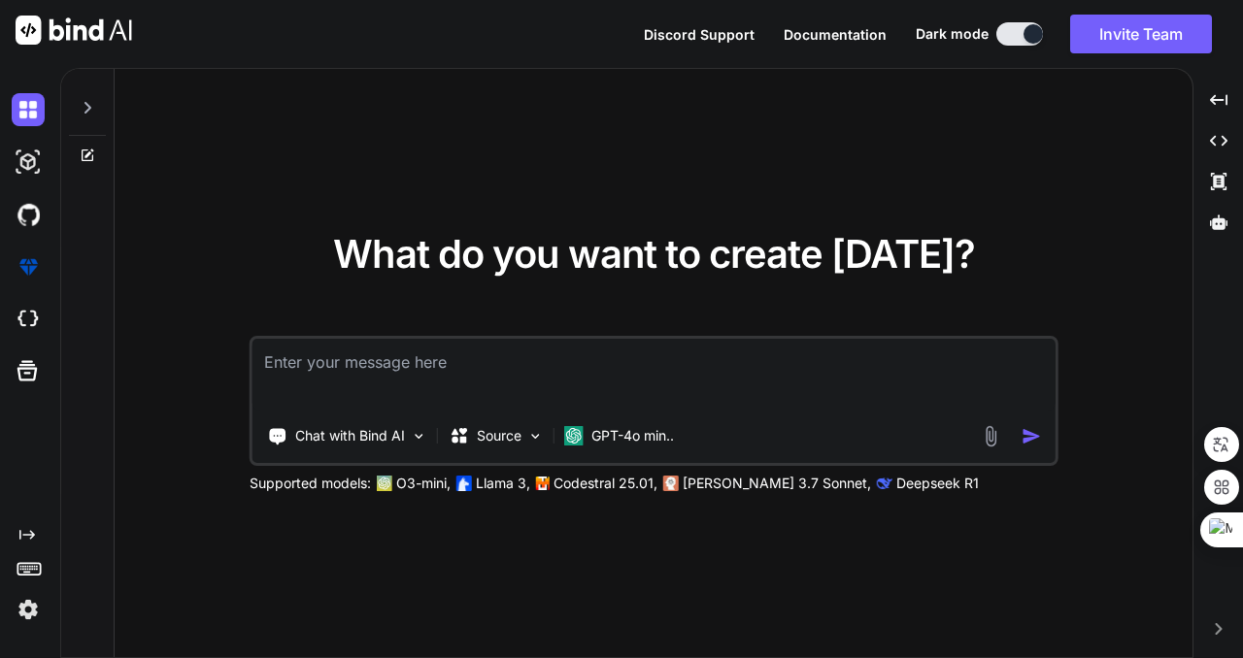
type textarea "x"
type textarea "ㅔ"
type textarea "x"
type textarea "ㅔㅛ"
type textarea "x"
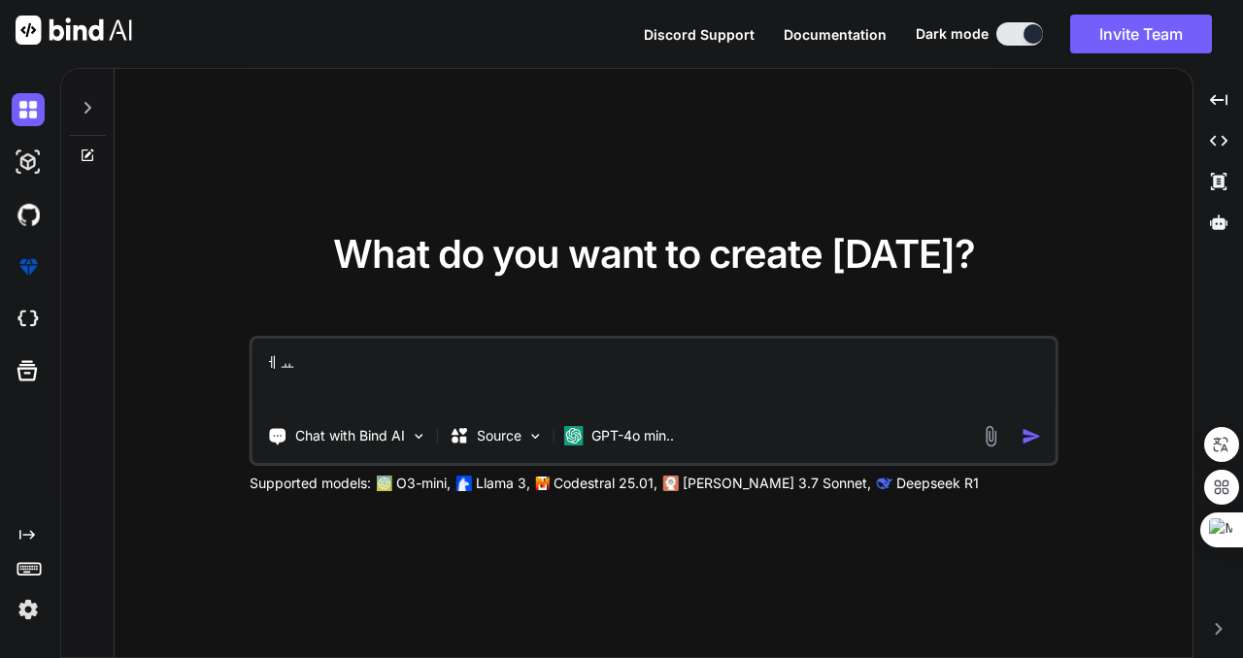
type textarea "ㅔ"
type textarea "x"
type textarea "p"
type textarea "x"
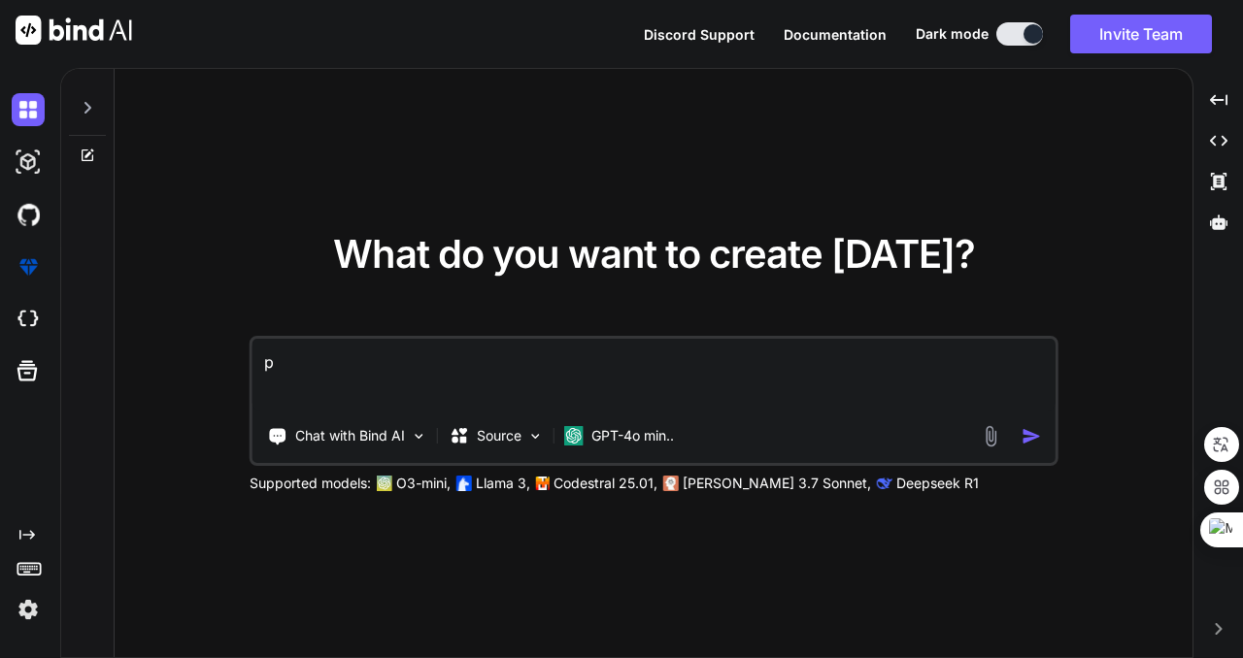
type textarea "py"
type textarea "x"
type textarea "pyt"
type textarea "x"
type textarea "pyth"
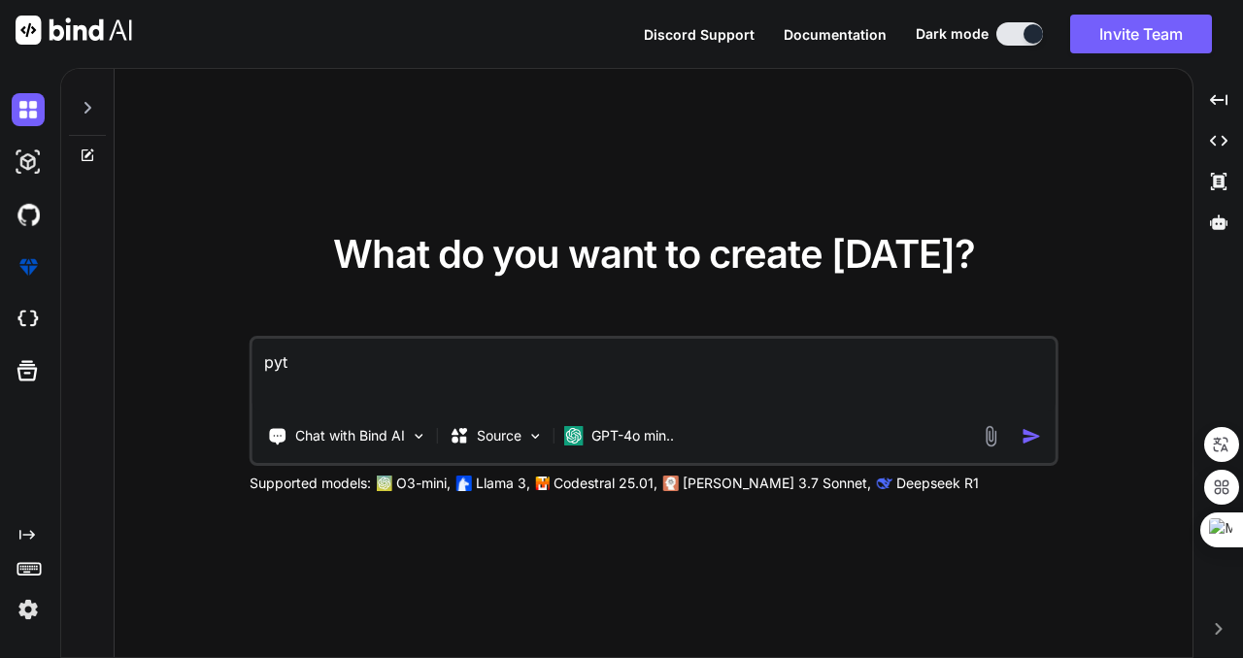
type textarea "x"
type textarea "pytho"
type textarea "x"
type textarea "python"
type textarea "x"
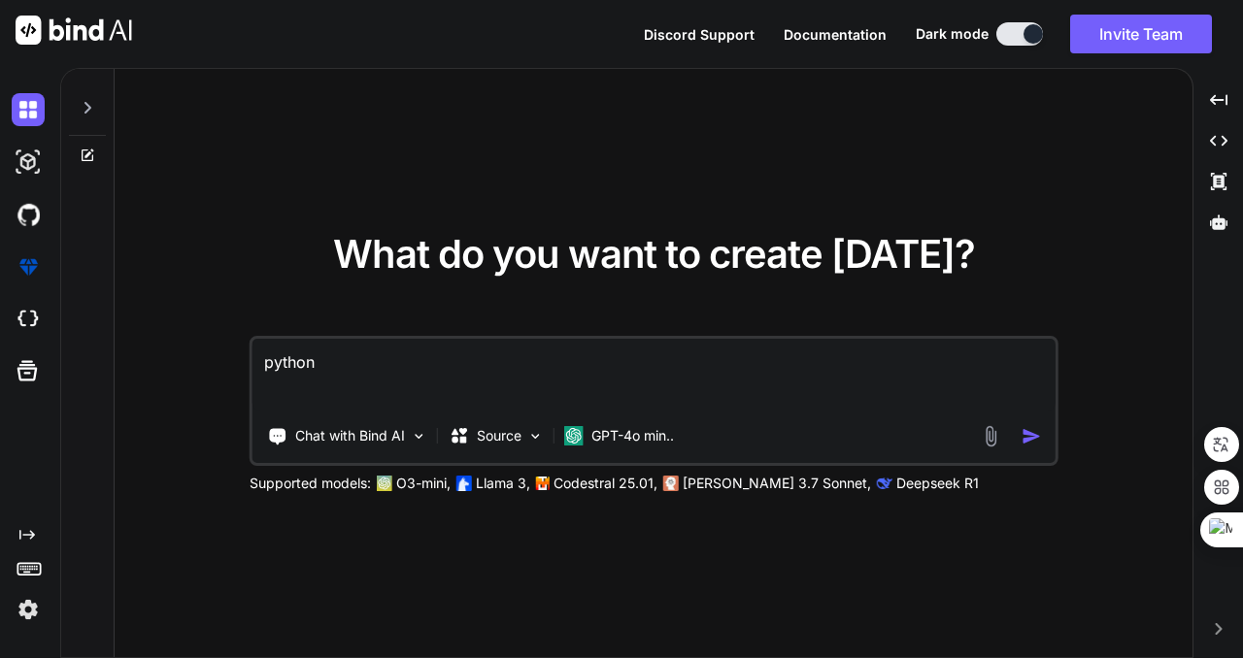
type textarea "python"
type textarea "x"
type textarea "python ㅡ"
type textarea "x"
type textarea "python ㅡㅗ"
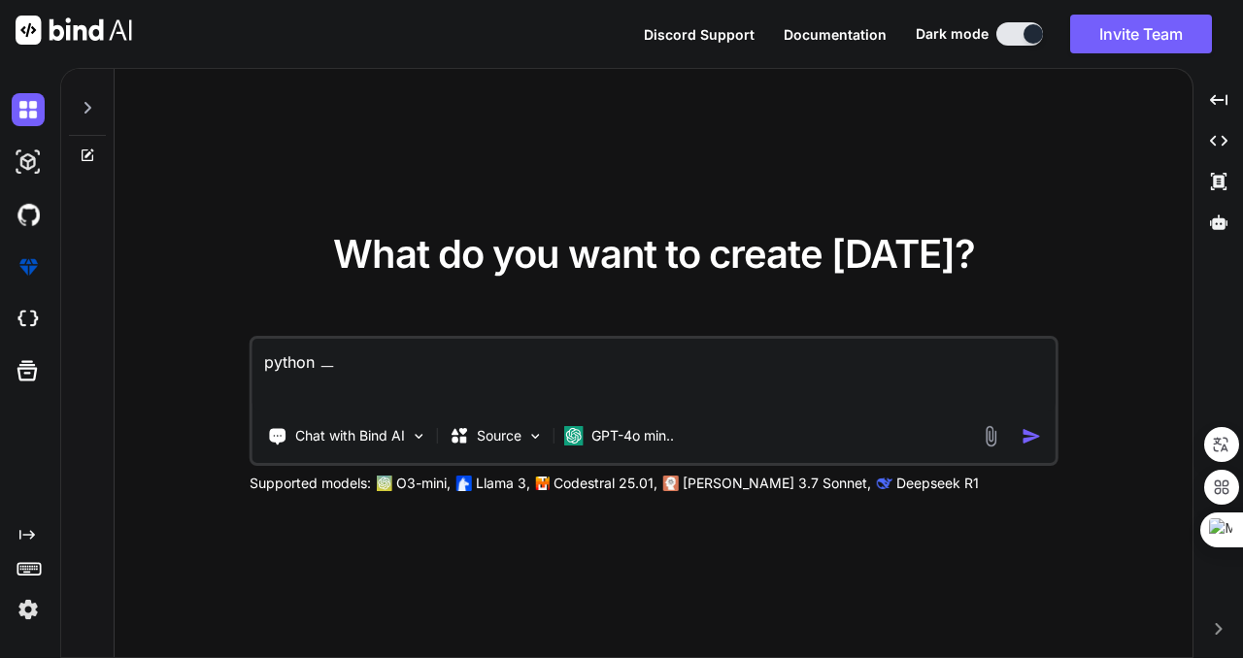
type textarea "x"
type textarea "python ㅡ"
type textarea "x"
type textarea "python"
type textarea "x"
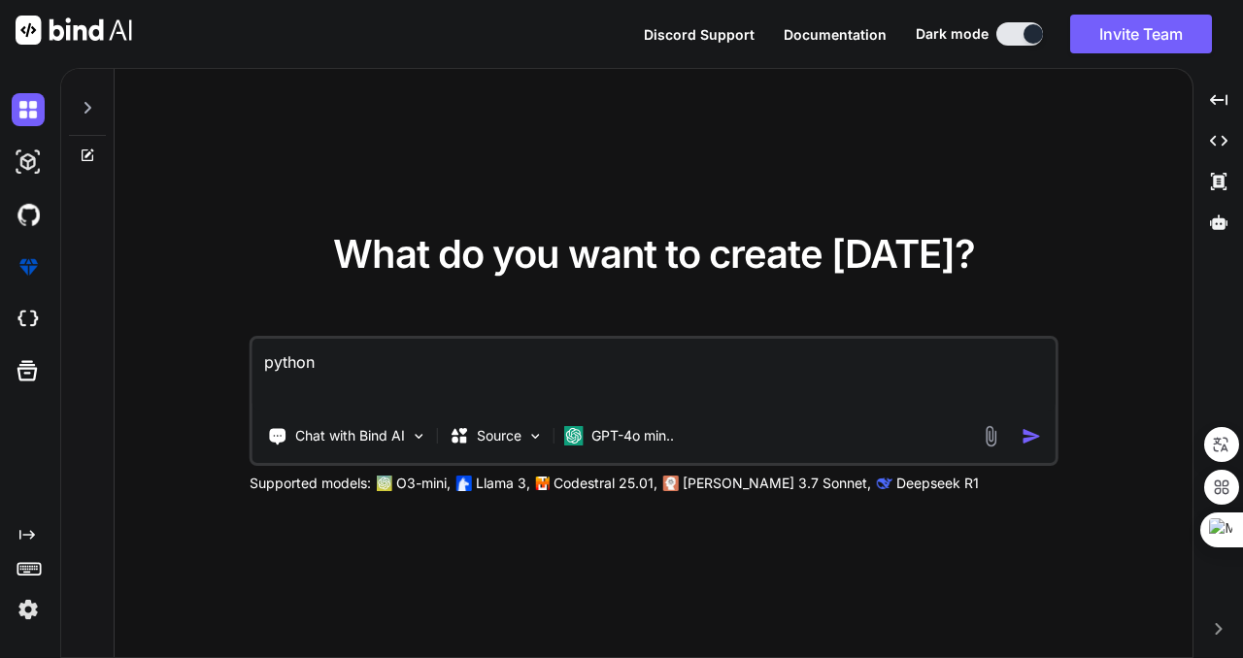
type textarea "python ㅍ"
type textarea "x"
type textarea "python 프"
type textarea "x"
type textarea "python 플"
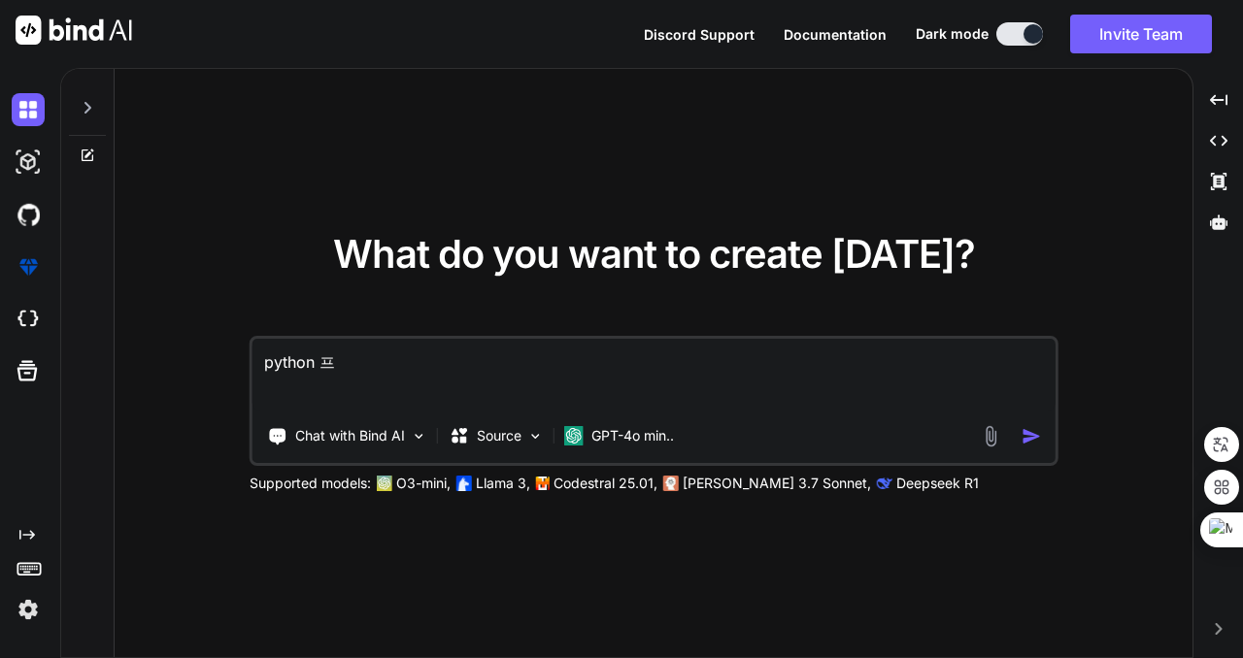
type textarea "x"
type textarea "python 프로"
type textarea "x"
type textarea "python 프록"
type textarea "x"
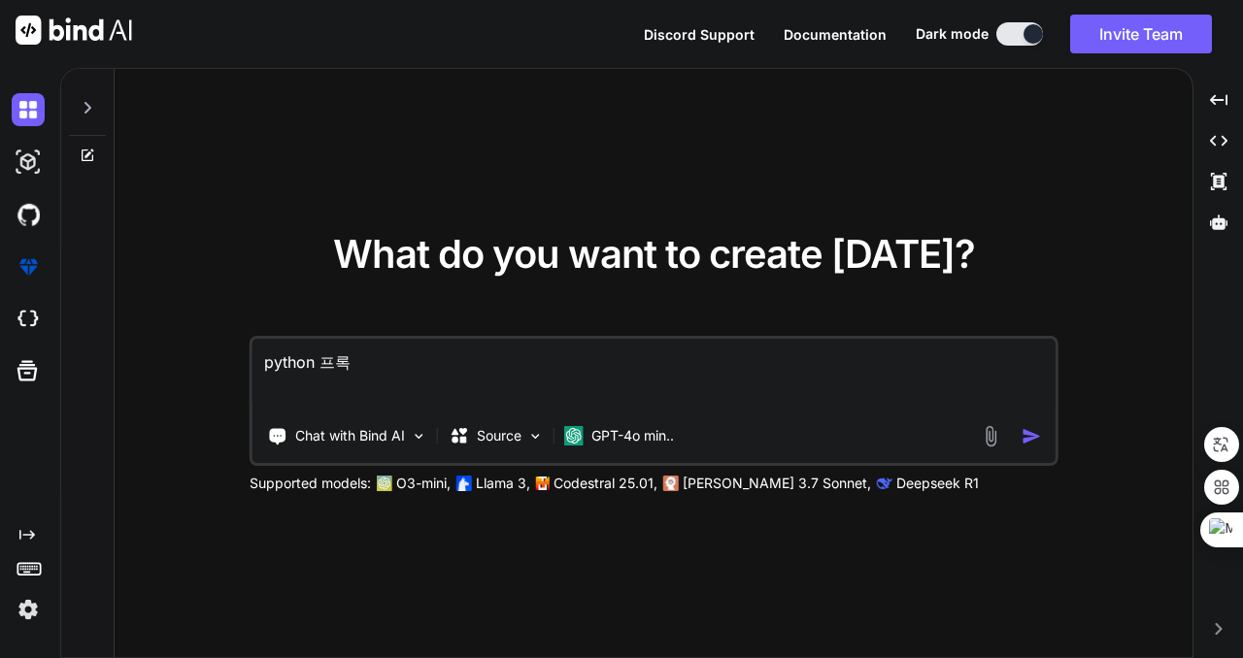
type textarea "python 프로그"
type textarea "x"
type textarea "python 프로글"
type textarea "x"
type textarea "python 프로그래"
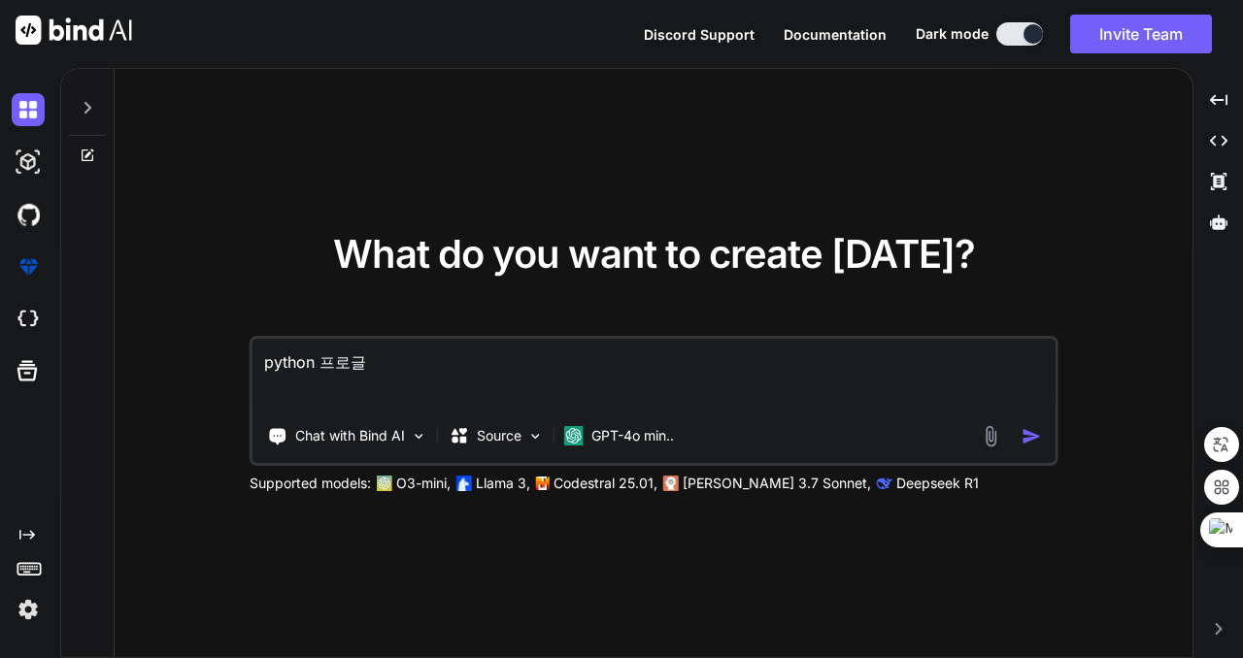
type textarea "x"
type textarea "python 프로그램"
type textarea "x"
type textarea "python 프로그램"
type textarea "x"
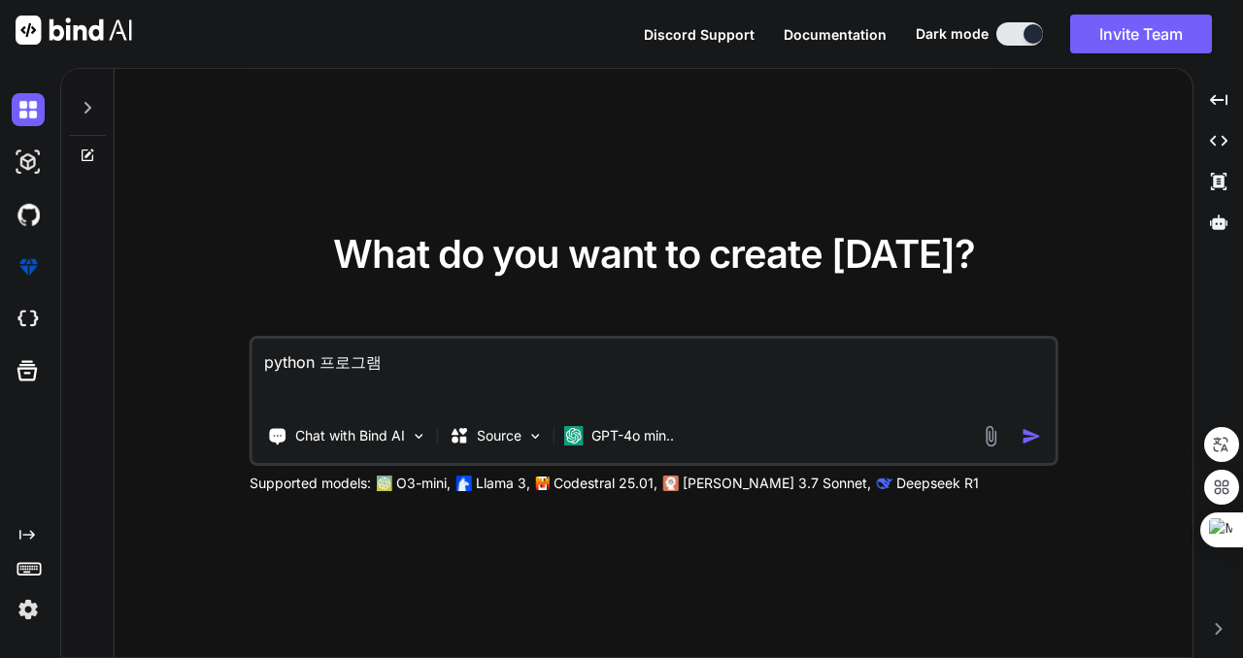
type textarea "python 프로그램 ㅈ"
type textarea "x"
type textarea "python 프로그램 자"
type textarea "x"
type textarea "python 프로그램 작"
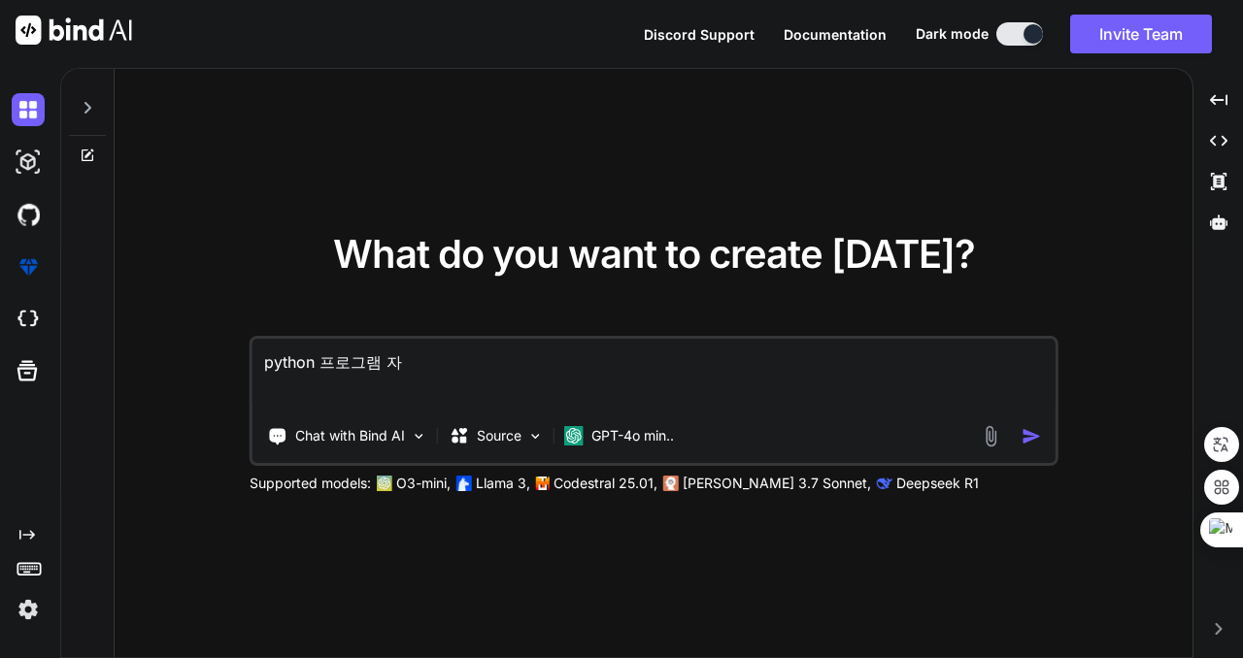
type textarea "x"
type textarea "python 프로그램 잓"
type textarea "x"
type textarea "python 프로그램 작서"
type textarea "x"
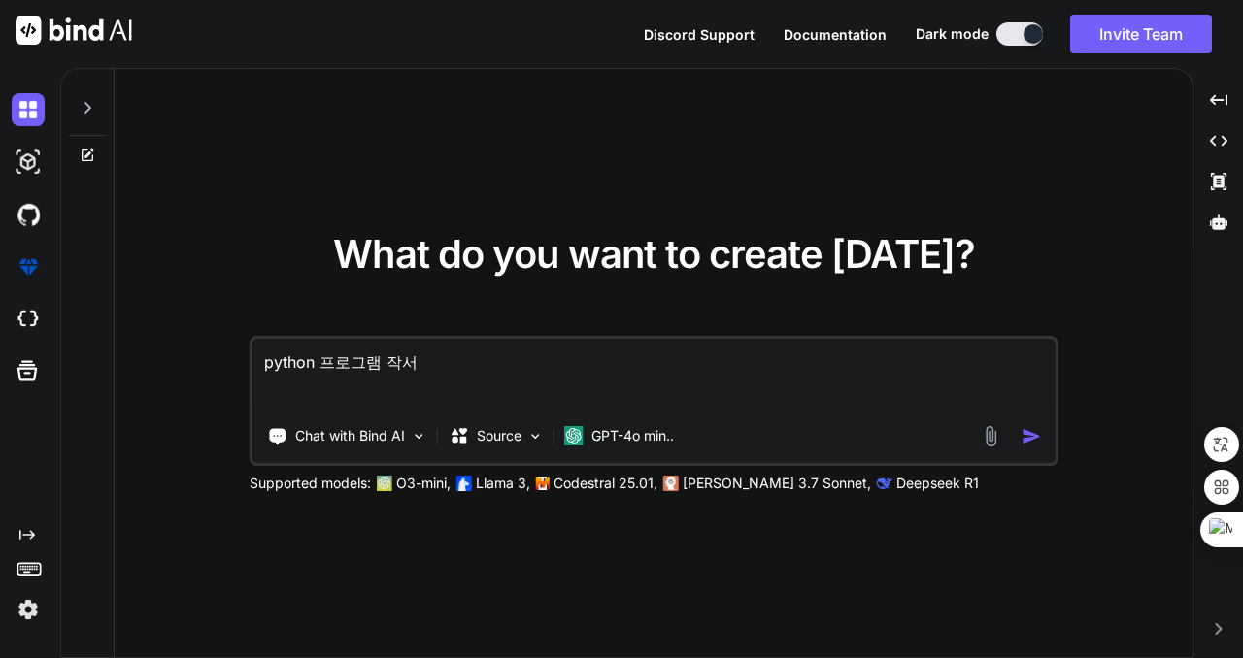
type textarea "python 프로그램 작성"
type textarea "x"
type textarea "python 프로그램 작성ㅎ"
type textarea "x"
type textarea "python 프로그램 작성하"
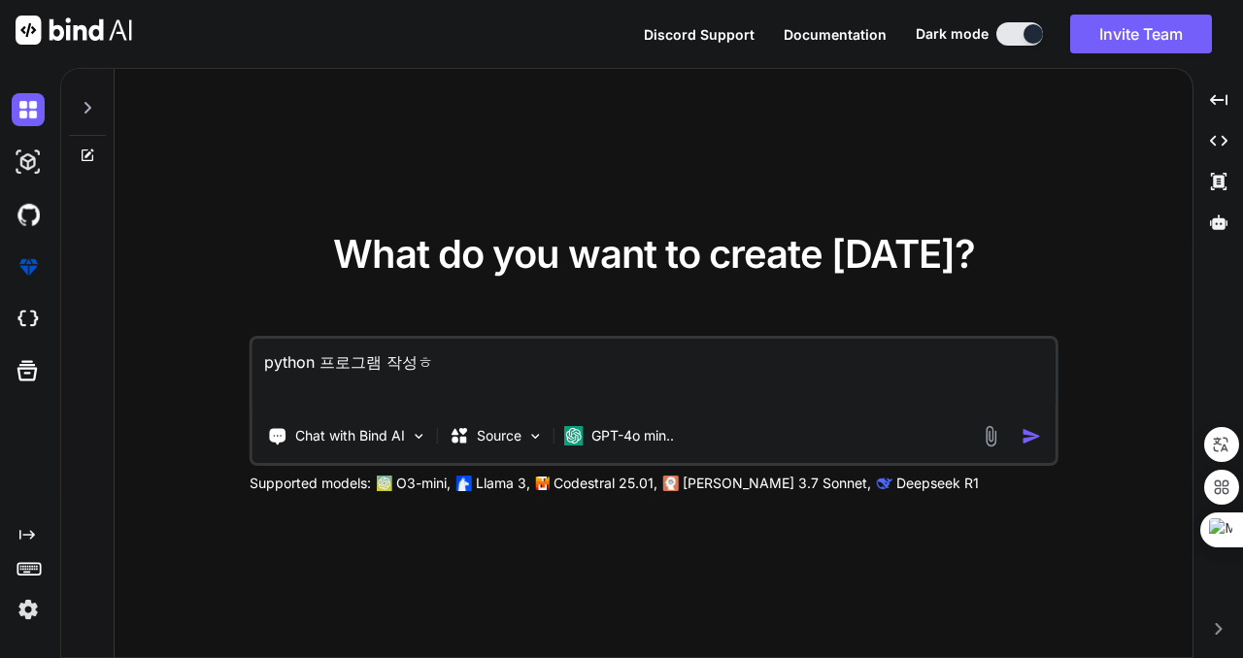
type textarea "x"
type textarea "python 프로그램 작성할"
type textarea "x"
type textarea "python 프로그램 작성할"
type textarea "x"
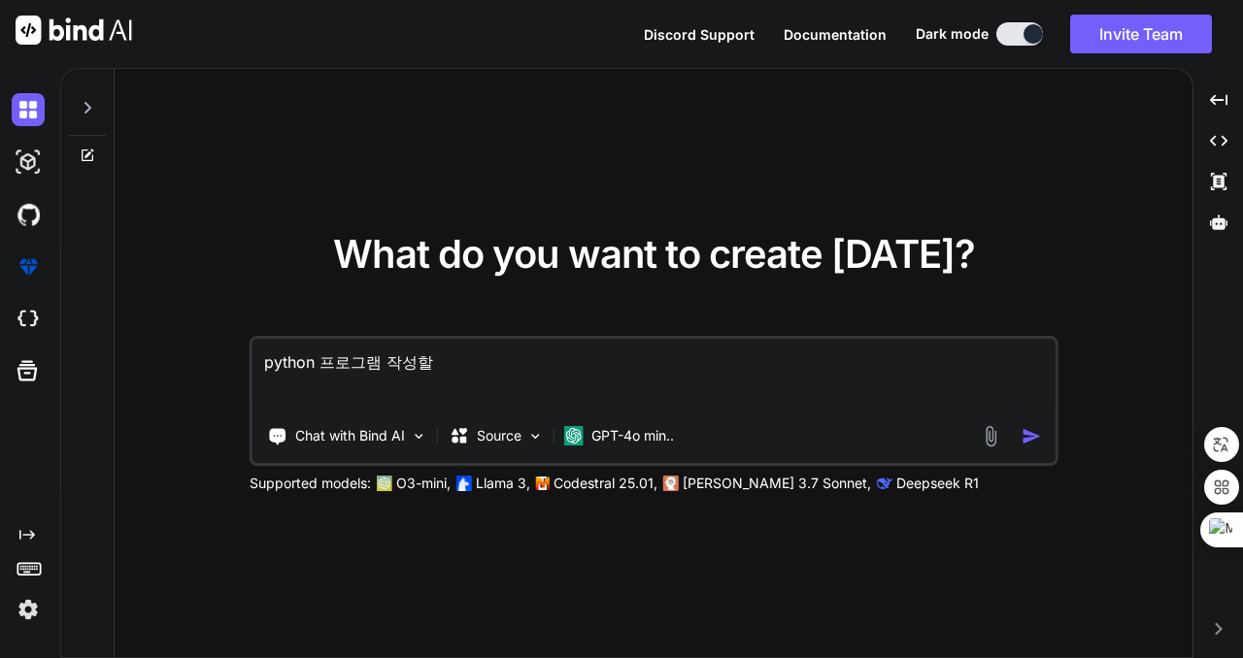
type textarea "python 프로그램 작성할 ㅅ"
type textarea "x"
type textarea "python 프로그램 작성할 수"
type textarea "x"
type textarea "python 프로그램 작성할 수"
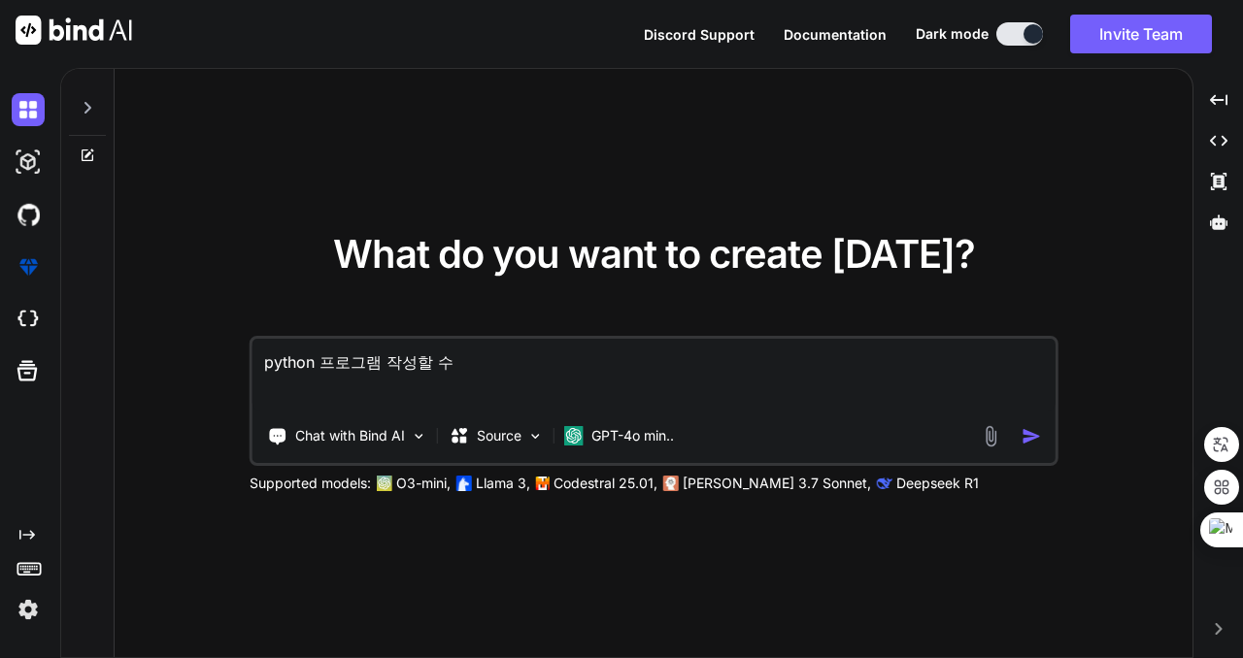
type textarea "x"
type textarea "python 프로그램 작성할 수 ㅇ"
type textarea "x"
type textarea "python 프로그램 작성할 수 이"
type textarea "x"
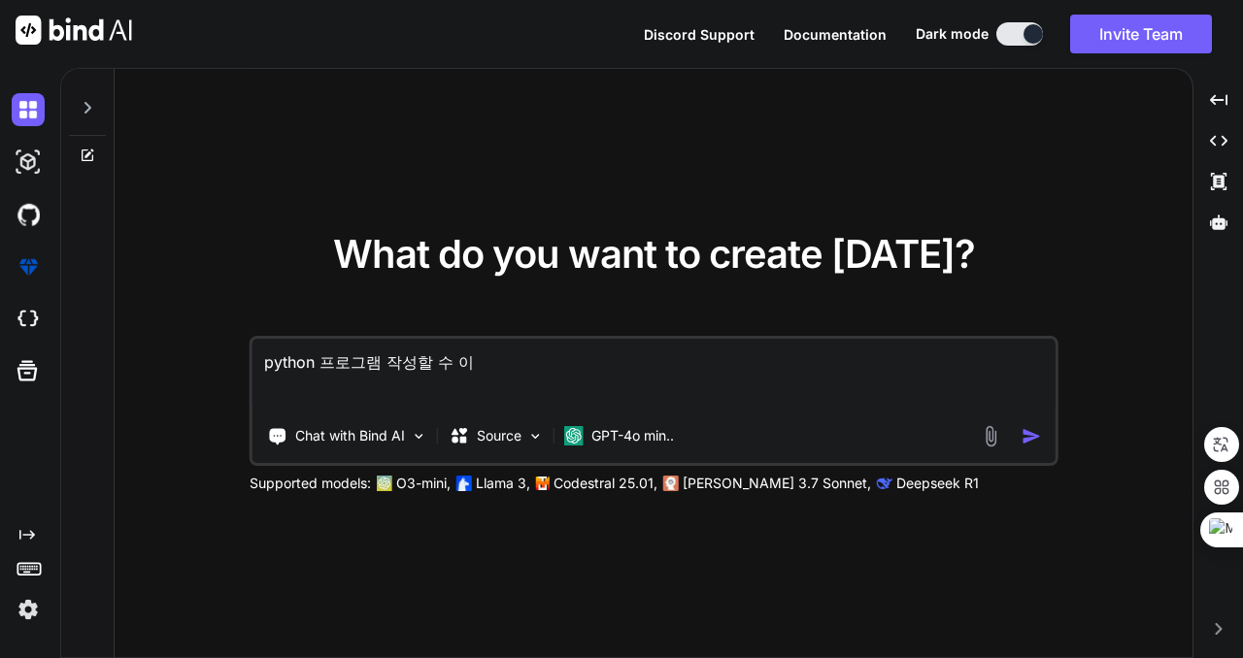
type textarea "python 프로그램 작성할 수 있"
type textarea "x"
type textarea "python 프로그램 작성할 수 있ㅇ"
type textarea "x"
type textarea "python 프로그램 작성할 수 있ㅇ?"
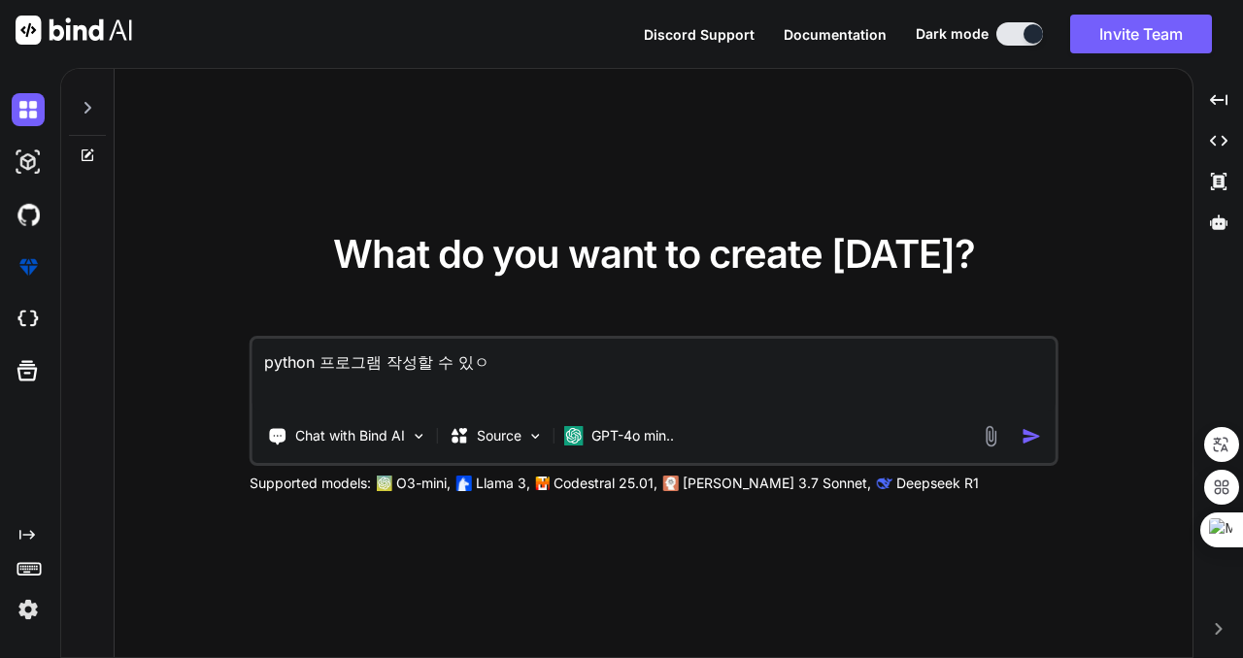
type textarea "x"
type textarea "python 프로그램 작성할 수 있ㅇ"
type textarea "x"
type textarea "python 프로그램 작성할 수 있"
type textarea "x"
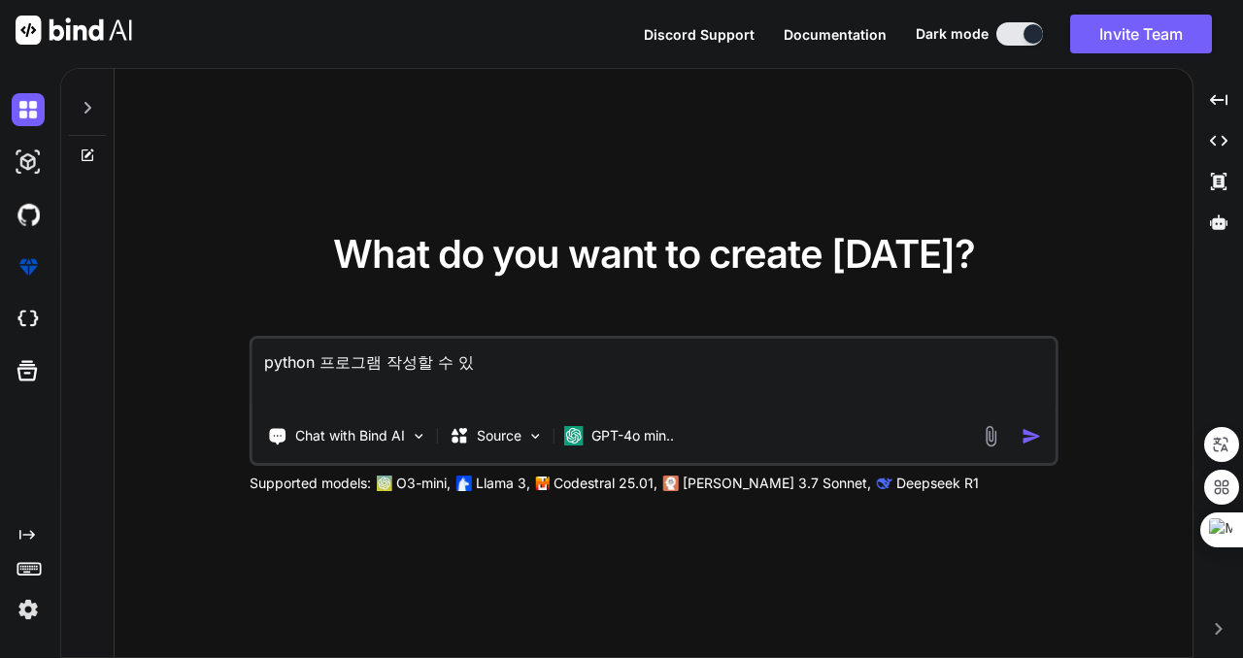
type textarea "python 프로그램 작성할 수 있ㅇ"
type textarea "x"
type textarea "python 프로그램 작성할 수 있어"
type textarea "x"
type textarea "python 프로그램 작성할 수 있어?"
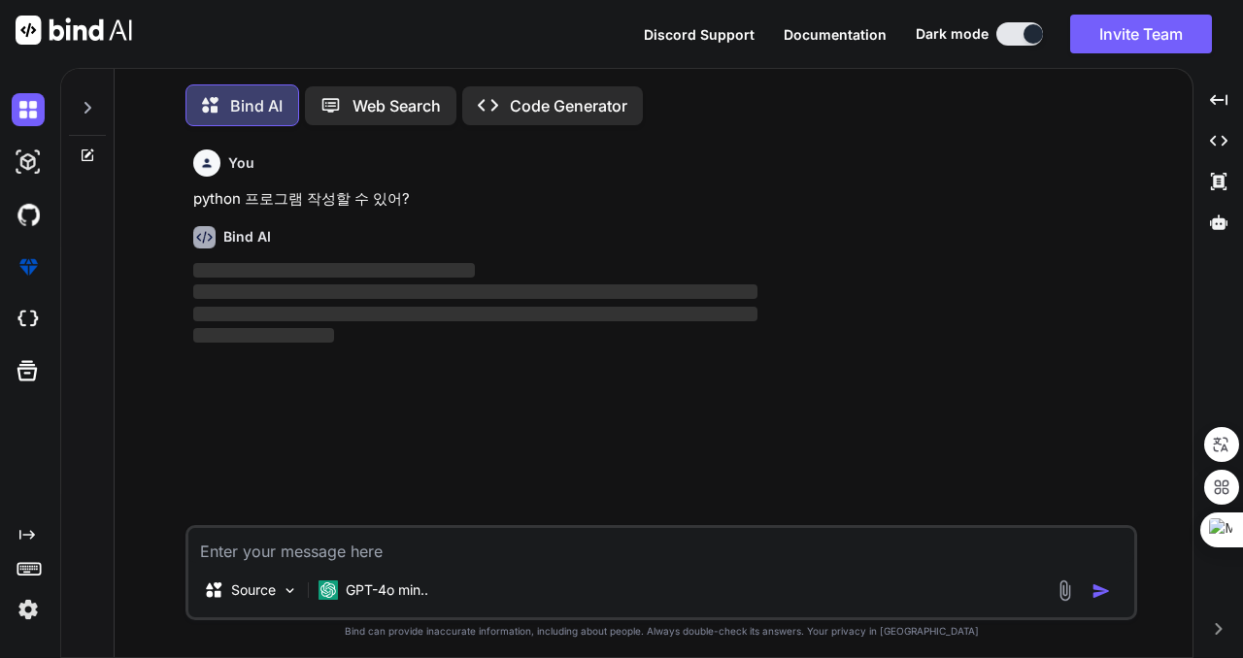
scroll to position [10, 0]
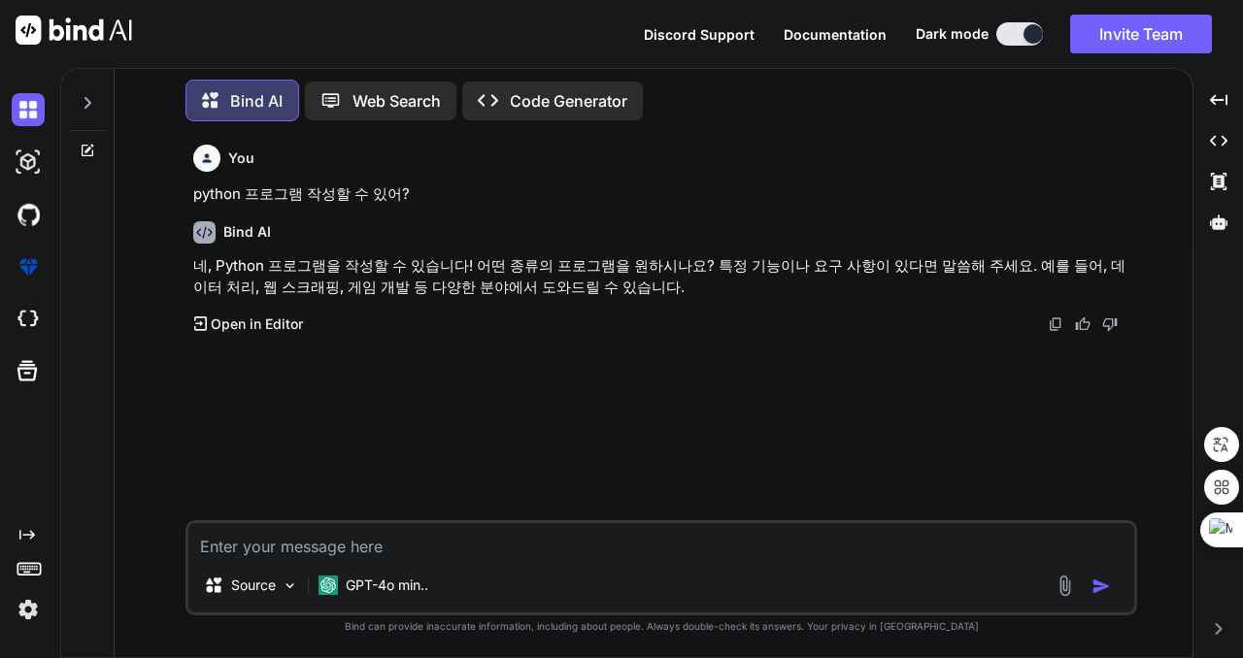
click at [523, 548] on textarea at bounding box center [661, 540] width 946 height 35
type textarea "x"
type textarea "ㄱ"
type textarea "x"
type textarea "계"
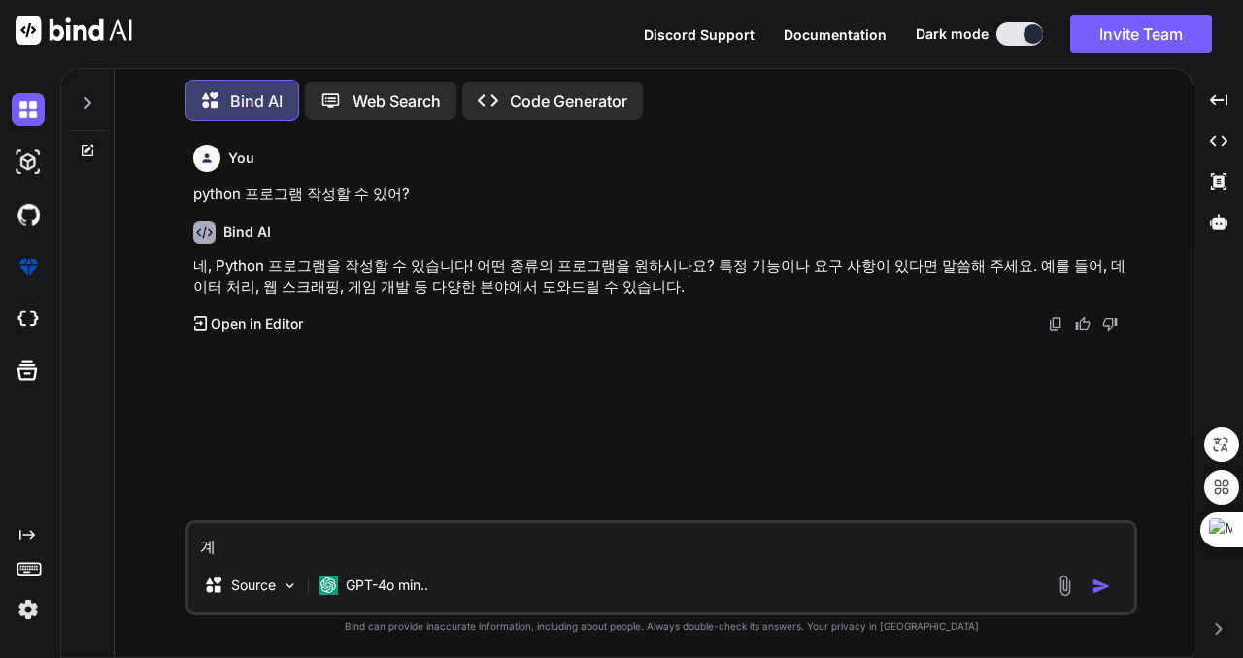
type textarea "x"
type textarea "계사"
type textarea "x"
type textarea "계산"
type textarea "x"
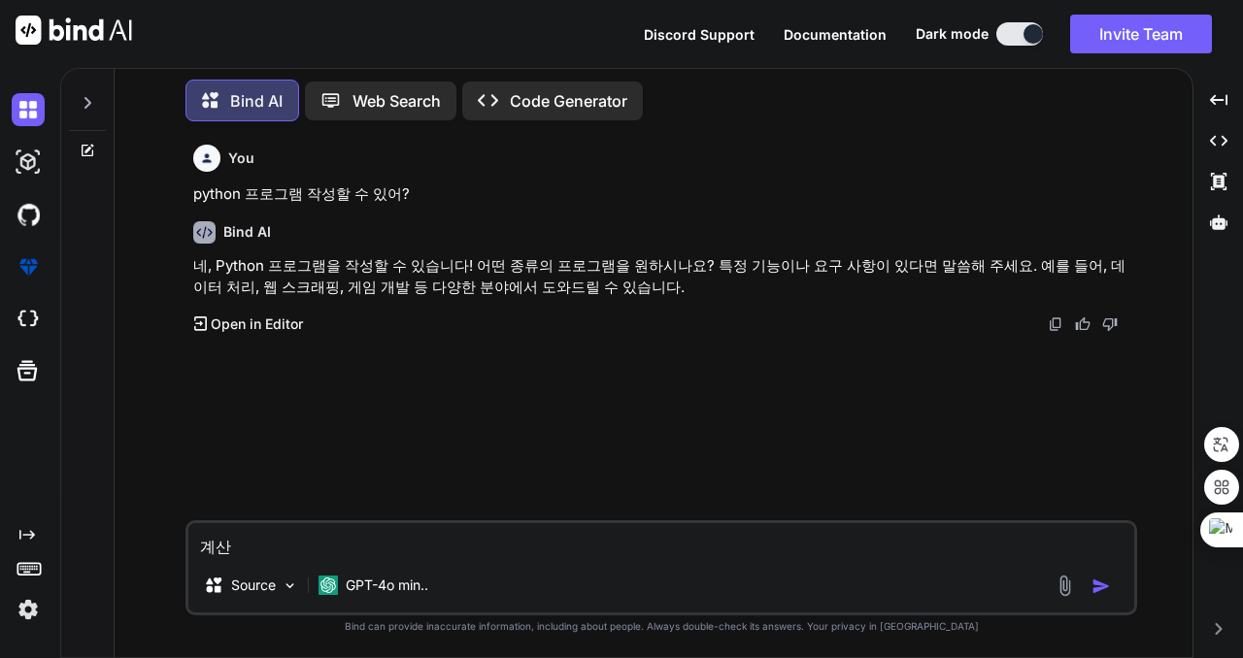
type textarea "계산ㄱ"
type textarea "x"
type textarea "계산기"
type textarea "x"
type textarea "계산기 ㅍ"
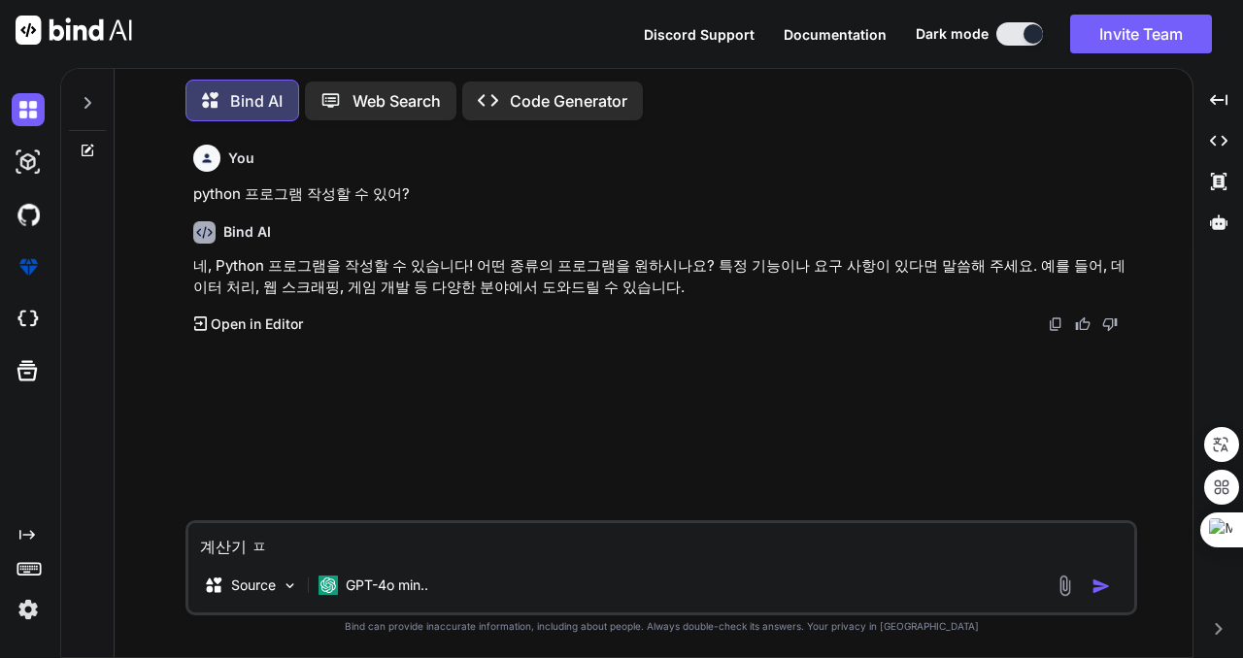
type textarea "x"
type textarea "계산기 프"
type textarea "x"
type textarea "계산기 플"
type textarea "x"
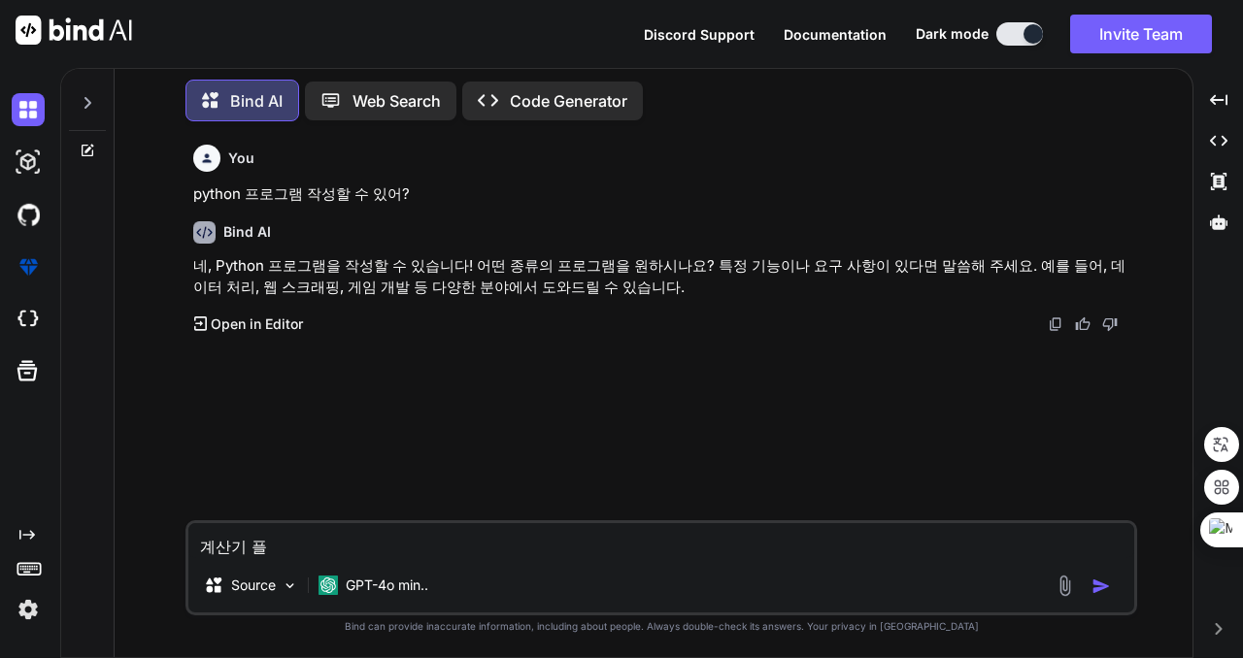
type textarea "계산기 프로"
type textarea "x"
type textarea "계산기 프록"
type textarea "x"
type textarea "계산기 프로그"
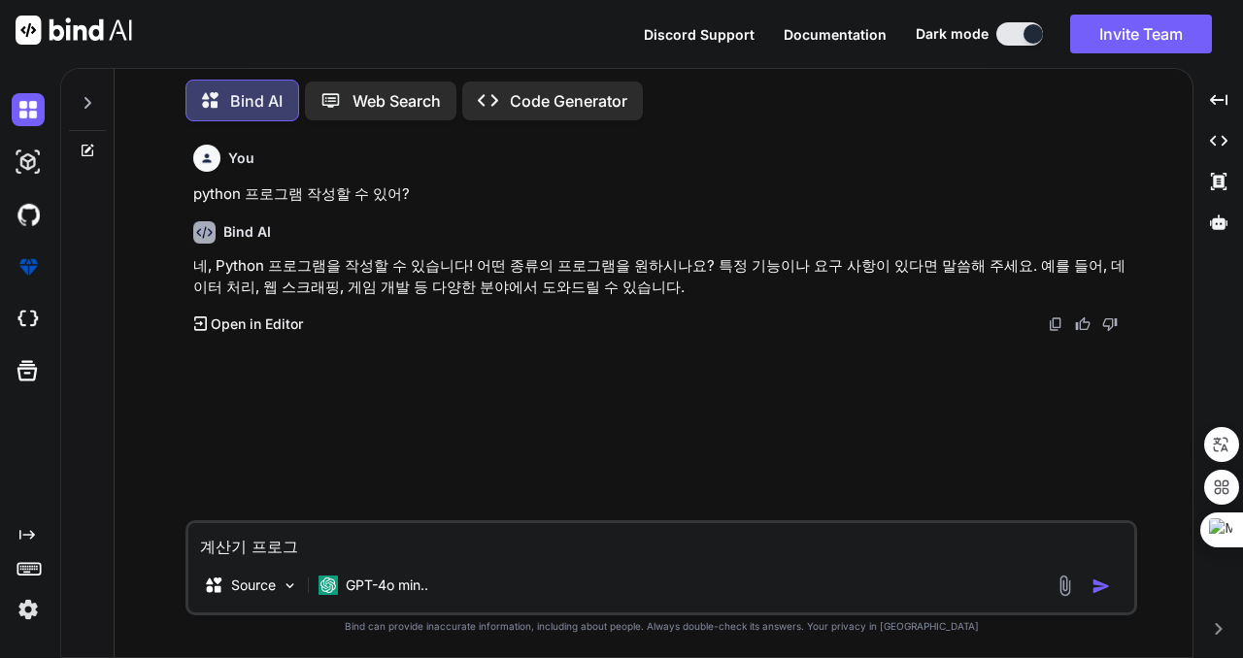
type textarea "x"
type textarea "계산기 프로글"
type textarea "x"
type textarea "계산기 프로그래"
type textarea "x"
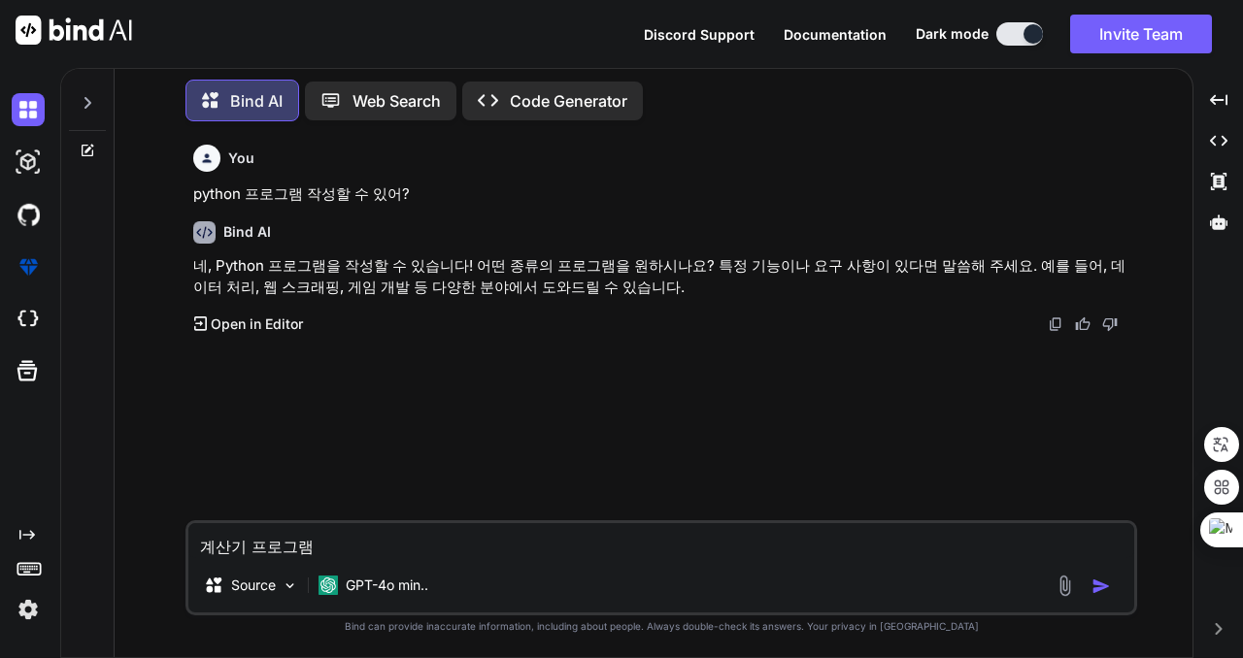
type textarea "계산기 프로그램"
type textarea "x"
type textarea "계산기 프로그램 ㅁ"
type textarea "x"
type textarea "계산기 프로그램 마"
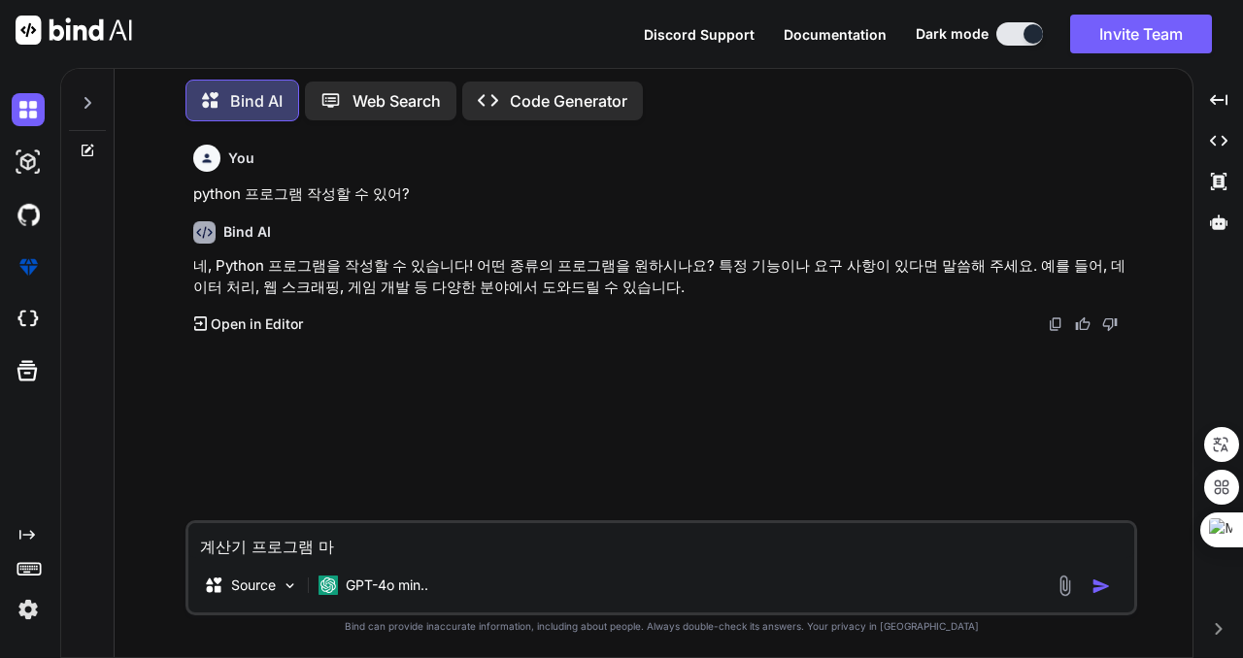
type textarea "x"
type textarea "계산기 프로그램 만"
type textarea "x"
type textarea "계산기 프로그램 만ㄷ"
type textarea "x"
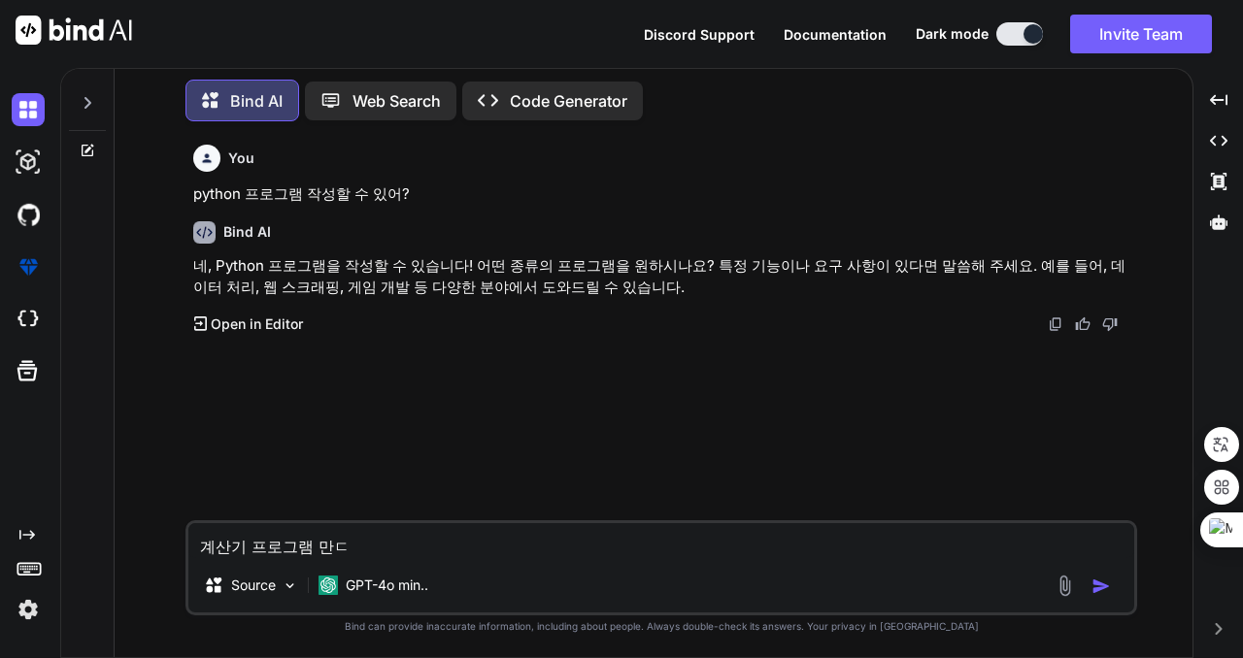
type textarea "계산기 프로그램 만드"
type textarea "x"
type textarea "계산기 프로그램 만들"
type textarea "x"
type textarea "계산기 프로그램 만들ㅇ"
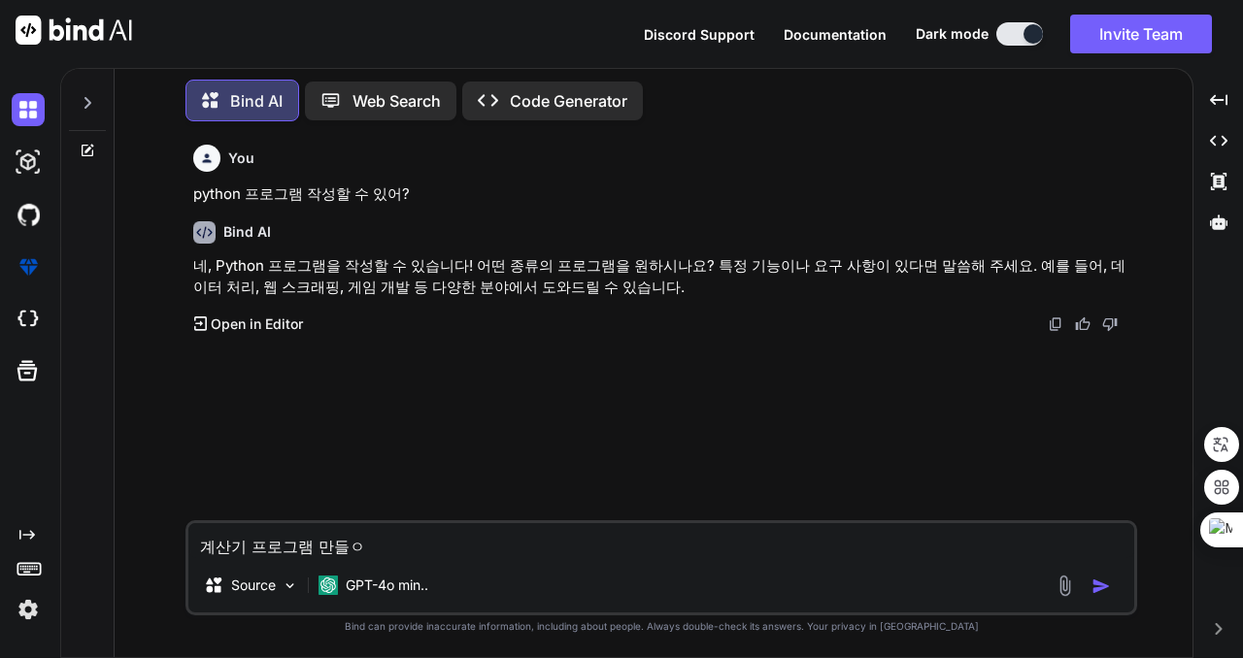
type textarea "x"
type textarea "계산기 프로그램 만들어"
type textarea "x"
type textarea "계산기 프로그램 만들엊"
type textarea "x"
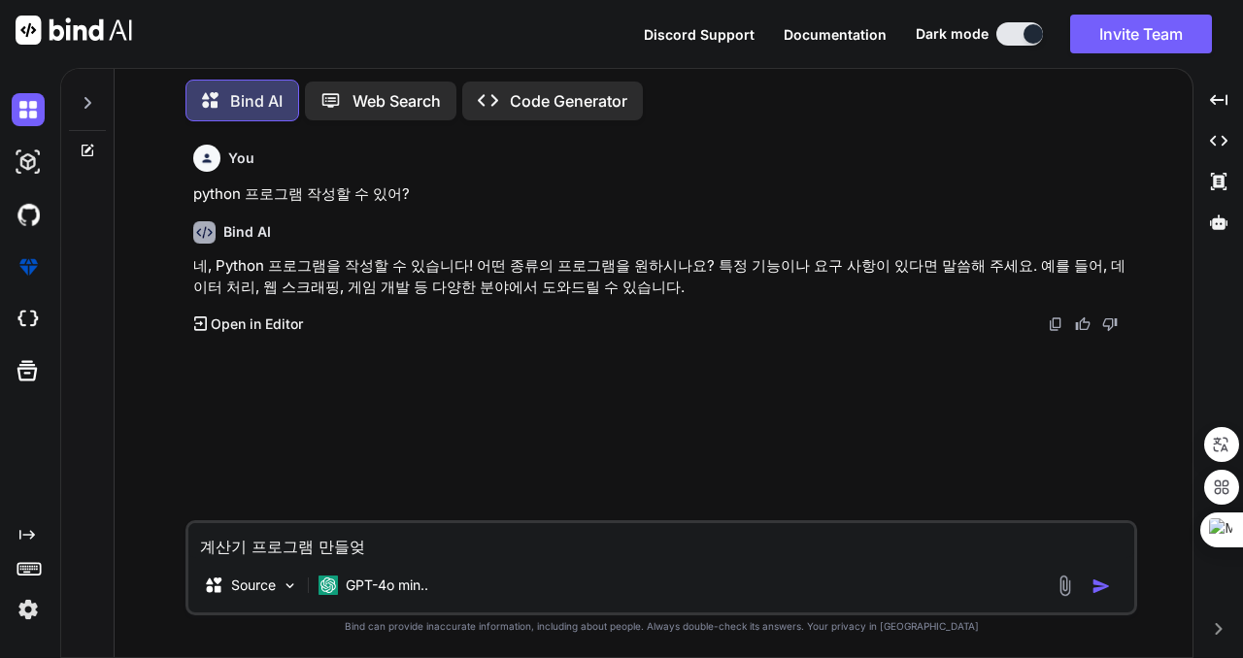
type textarea "계산기 프로그램 만들어주"
type textarea "x"
type textarea "계산기 프로그램 만들어줘"
type textarea "x"
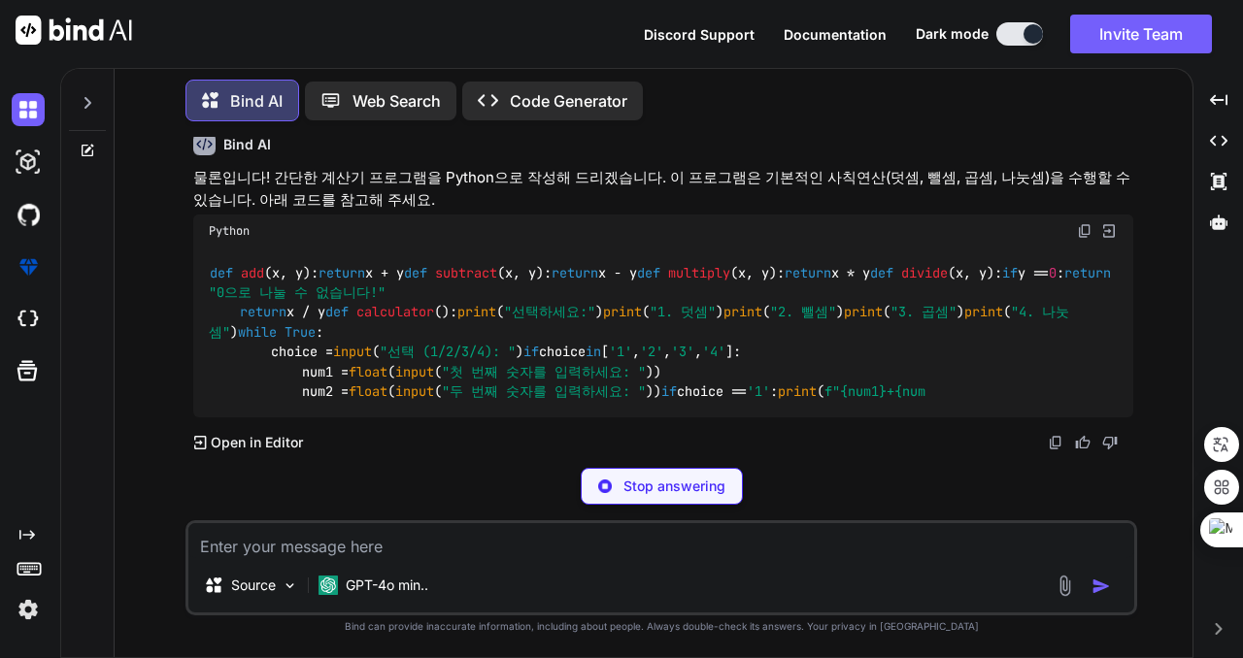
scroll to position [680, 0]
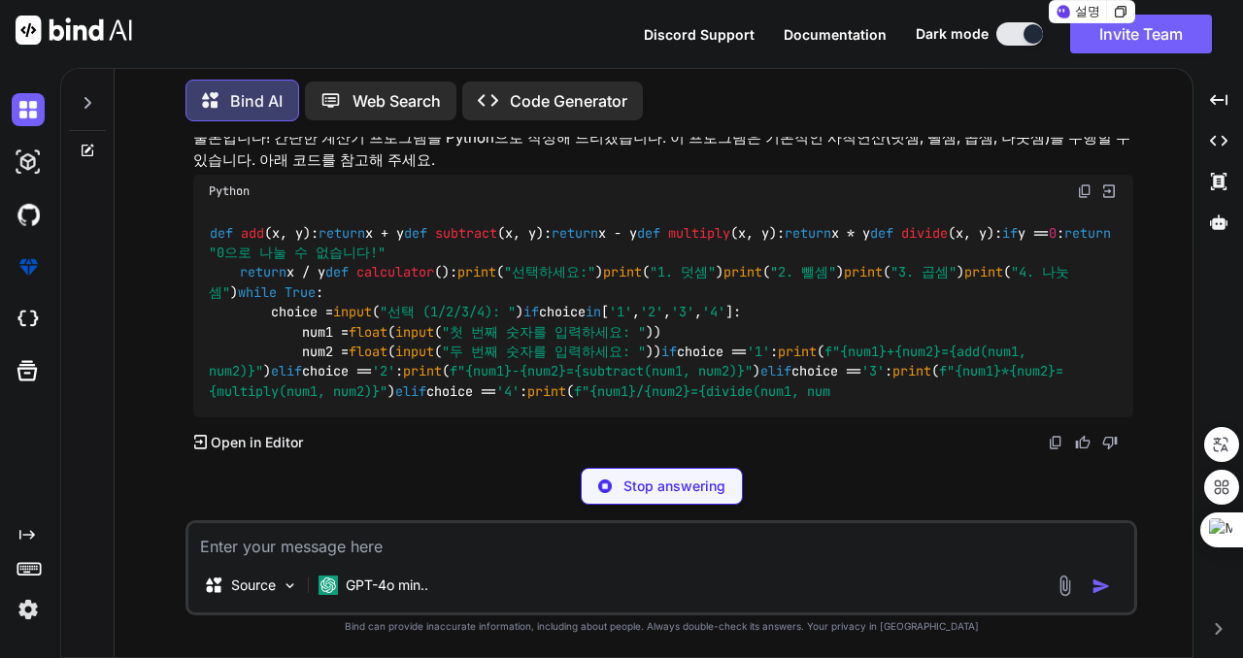
click at [582, 107] on div "Created with Pixso. Code Generator" at bounding box center [552, 101] width 181 height 39
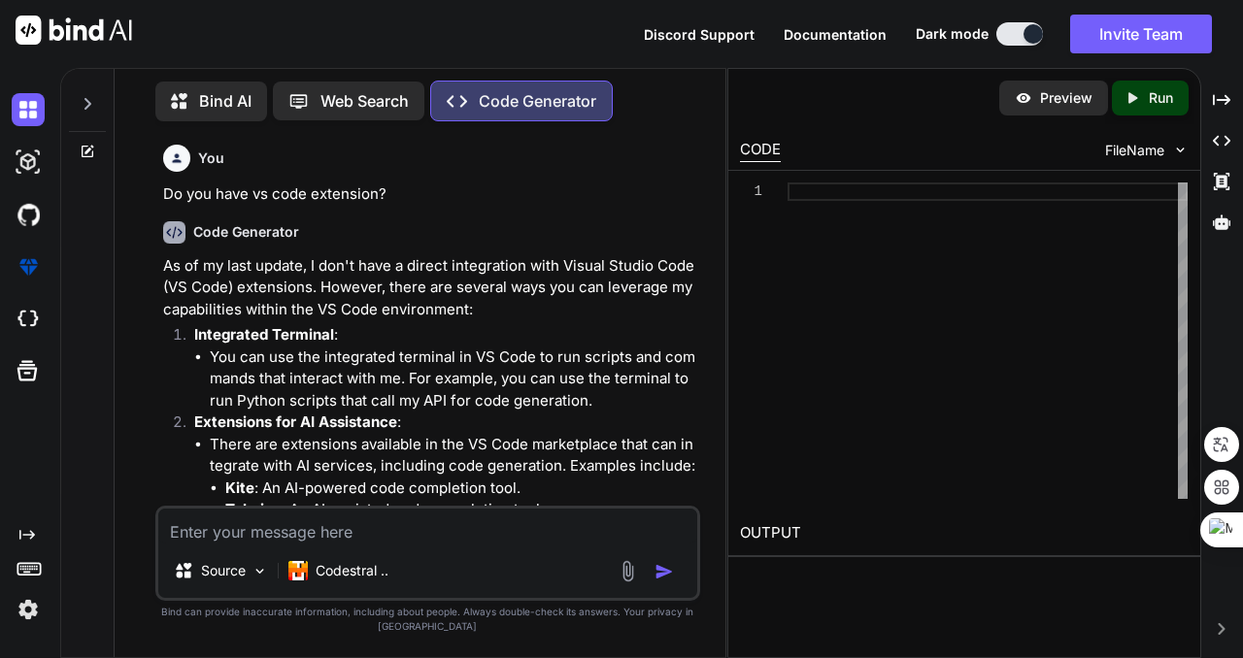
click at [206, 102] on p "Bind AI" at bounding box center [225, 100] width 52 height 23
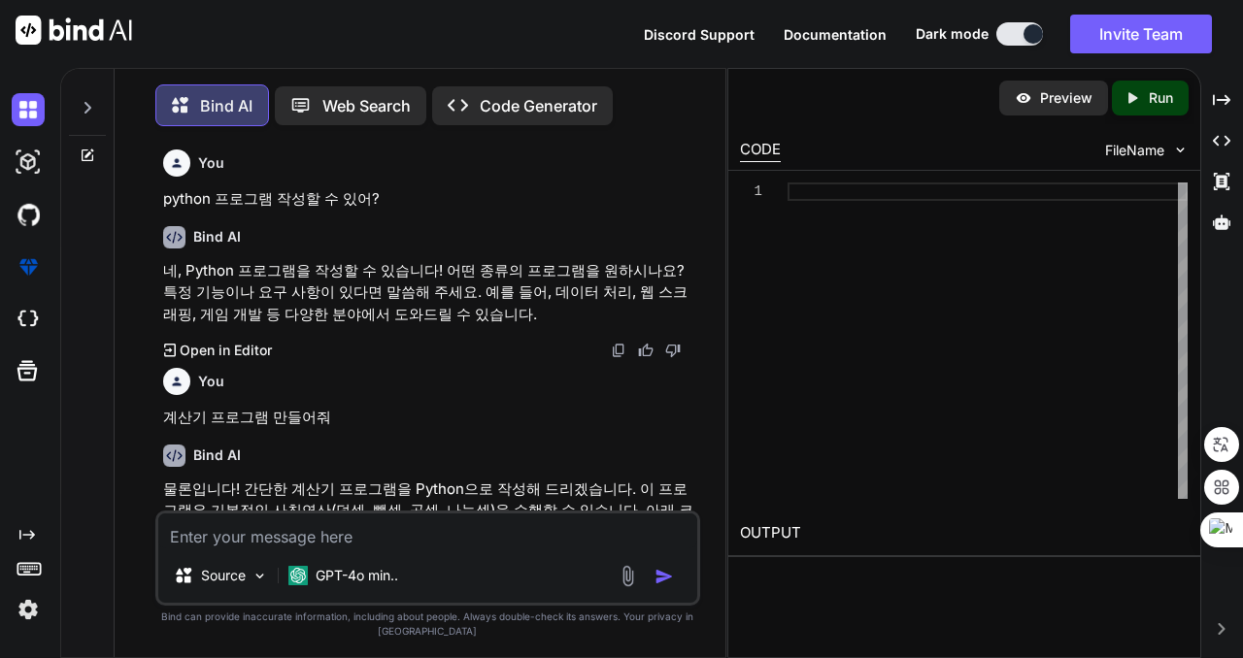
type textarea "x"
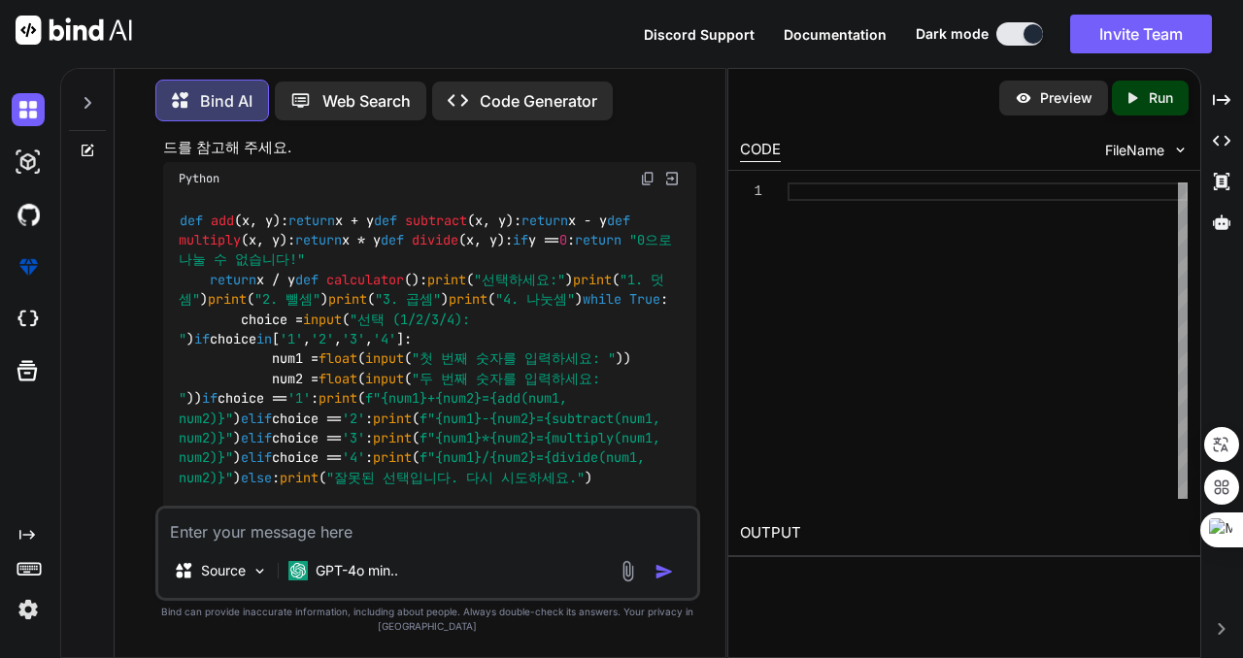
scroll to position [379, 0]
click at [676, 103] on div "Bind AI Web Search Created with Pixso. Code Generator" at bounding box center [428, 100] width 546 height 57
click at [645, 179] on img at bounding box center [648, 181] width 16 height 16
click at [648, 174] on img at bounding box center [648, 181] width 16 height 16
click at [668, 179] on img at bounding box center [671, 180] width 17 height 17
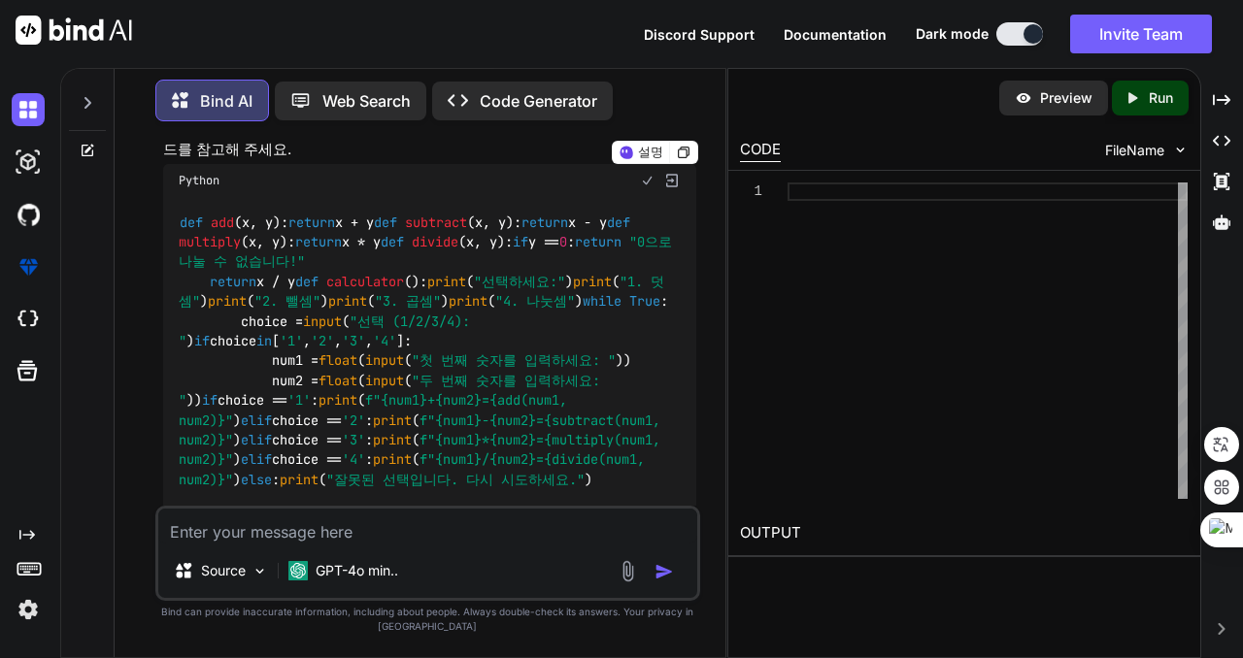
type textarea "if __name__ == "__main__": calculator()"
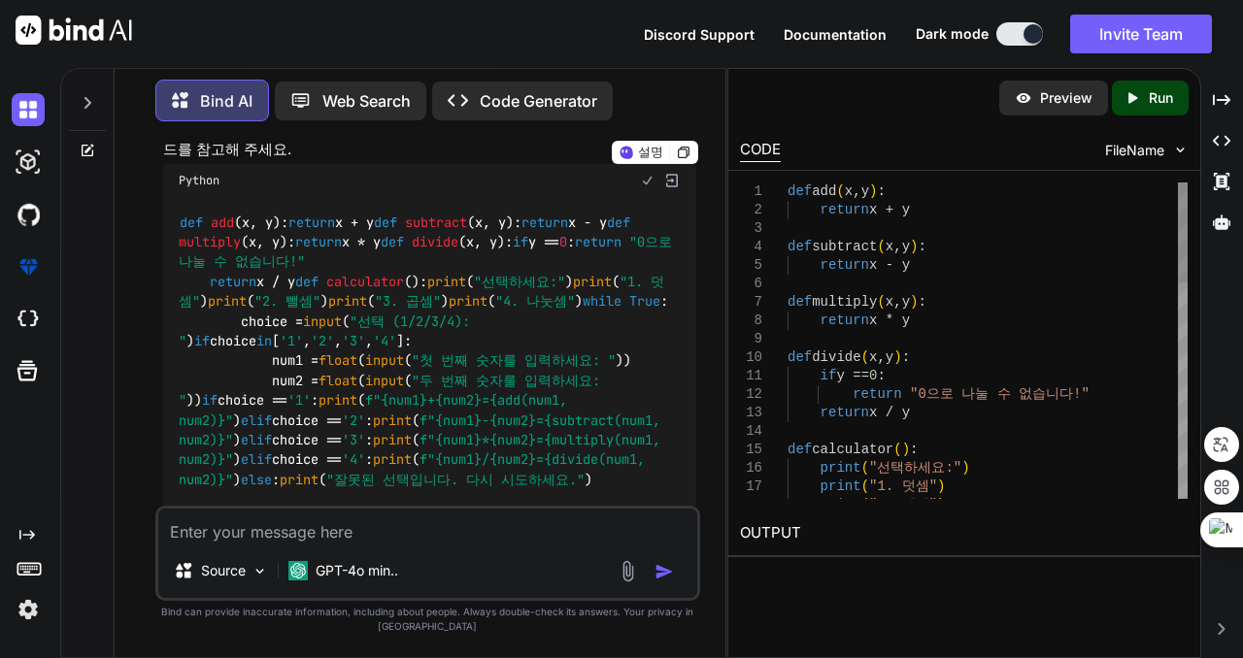
type textarea "x"
click at [1143, 98] on icon "Created with Pixso." at bounding box center [1135, 97] width 25 height 17
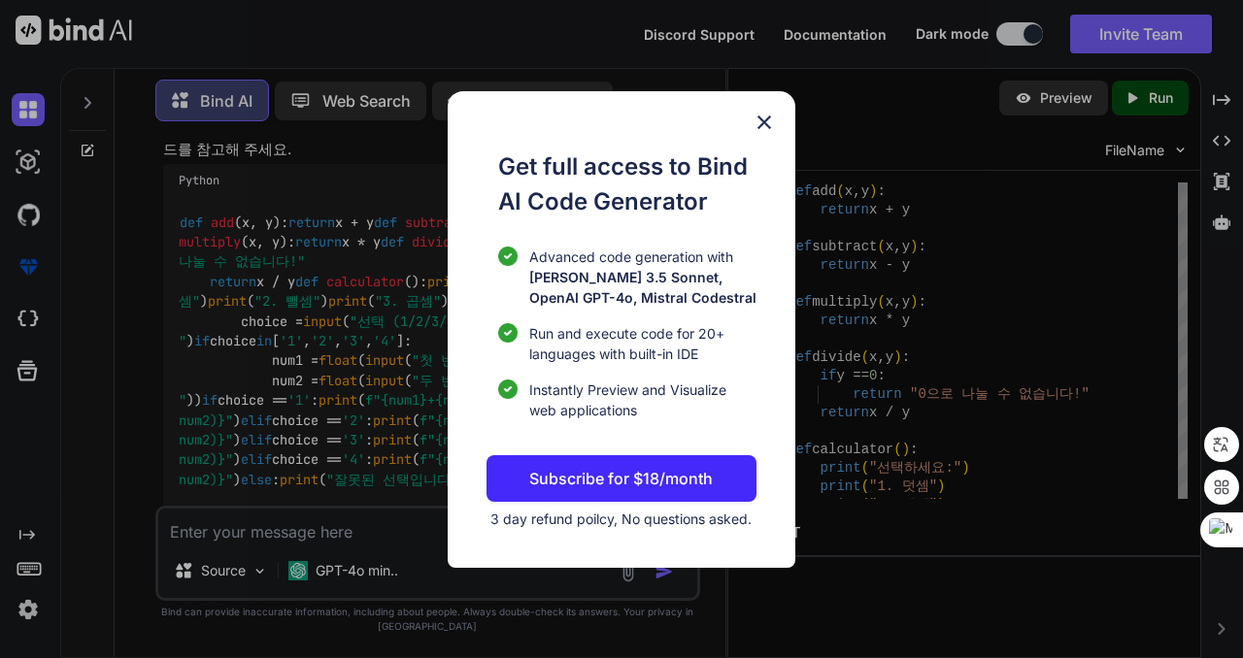
click at [762, 123] on img at bounding box center [763, 122] width 23 height 23
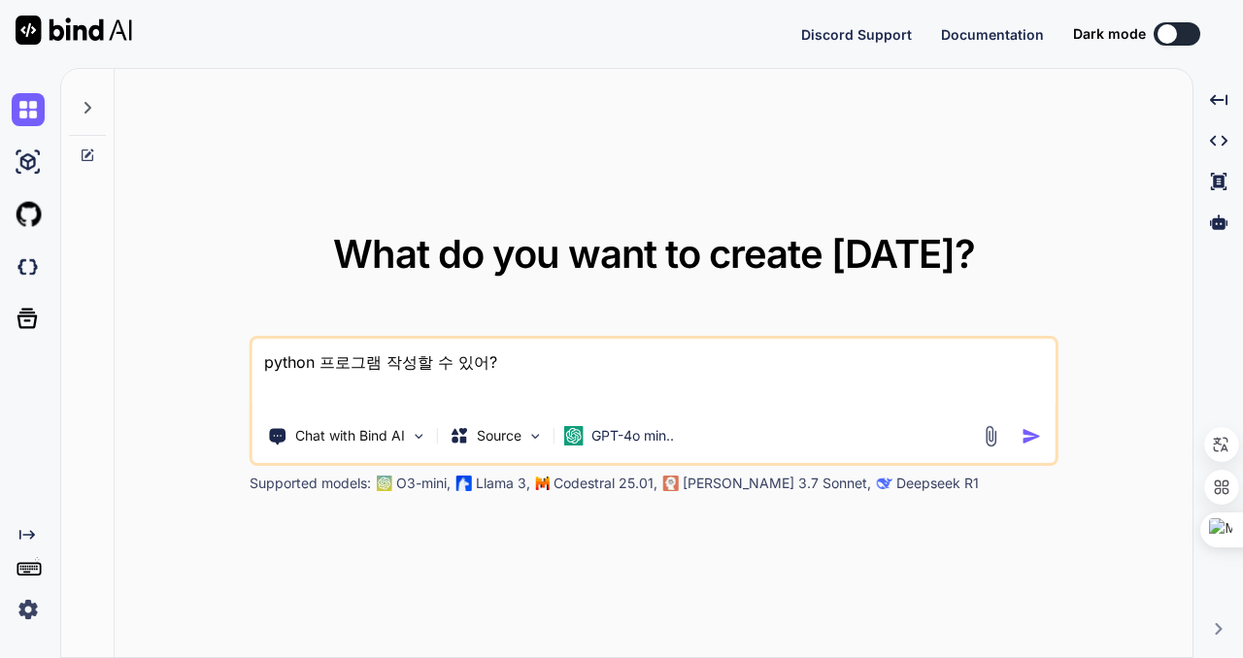
click at [762, 154] on div "What do you want to create [DATE]? python 프로그램 작성할 수 있어? Chat with Bind AI Sour…" at bounding box center [654, 364] width 1078 height 590
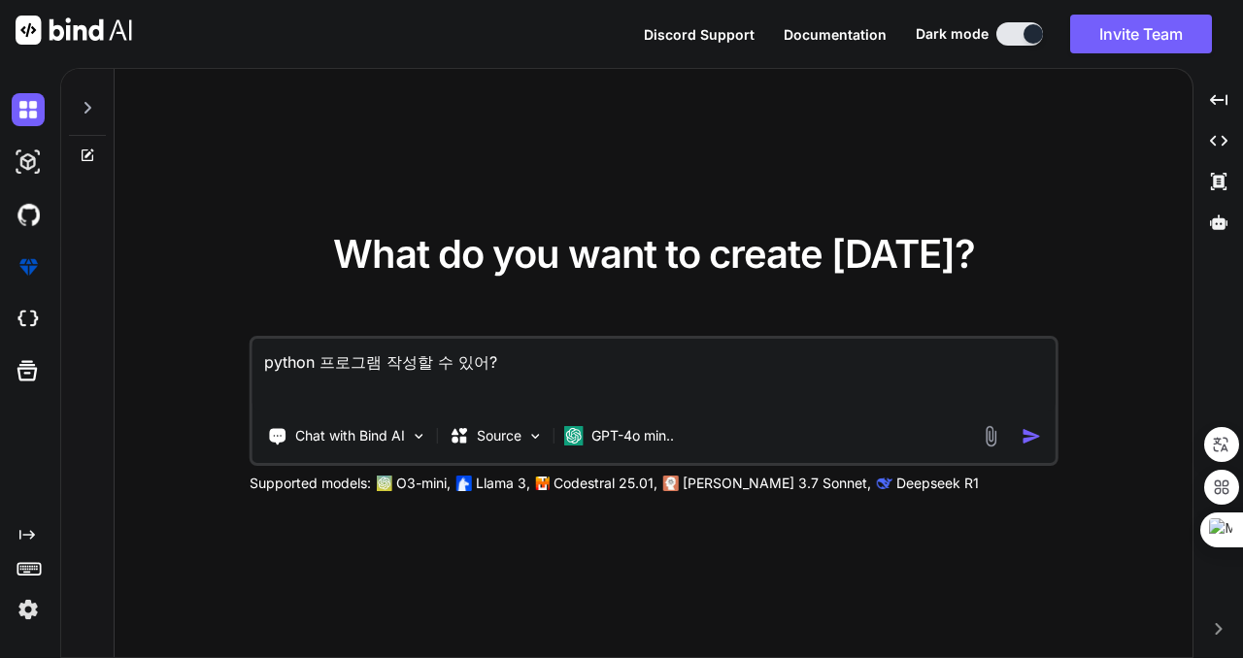
drag, startPoint x: 1025, startPoint y: 31, endPoint x: 1017, endPoint y: 46, distance: 16.5
click at [1024, 31] on div at bounding box center [1032, 33] width 19 height 19
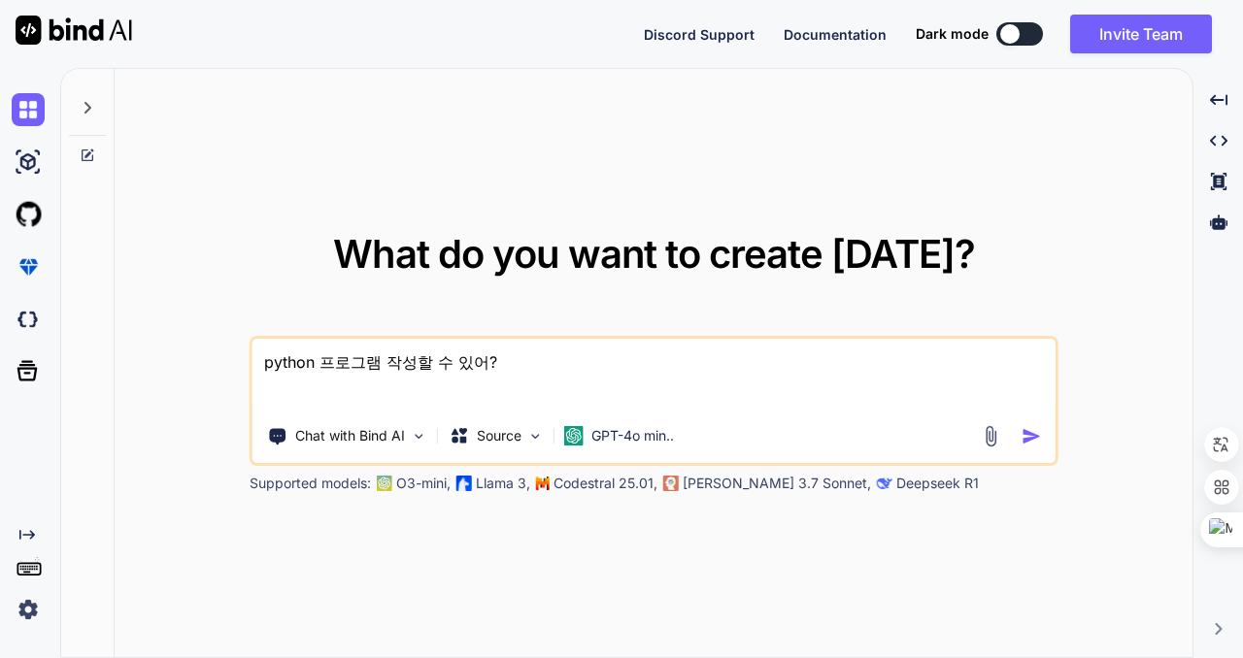
click at [1019, 33] on button at bounding box center [1019, 33] width 47 height 23
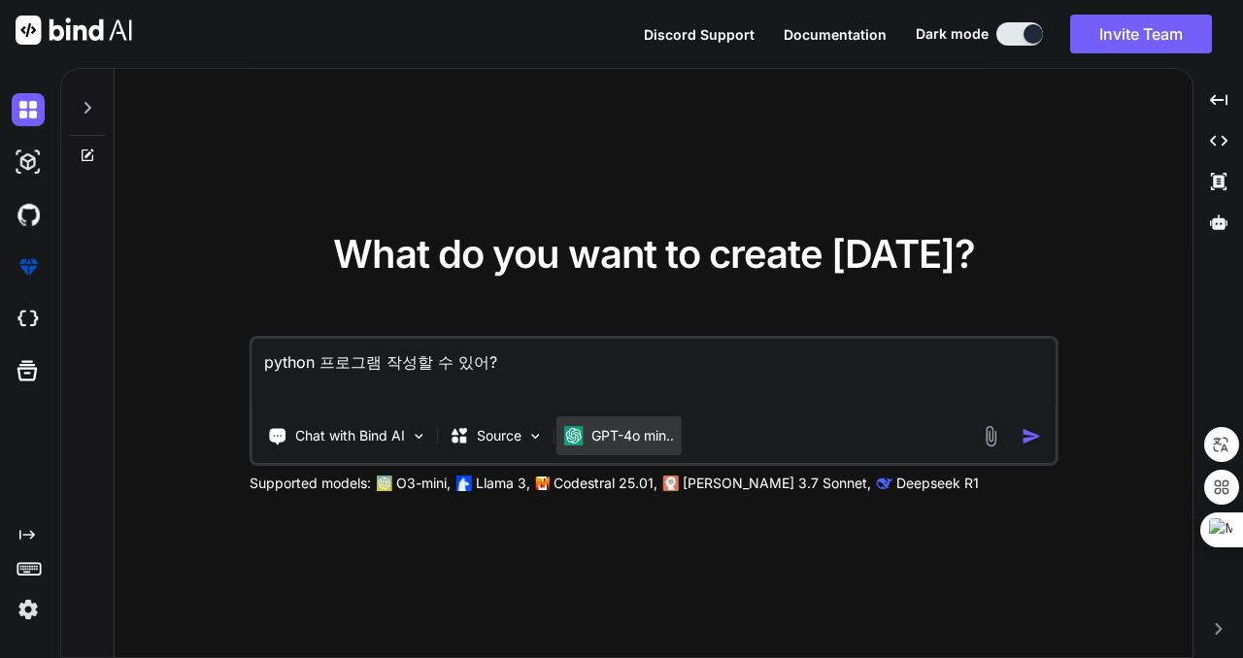
click at [616, 434] on p "GPT-4o min.." at bounding box center [632, 435] width 83 height 19
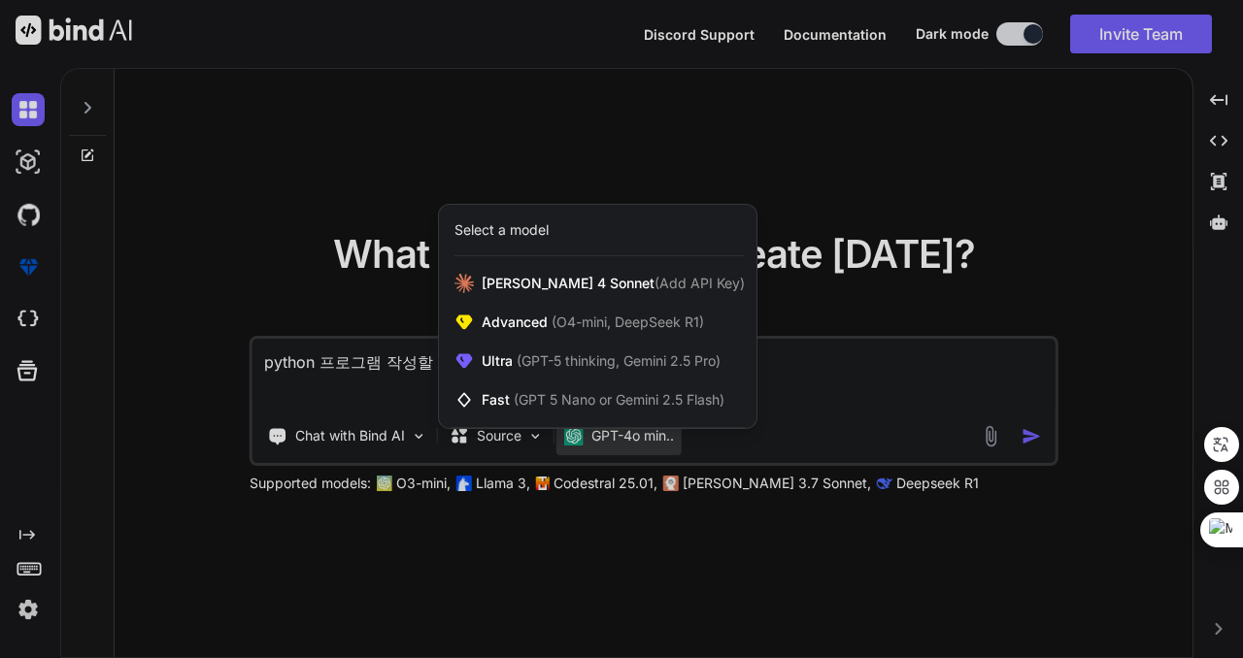
click at [819, 151] on div at bounding box center [621, 329] width 1243 height 658
type textarea "x"
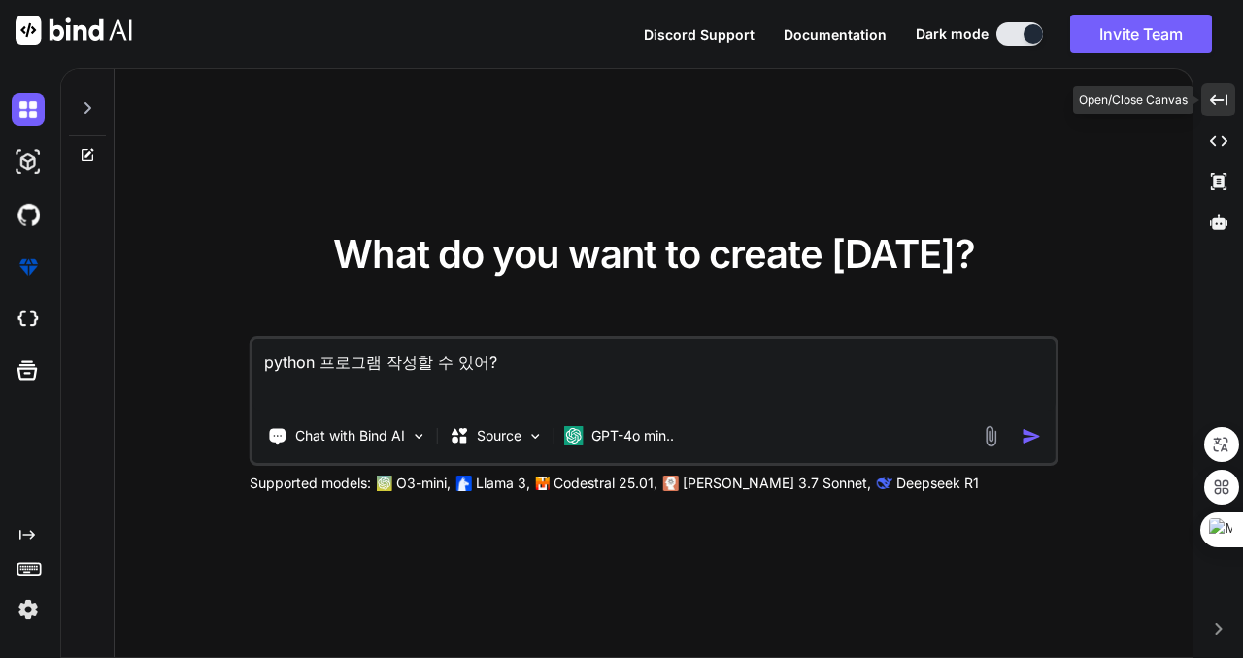
click at [1206, 102] on div "Created with Pixso." at bounding box center [1218, 99] width 34 height 33
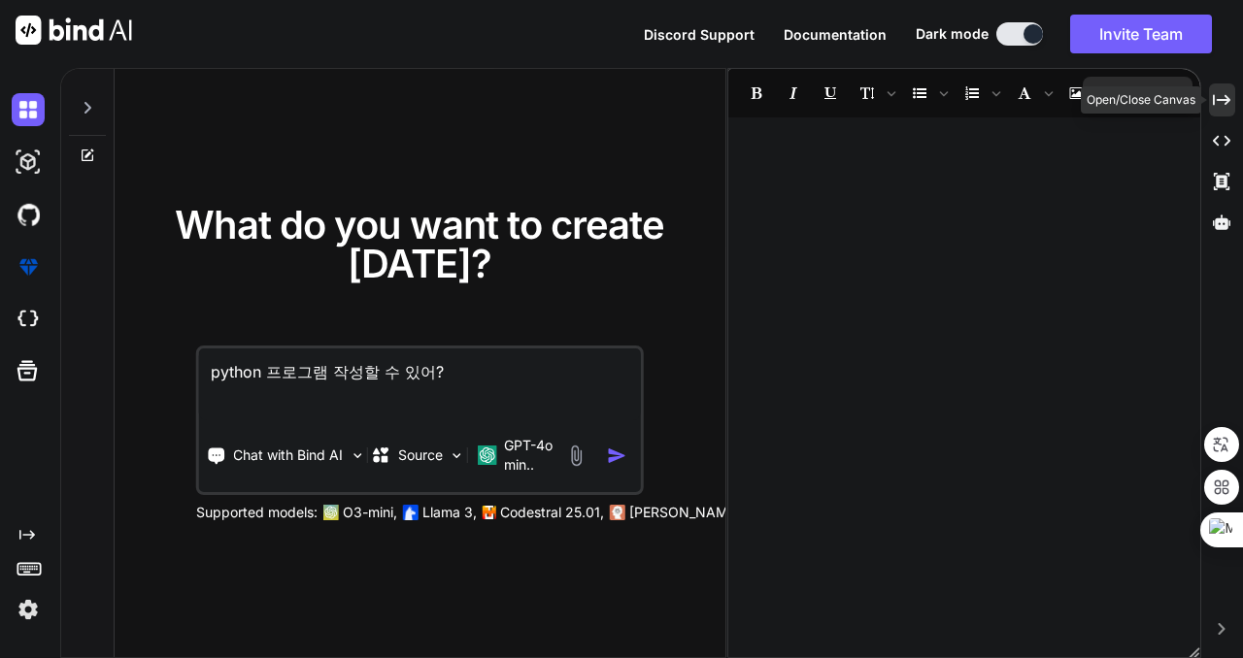
click at [1220, 97] on icon "Created with Pixso." at bounding box center [1221, 99] width 17 height 17
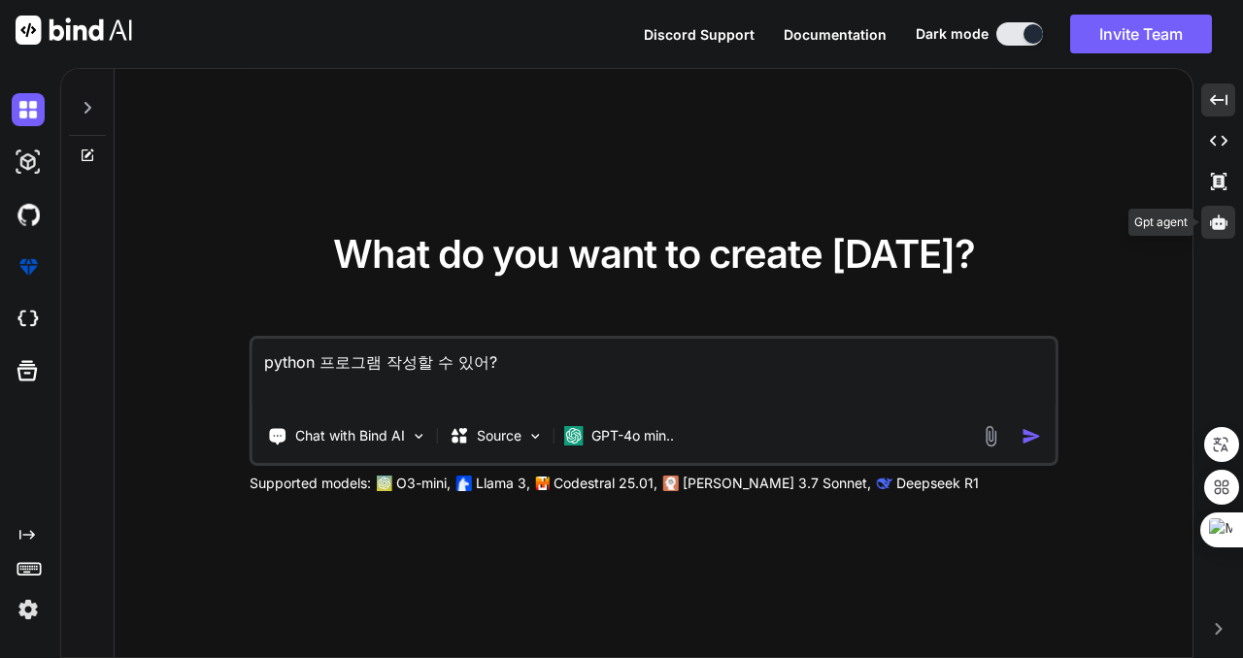
click at [1215, 216] on icon at bounding box center [1218, 222] width 17 height 17
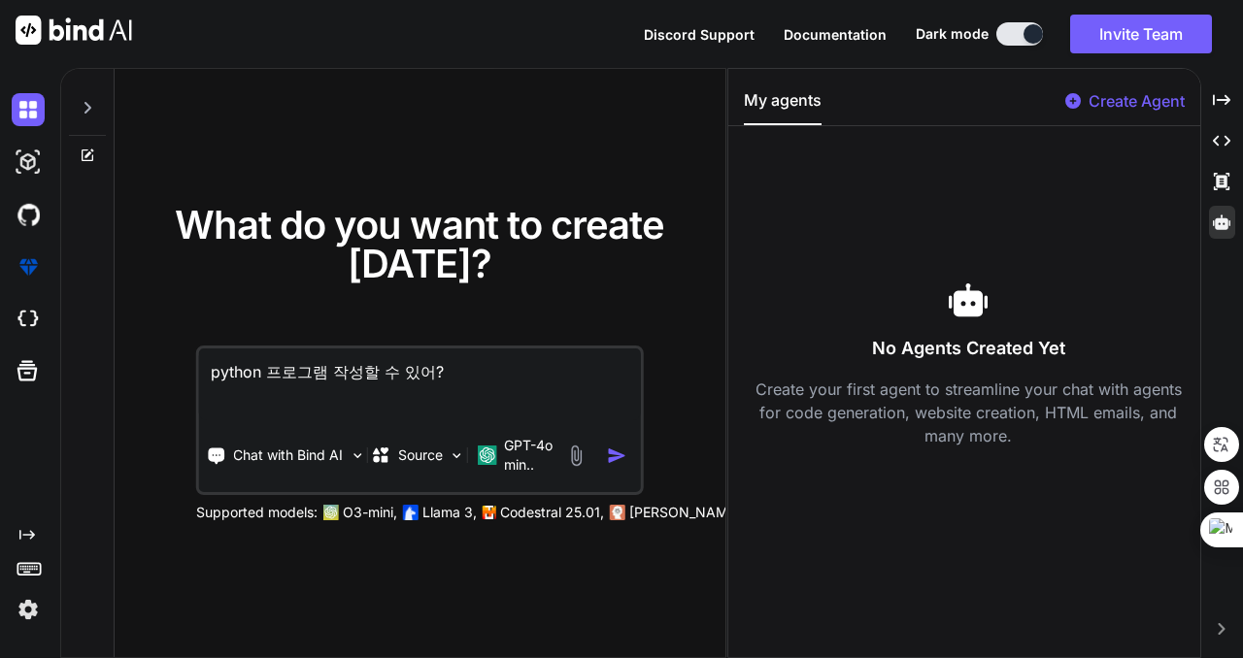
click at [1137, 96] on p "Create Agent" at bounding box center [1136, 100] width 96 height 23
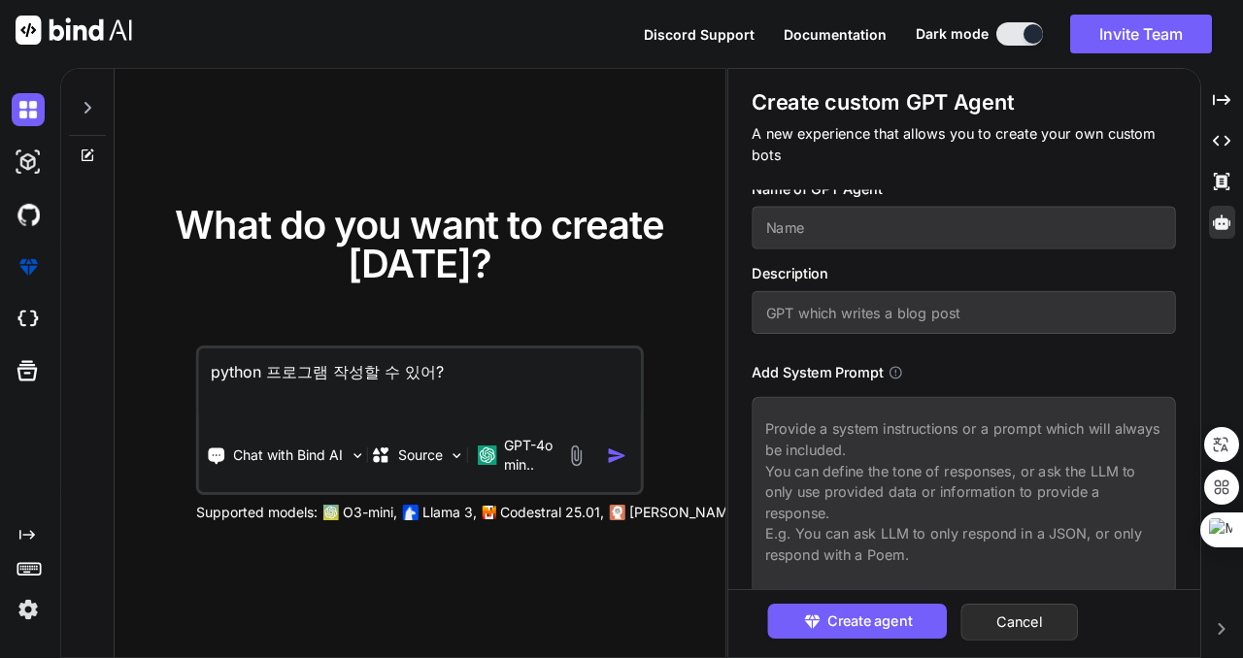
scroll to position [19, 0]
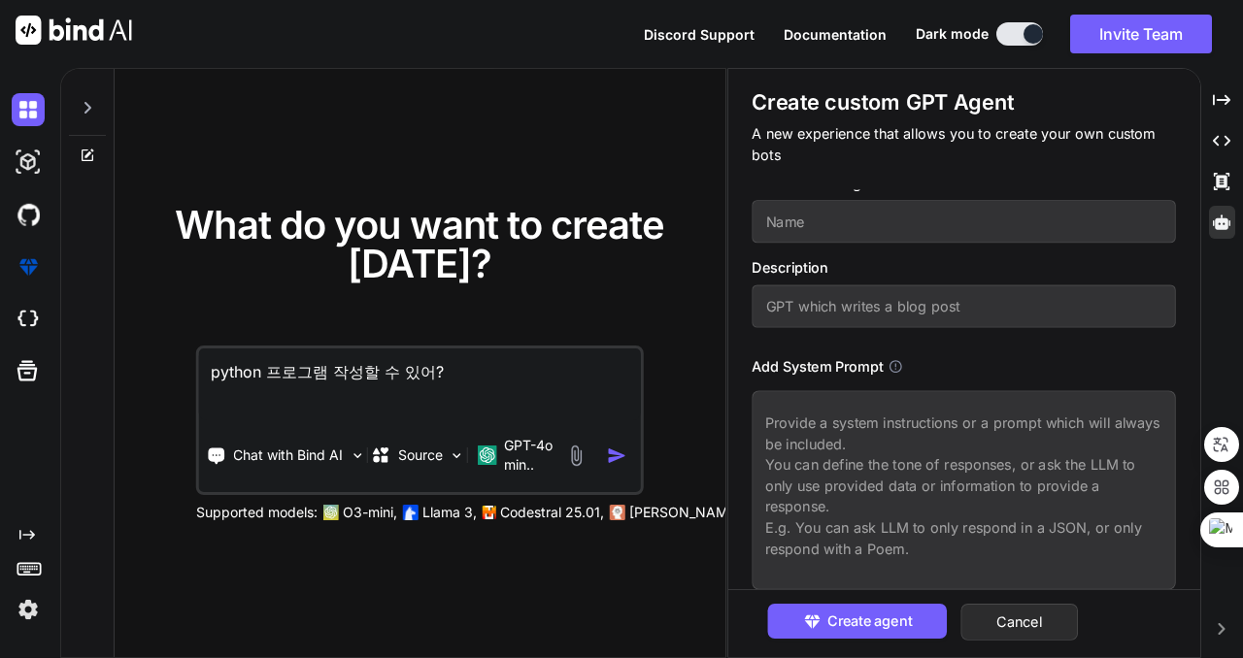
click at [891, 218] on input "text" at bounding box center [964, 221] width 424 height 43
type input "ㅔ"
type input "python"
click at [839, 621] on span "Create agent" at bounding box center [869, 621] width 84 height 21
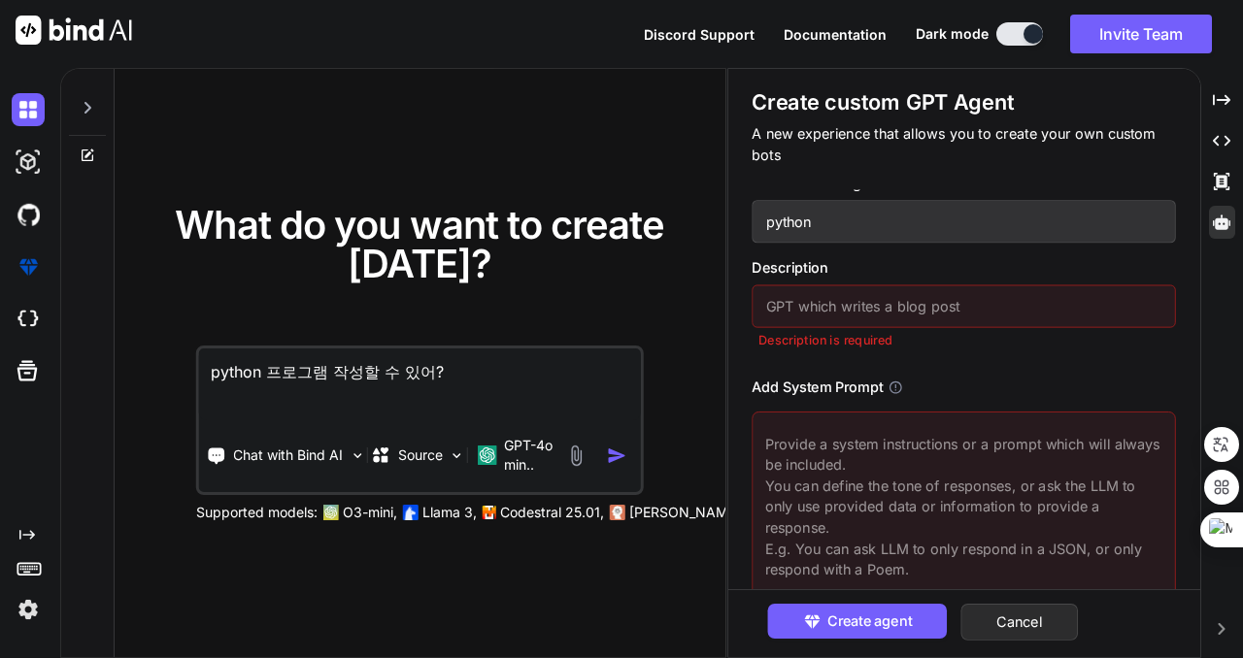
click at [946, 300] on input "text" at bounding box center [964, 306] width 424 height 43
drag, startPoint x: 953, startPoint y: 316, endPoint x: 716, endPoint y: 302, distance: 238.2
click at [716, 302] on div "What do you want to create [DATE]? python 프로그램 작성할 수 있어? Chat with Bind AI Sour…" at bounding box center [651, 363] width 1182 height 590
type input "making python program"
click at [889, 436] on textarea at bounding box center [964, 511] width 424 height 199
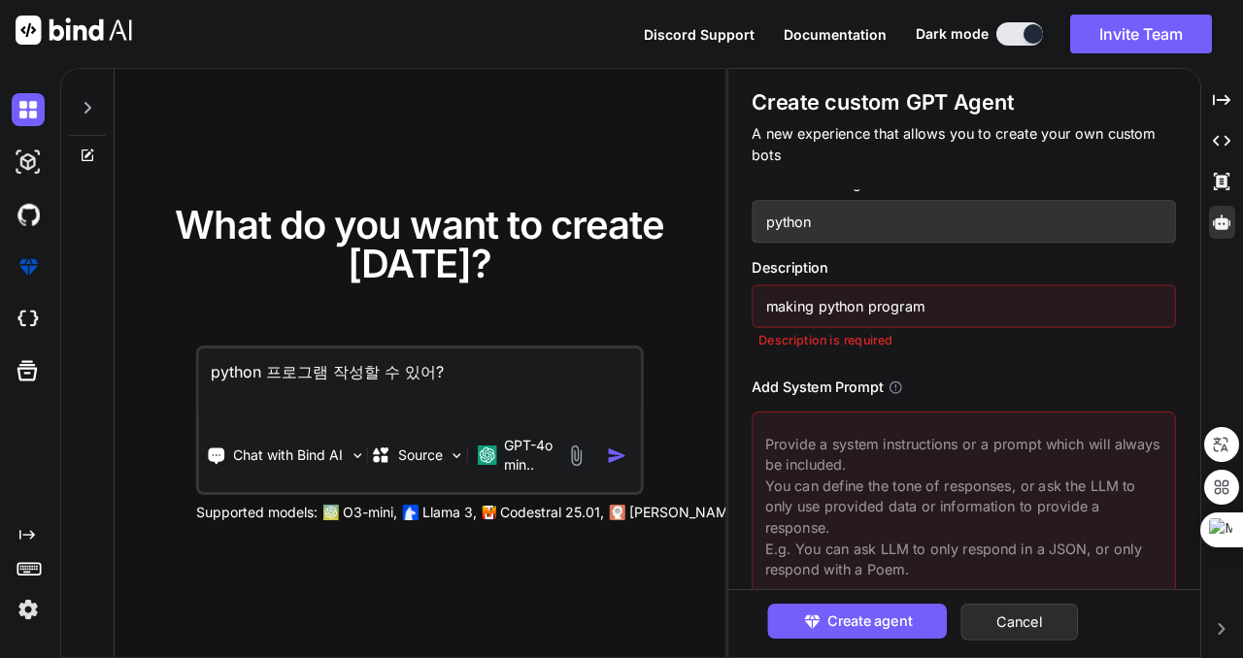
paste textarea "making python program"
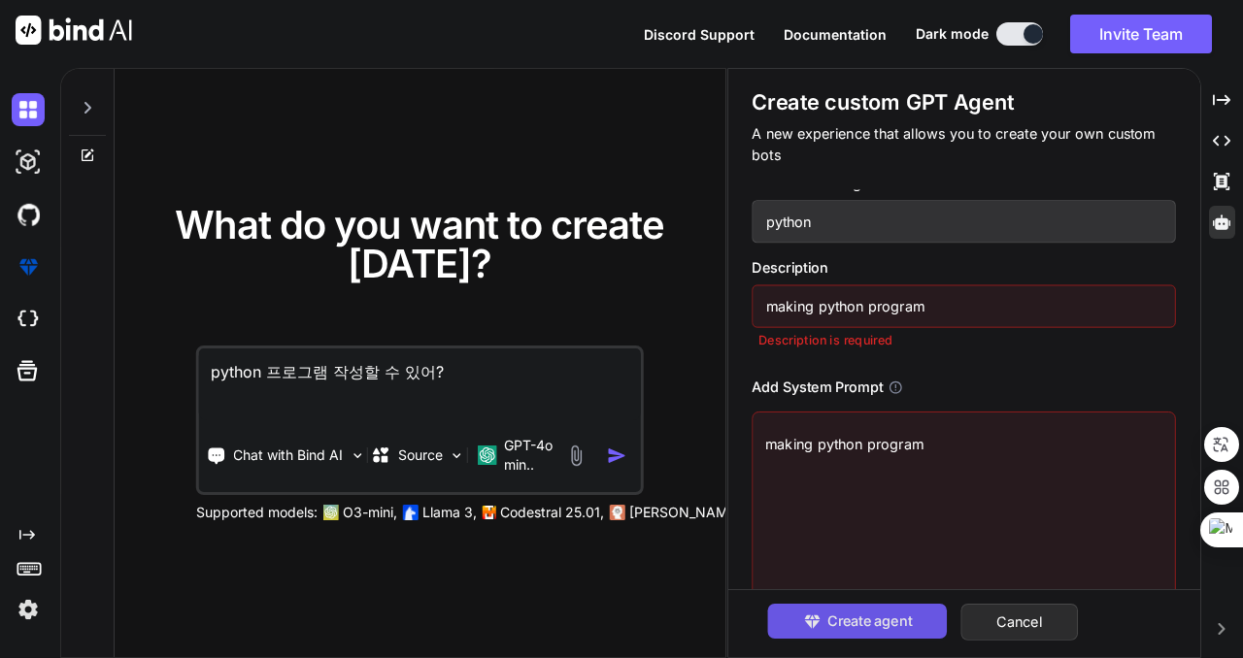
type textarea "making python program"
click at [874, 620] on span "Create agent" at bounding box center [869, 621] width 84 height 21
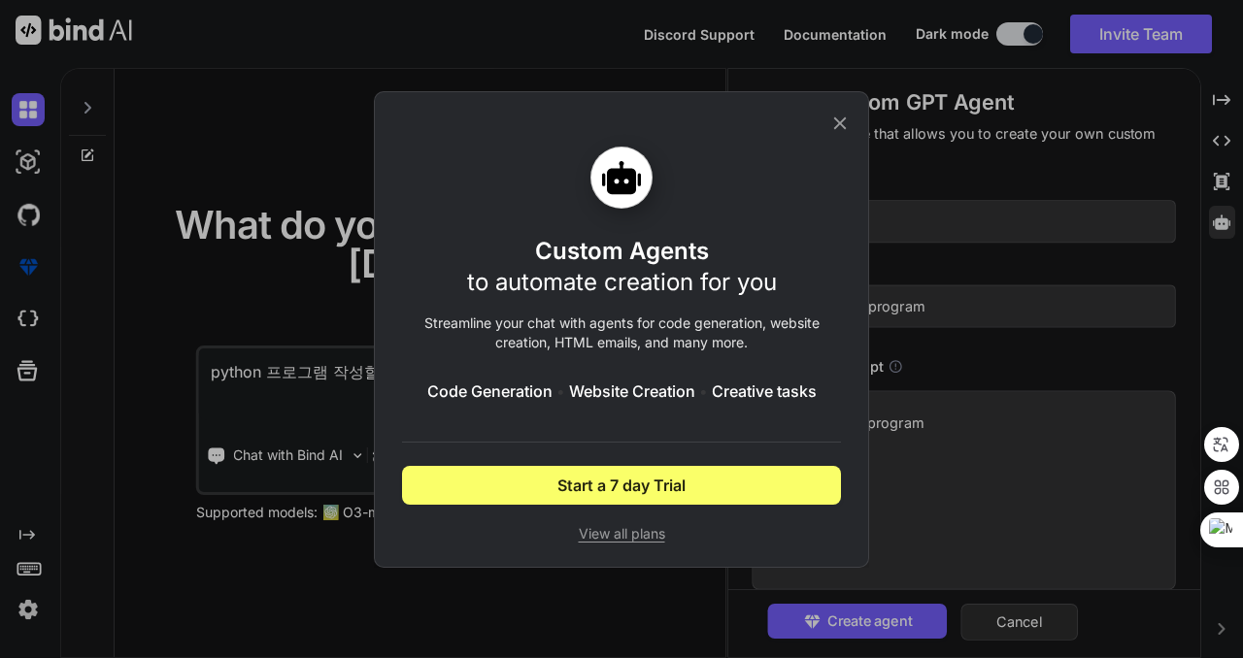
click at [640, 529] on span "View all plans" at bounding box center [621, 533] width 439 height 19
click at [844, 126] on icon at bounding box center [840, 122] width 13 height 13
